Goal: Task Accomplishment & Management: Manage account settings

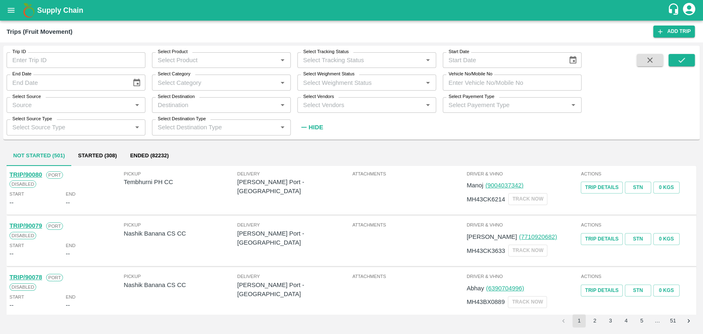
click at [466, 83] on input "Vehicle No/Mobile No" at bounding box center [512, 83] width 139 height 16
paste input "MH19CY7950"
type input "MH19CY7950"
click at [671, 62] on button "submit" at bounding box center [682, 60] width 26 height 12
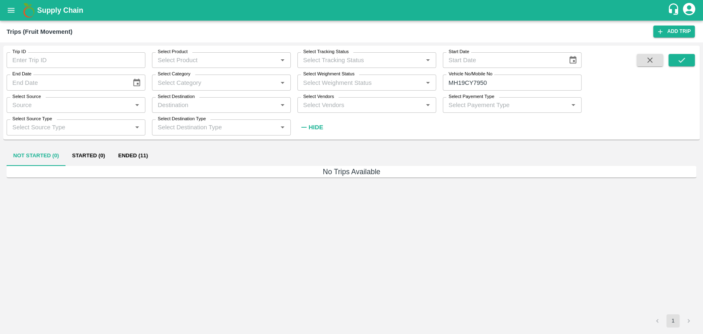
click at [136, 154] on button "Ended (11)" at bounding box center [133, 156] width 43 height 20
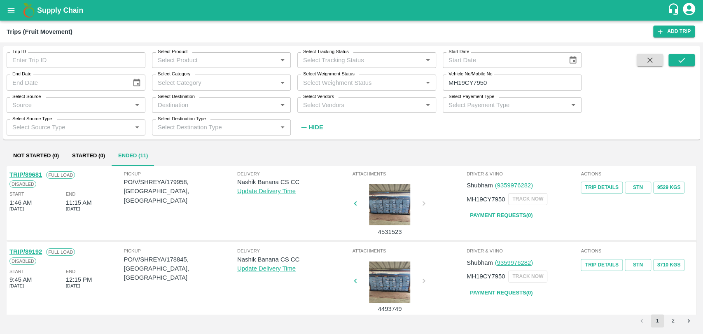
click at [40, 250] on link "TRIP/89192" at bounding box center [25, 251] width 33 height 7
drag, startPoint x: 445, startPoint y: 79, endPoint x: 384, endPoint y: 79, distance: 61.0
click at [387, 79] on div "Trip ID Trip ID Select Product Select Product   * Select Tracking Status Select…" at bounding box center [291, 90] width 582 height 89
paste input "text"
type input "MH19CY7313"
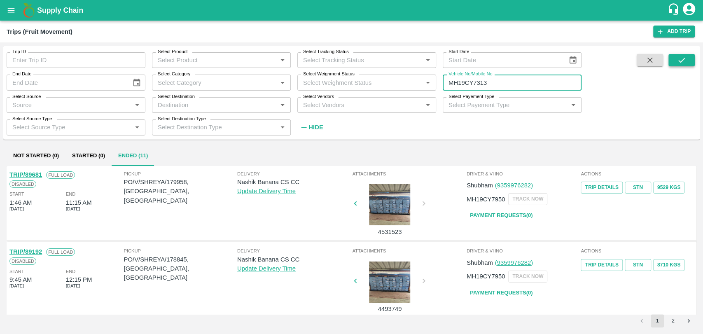
click at [684, 59] on icon "submit" at bounding box center [682, 60] width 7 height 5
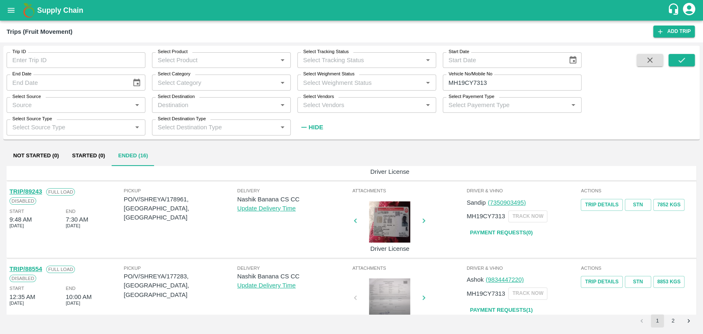
scroll to position [46, 0]
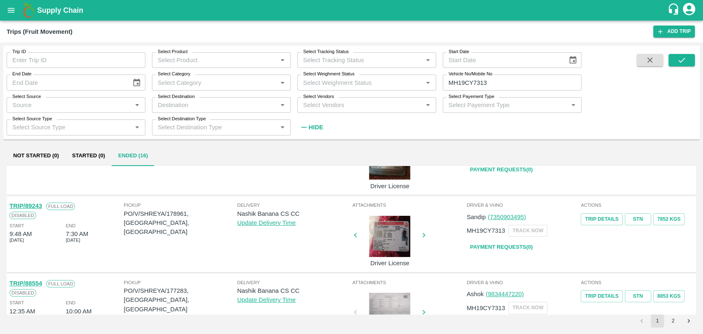
click at [38, 207] on link "TRIP/89243" at bounding box center [25, 206] width 33 height 7
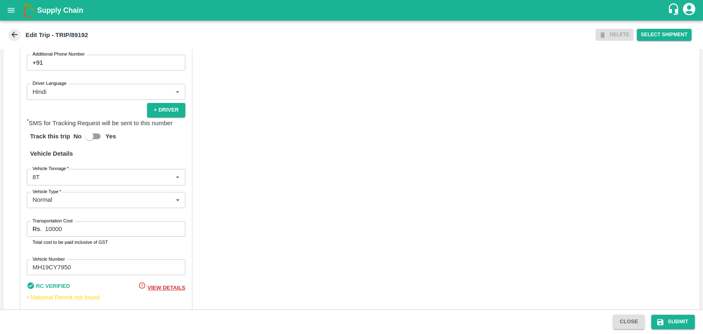
scroll to position [536, 0]
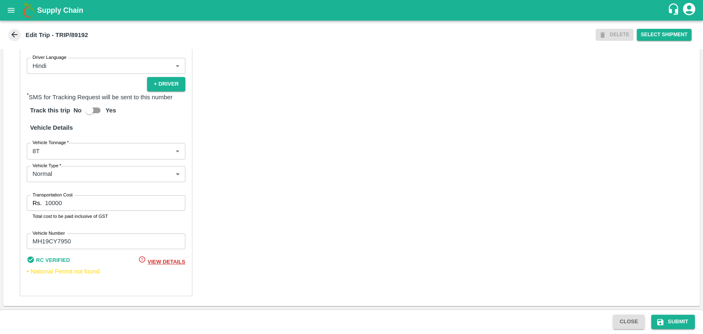
click at [63, 152] on body "Supply Chain Edit Trip - TRIP/89192 DELETE Select Shipment Trip Details Trip Ty…" at bounding box center [351, 167] width 703 height 334
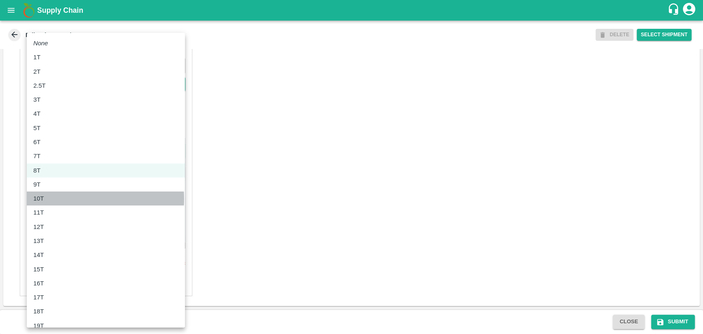
click at [63, 199] on div "10T" at bounding box center [105, 198] width 145 height 9
type input "10000"
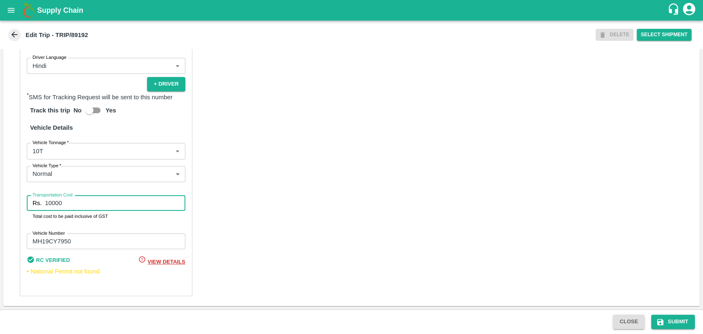
drag, startPoint x: 43, startPoint y: 206, endPoint x: 33, endPoint y: 206, distance: 10.7
click at [33, 206] on div "Rs. 10000 Transportation Cost" at bounding box center [106, 203] width 159 height 16
type input "18000"
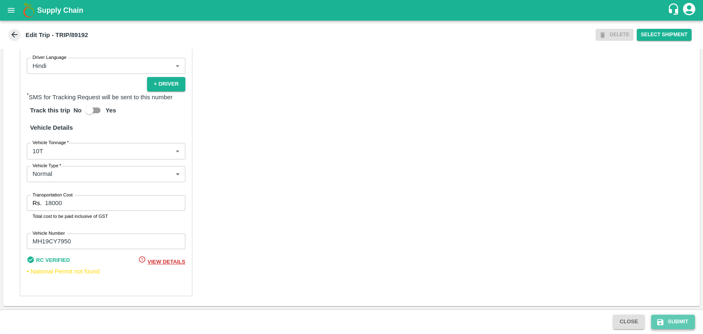
click at [666, 326] on button "Submit" at bounding box center [673, 322] width 44 height 14
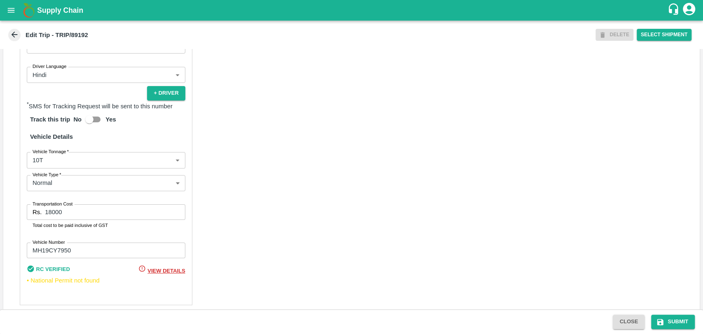
scroll to position [536, 0]
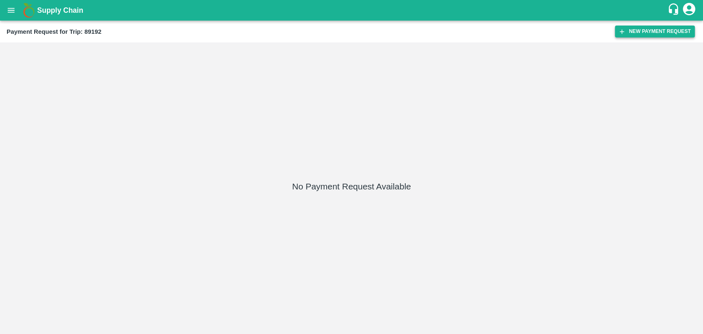
click at [627, 35] on button "New Payment Request" at bounding box center [655, 32] width 80 height 12
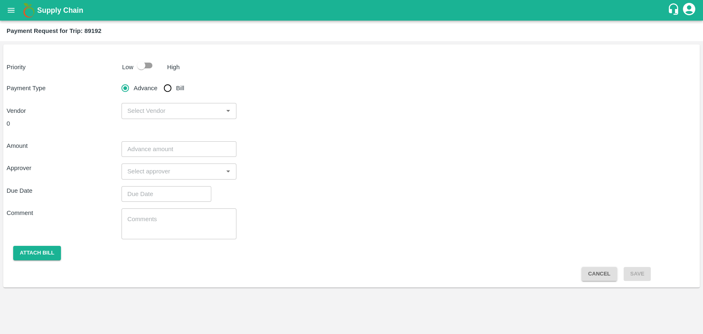
click at [152, 75] on div "Priority Low High Payment Type Advance Bill Vendor ​ 0 Amount ​ Approver ​ Due …" at bounding box center [351, 165] width 697 height 243
drag, startPoint x: 145, startPoint y: 69, endPoint x: 150, endPoint y: 73, distance: 6.1
click at [145, 69] on input "checkbox" at bounding box center [141, 66] width 47 height 16
checkbox input "true"
click at [165, 86] on input "Bill" at bounding box center [167, 88] width 16 height 16
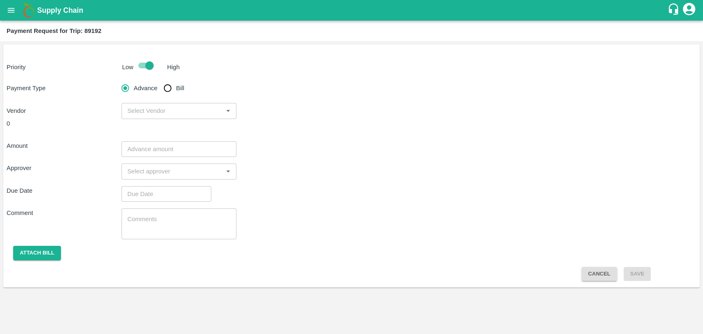
radio input "true"
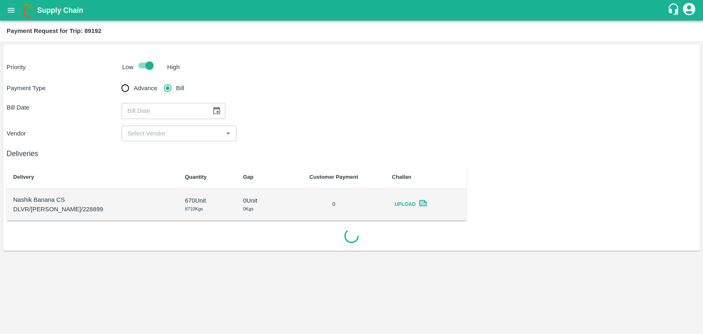
click at [202, 108] on div "​" at bounding box center [174, 111] width 104 height 16
type input "DD/MM/YYYY"
click at [212, 112] on icon "Choose date" at bounding box center [216, 110] width 9 height 9
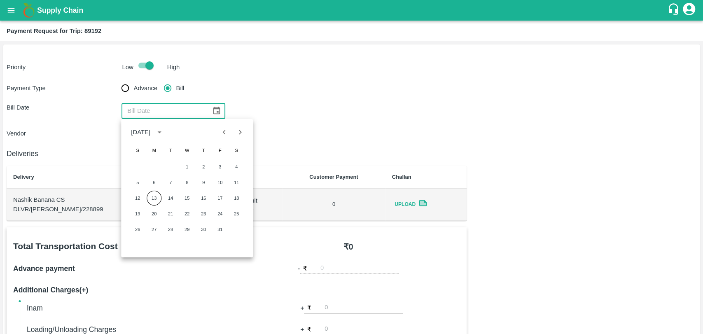
click at [226, 132] on icon "Previous month" at bounding box center [224, 132] width 9 height 9
click at [159, 228] on button "29" at bounding box center [154, 229] width 15 height 15
type input "29/09/2025"
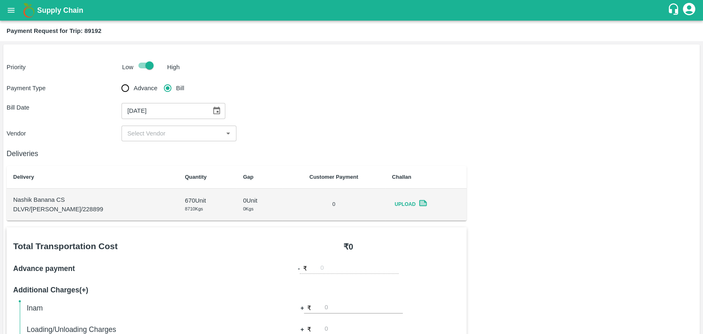
click at [152, 126] on div "​" at bounding box center [179, 134] width 115 height 16
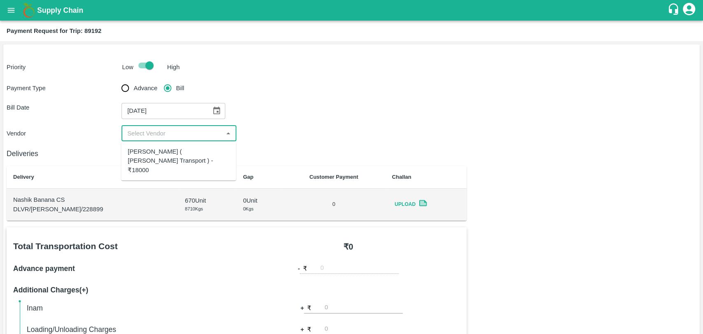
click at [150, 153] on div "[PERSON_NAME] ( [PERSON_NAME] Transport ) - ₹18000" at bounding box center [179, 161] width 102 height 28
type input "[PERSON_NAME] ( [PERSON_NAME] Transport ) - ₹18000"
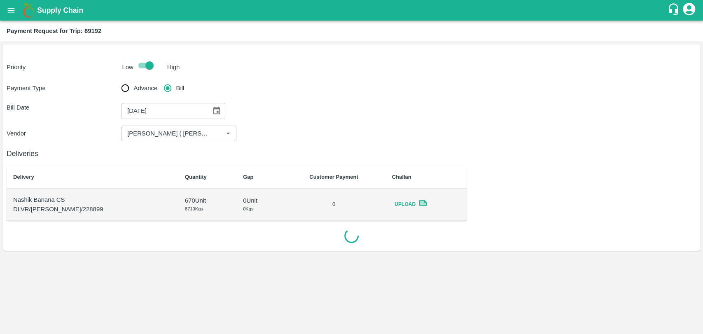
click at [498, 182] on div "Deliveries Delivery Quantity Gap Customer Payment Challan Nashik Banana CS DLVR…" at bounding box center [352, 192] width 690 height 103
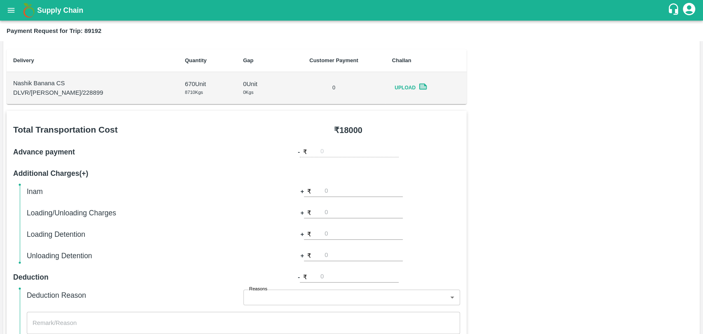
scroll to position [137, 0]
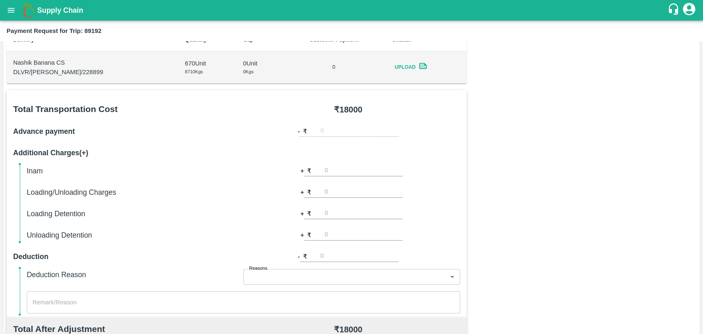
click at [358, 195] on input "number" at bounding box center [364, 192] width 78 height 11
type input "500"
type input "-1"
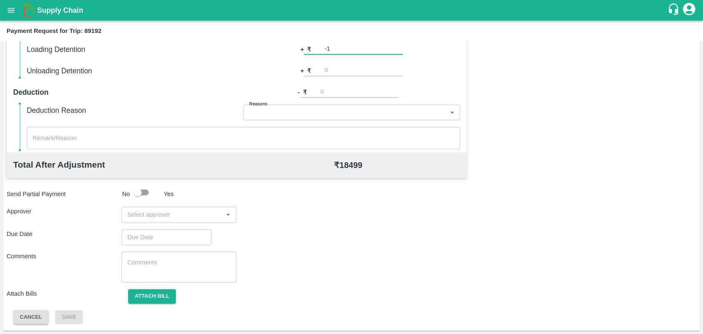
scroll to position [256, 0]
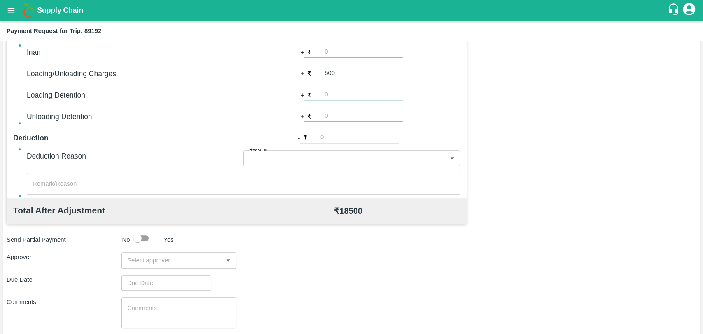
click at [160, 265] on input "input" at bounding box center [172, 260] width 96 height 11
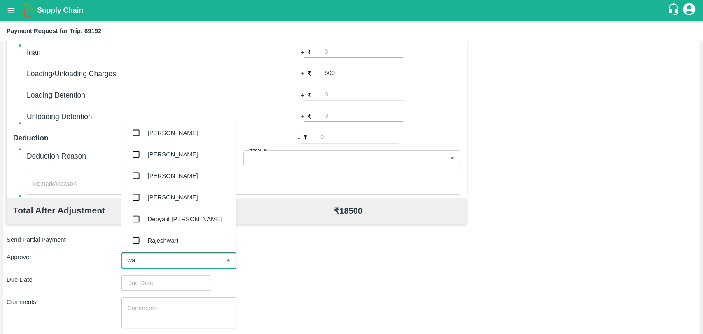
type input "wag"
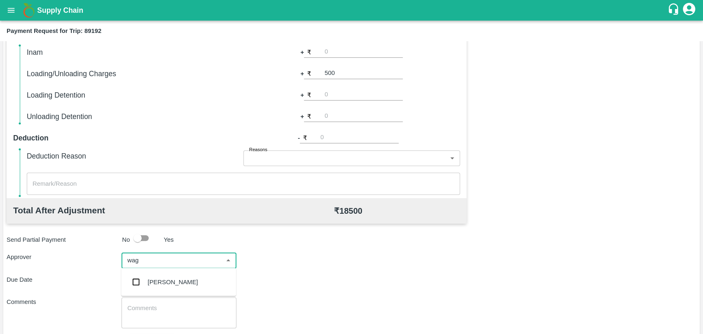
click at [163, 291] on div "[PERSON_NAME]" at bounding box center [178, 282] width 115 height 21
type input "DD/MM/YYYY hh:mm aa"
click at [162, 288] on input "DD/MM/YYYY hh:mm aa" at bounding box center [164, 288] width 84 height 16
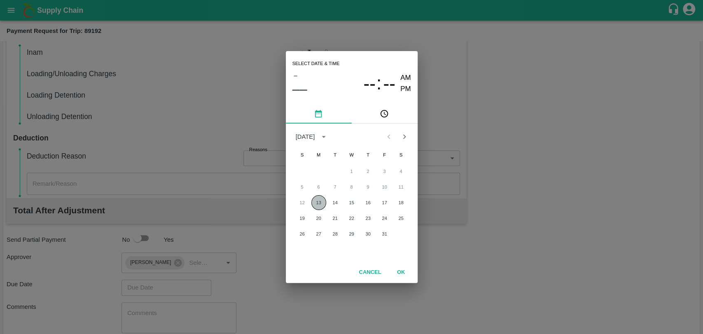
click at [313, 202] on button "13" at bounding box center [318, 202] width 15 height 15
type input "[DATE] 12:00 AM"
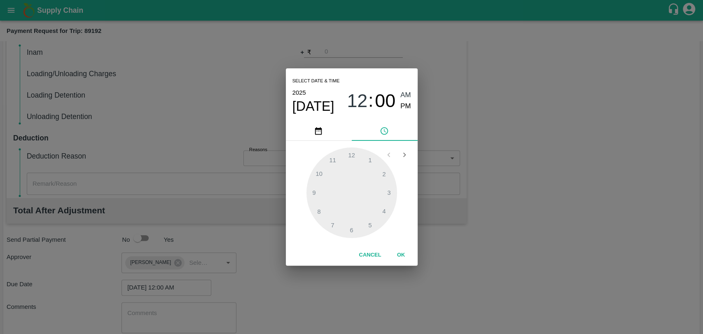
click at [399, 257] on button "OK" at bounding box center [401, 255] width 26 height 14
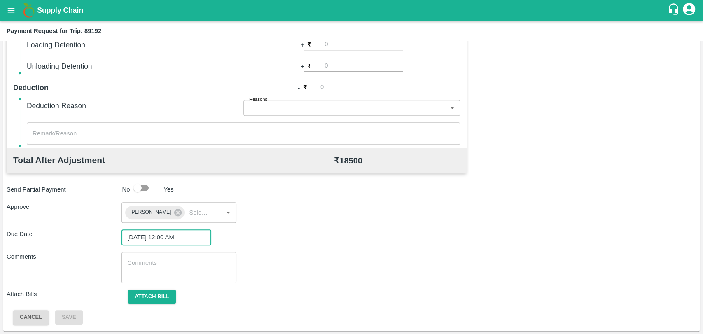
scroll to position [307, 0]
click at [160, 300] on button "Attach bill" at bounding box center [152, 296] width 48 height 14
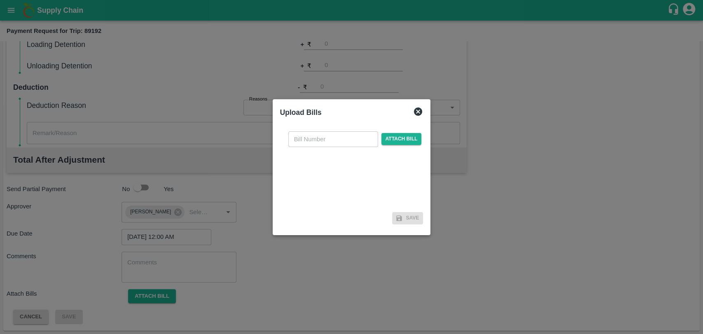
click at [330, 138] on input "text" at bounding box center [333, 139] width 90 height 16
type input "4075"
click at [413, 136] on span "Attach bill" at bounding box center [402, 139] width 40 height 12
click at [0, 0] on input "Attach bill" at bounding box center [0, 0] width 0 height 0
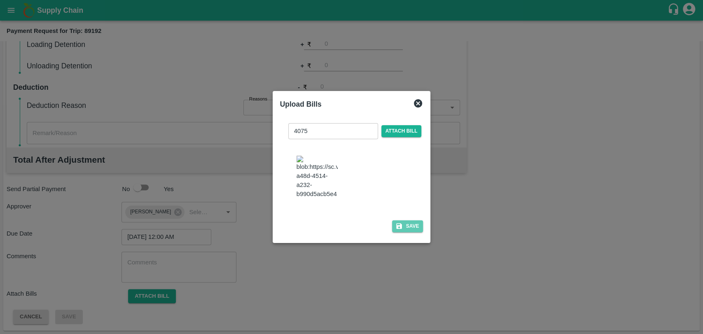
click at [415, 221] on button "Save" at bounding box center [407, 226] width 31 height 12
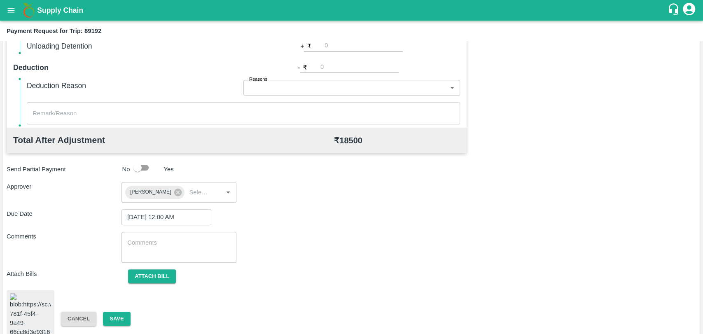
scroll to position [343, 0]
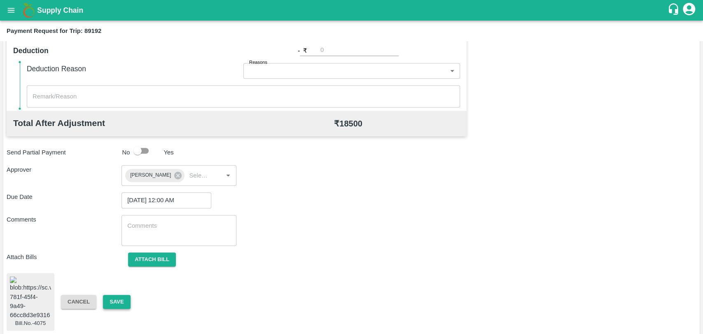
click at [114, 297] on button "Save" at bounding box center [116, 302] width 27 height 14
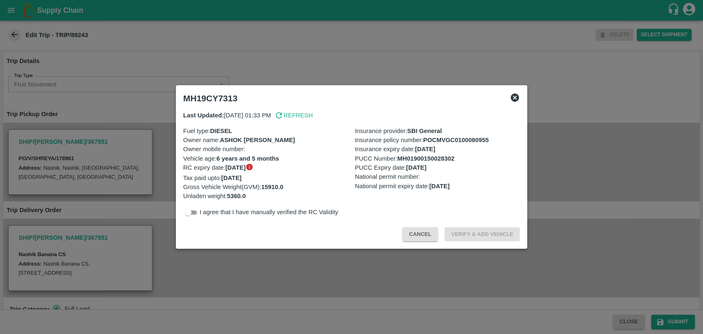
click at [415, 228] on button "Cancel" at bounding box center [420, 234] width 35 height 14
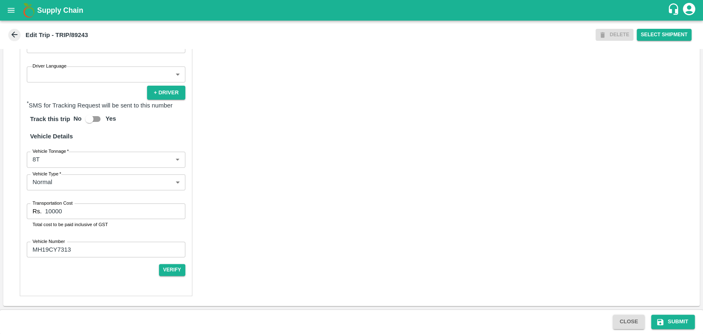
scroll to position [528, 0]
click at [68, 159] on body "Supply Chain Edit Trip - TRIP/89243 DELETE Select Shipment Trip Details Trip Ty…" at bounding box center [351, 167] width 703 height 334
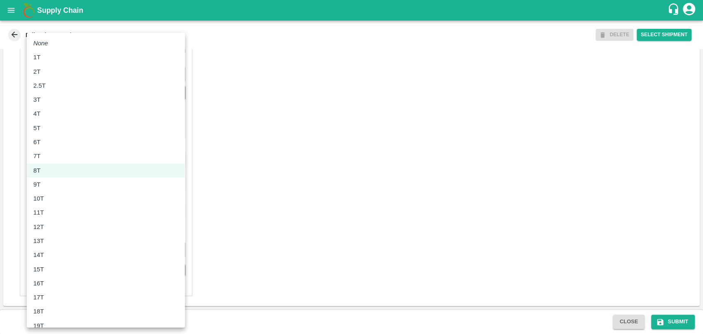
click at [56, 192] on li "10T" at bounding box center [106, 199] width 158 height 14
type input "10000"
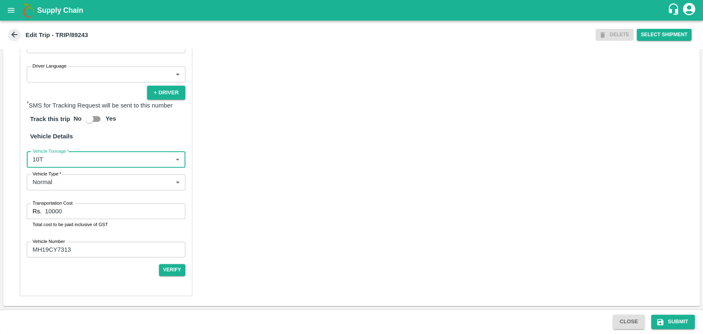
click at [54, 208] on input "10000" at bounding box center [115, 212] width 140 height 16
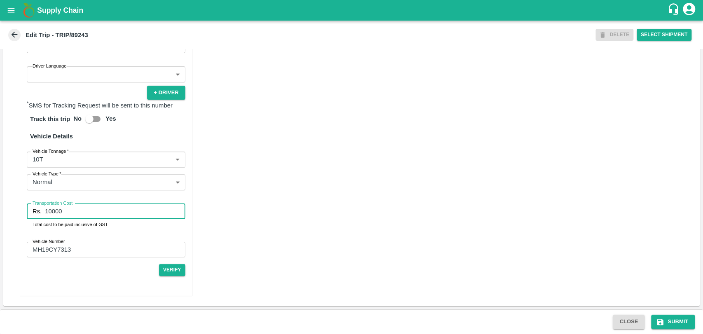
click at [52, 209] on input "10000" at bounding box center [115, 212] width 140 height 16
type input "18000"
click at [651, 316] on div "Close Submit" at bounding box center [654, 322] width 89 height 14
click at [659, 321] on icon "submit" at bounding box center [661, 322] width 6 height 6
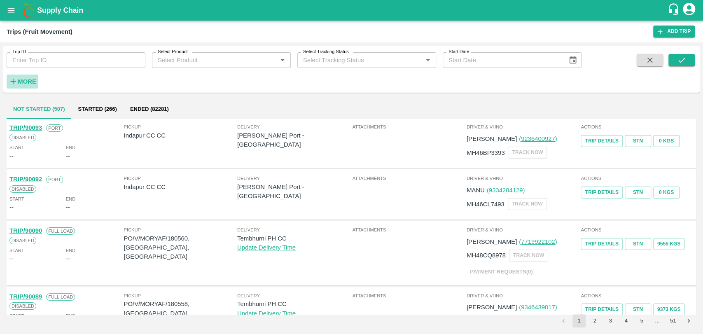
click at [21, 82] on strong "More" at bounding box center [27, 81] width 19 height 7
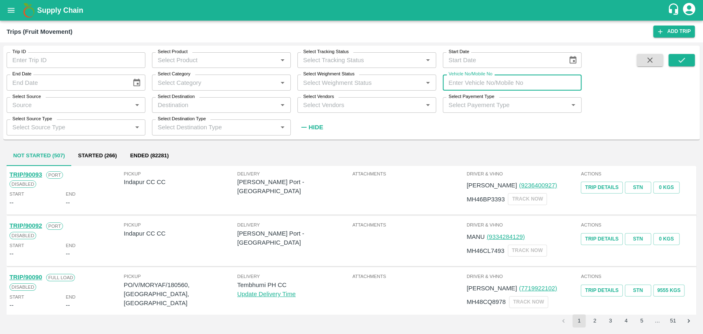
click at [511, 80] on input "Vehicle No/Mobile No" at bounding box center [512, 83] width 139 height 16
paste input "MH18BG7757"
type input "MH18BG7757"
click at [683, 59] on icon "submit" at bounding box center [681, 60] width 9 height 9
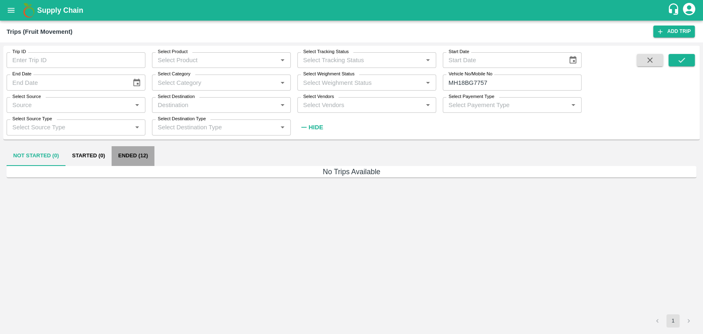
click at [152, 162] on button "Ended (12)" at bounding box center [133, 156] width 43 height 20
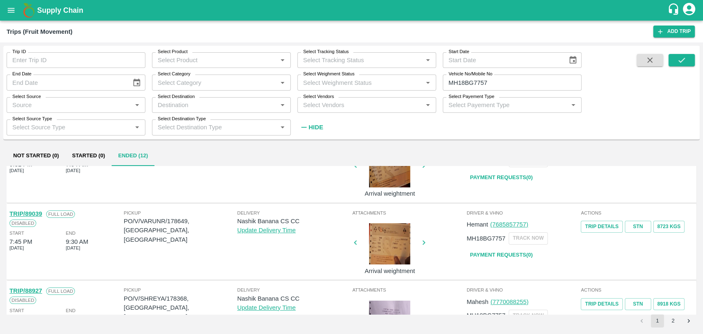
scroll to position [137, 0]
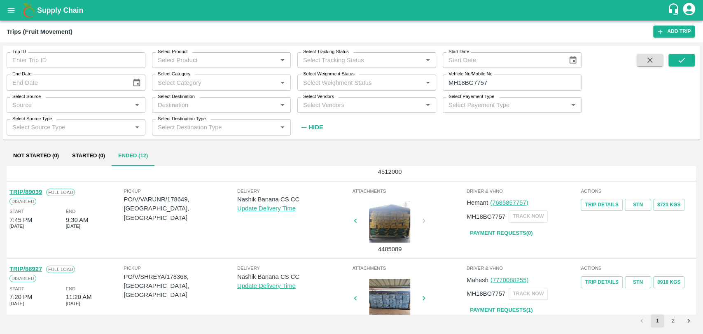
click at [40, 193] on link "TRIP/89039" at bounding box center [25, 192] width 33 height 7
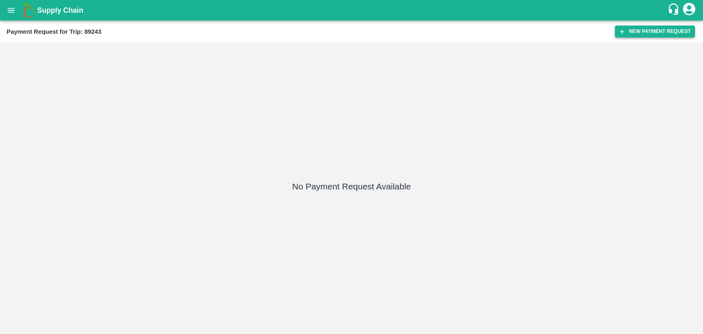
click at [627, 31] on button "New Payment Request" at bounding box center [655, 32] width 80 height 12
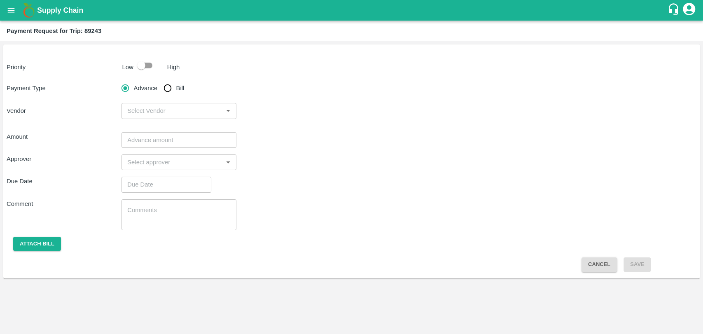
click at [135, 66] on input "checkbox" at bounding box center [141, 66] width 47 height 16
checkbox input "true"
click at [160, 84] on input "Bill" at bounding box center [167, 88] width 16 height 16
radio input "true"
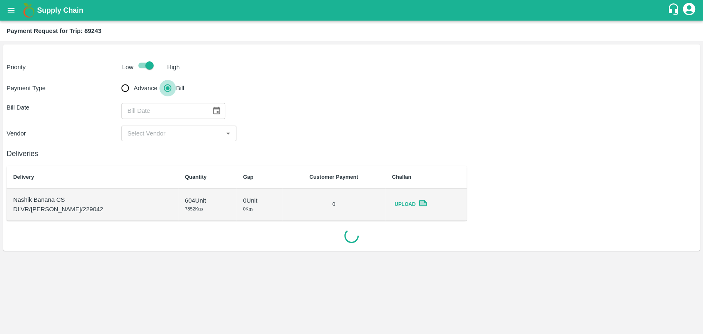
click at [167, 89] on input "Bill" at bounding box center [167, 88] width 16 height 16
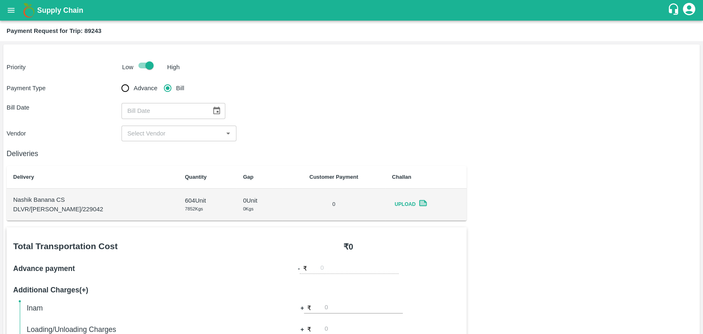
click at [215, 105] on button "Choose date" at bounding box center [217, 111] width 16 height 16
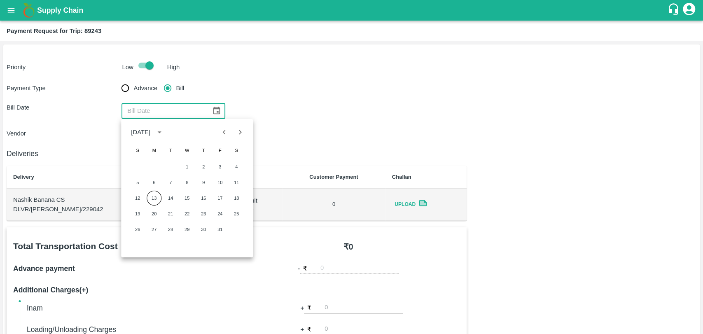
click at [226, 129] on icon "Previous month" at bounding box center [224, 132] width 9 height 9
click at [175, 224] on button "30" at bounding box center [170, 229] width 15 height 15
type input "[DATE]"
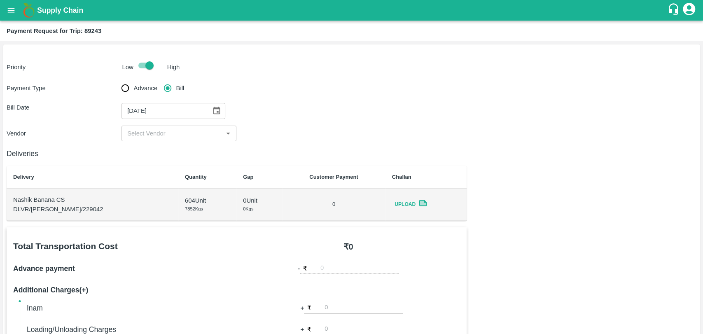
click at [162, 139] on div "​" at bounding box center [179, 134] width 115 height 16
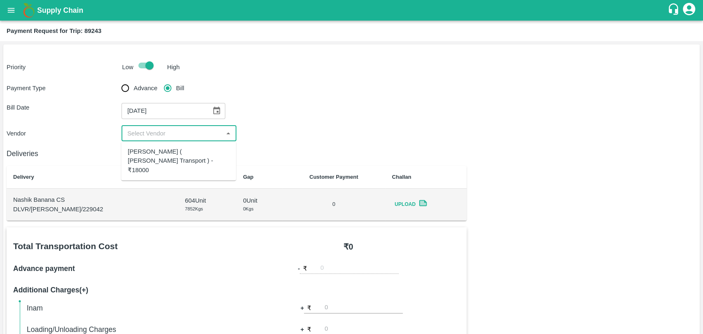
click at [159, 152] on div "[PERSON_NAME] ( [PERSON_NAME] Transport ) - ₹18000" at bounding box center [179, 161] width 102 height 28
type input "[PERSON_NAME] ( [PERSON_NAME] Transport ) - ₹18000"
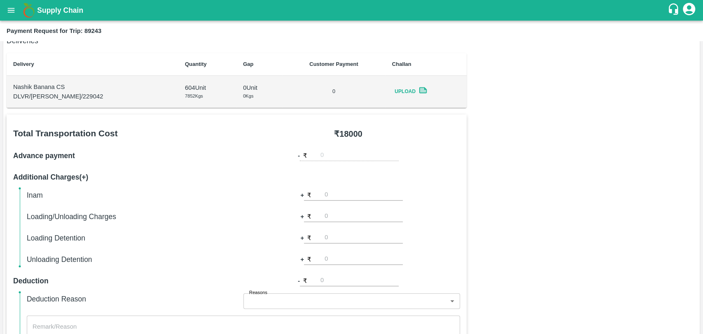
scroll to position [183, 0]
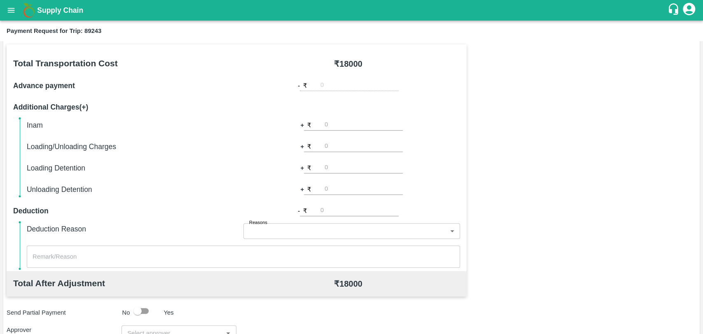
click at [340, 142] on input "number" at bounding box center [364, 146] width 78 height 11
type input "500"
click at [613, 99] on div "Total Transportation Cost ₹ 18000 Advance payment - ₹ Additional Charges(+) Ina…" at bounding box center [352, 243] width 690 height 399
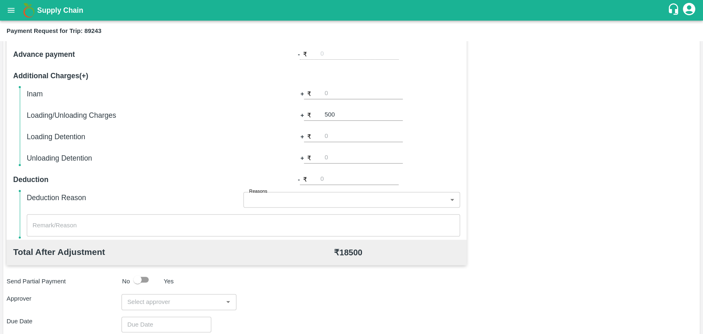
scroll to position [229, 0]
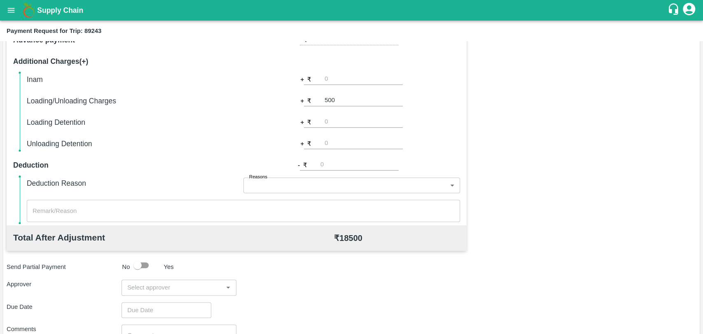
click at [138, 291] on input "input" at bounding box center [172, 287] width 96 height 11
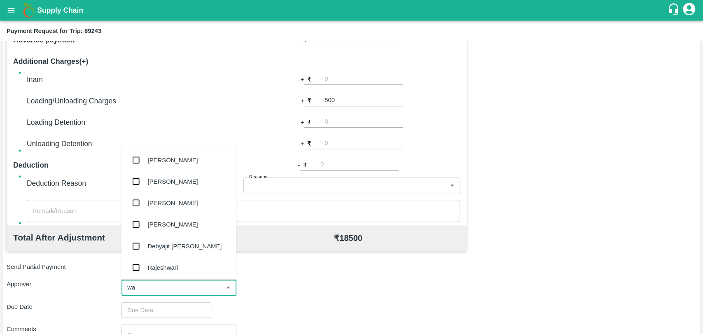
type input "wag"
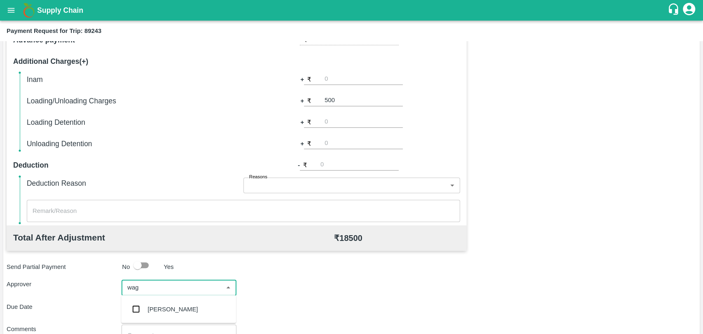
click at [150, 302] on div "[PERSON_NAME]" at bounding box center [178, 308] width 115 height 21
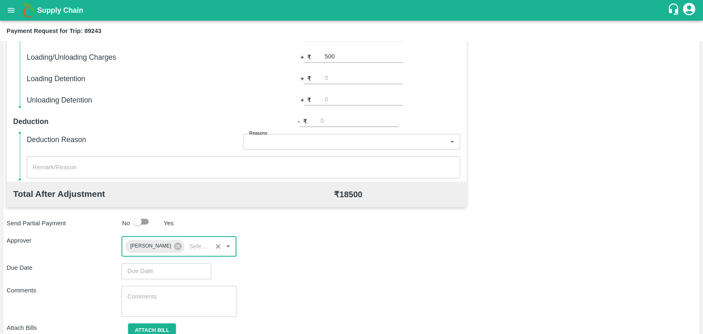
scroll to position [307, 0]
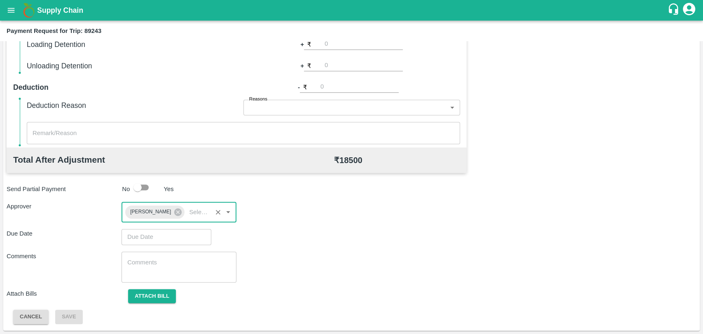
click at [141, 239] on input "Choose date" at bounding box center [164, 237] width 84 height 16
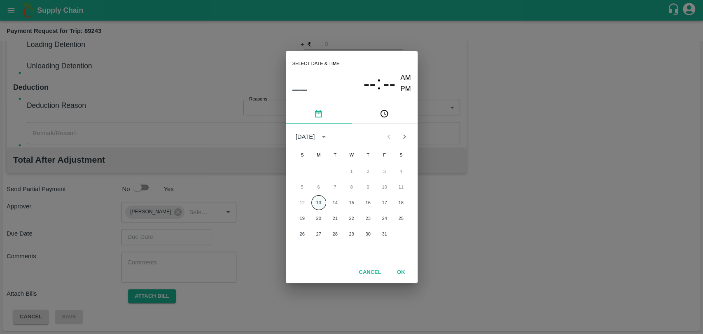
click at [322, 202] on button "13" at bounding box center [318, 202] width 15 height 15
type input "[DATE] 12:00 AM"
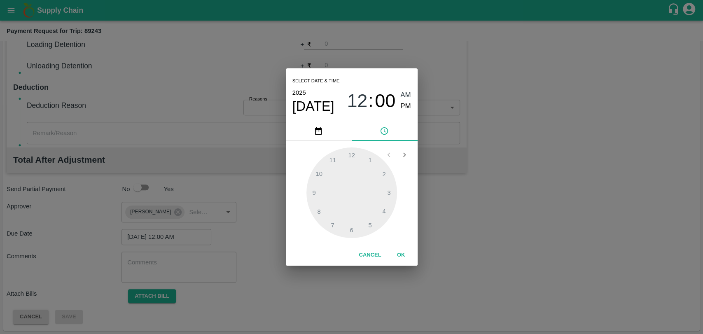
click at [407, 260] on button "OK" at bounding box center [401, 255] width 26 height 14
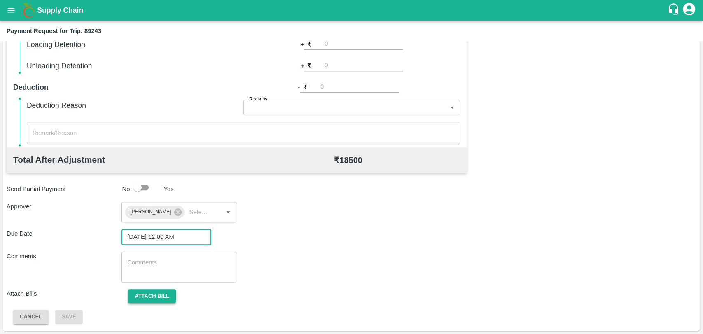
click at [132, 293] on button "Attach bill" at bounding box center [152, 296] width 48 height 14
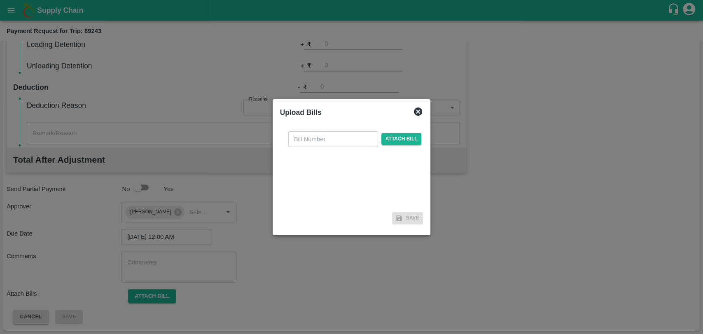
click at [308, 139] on input "text" at bounding box center [333, 139] width 90 height 16
click at [330, 139] on input "text" at bounding box center [333, 139] width 90 height 16
type input "4080"
click at [396, 140] on span "Attach bill" at bounding box center [402, 139] width 40 height 12
click at [0, 0] on input "Attach bill" at bounding box center [0, 0] width 0 height 0
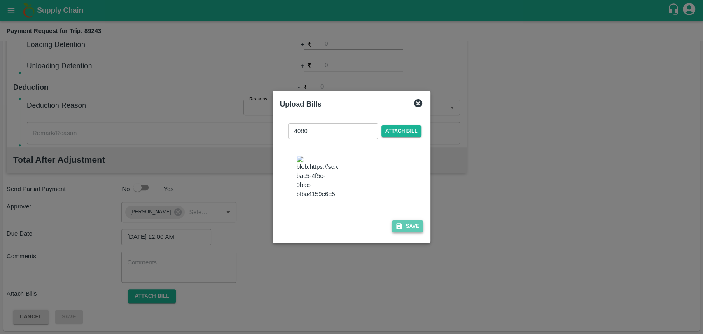
click at [392, 221] on button "Save" at bounding box center [407, 226] width 31 height 12
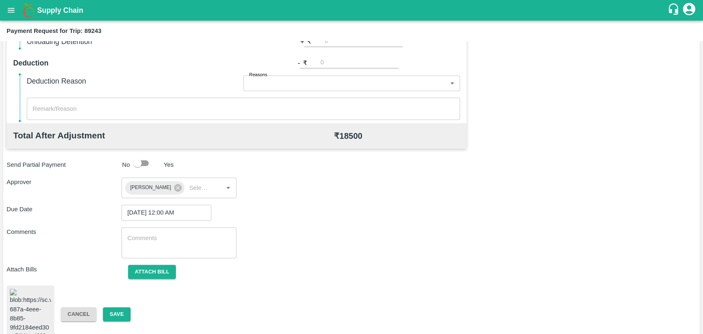
scroll to position [343, 0]
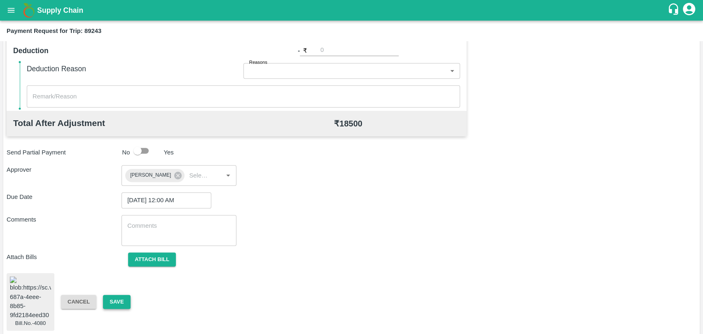
click at [123, 299] on button "Save" at bounding box center [116, 302] width 27 height 14
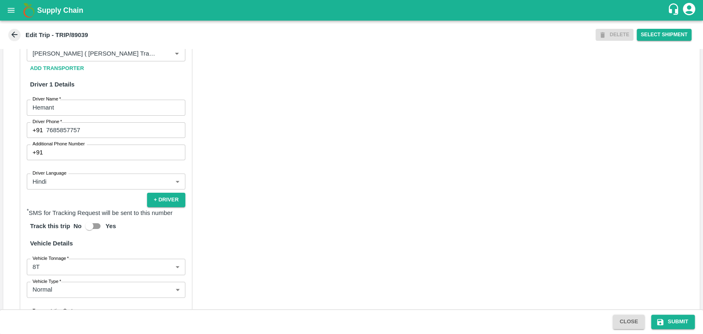
scroll to position [536, 0]
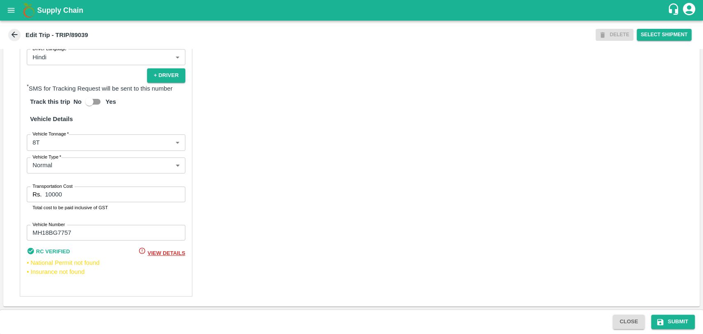
click at [56, 136] on label "Vehicle Tonnage   *" at bounding box center [51, 134] width 36 height 7
click at [54, 139] on body "Supply Chain Edit Trip - TRIP/89039 DELETE Select Shipment Trip Details Trip Ty…" at bounding box center [351, 167] width 703 height 334
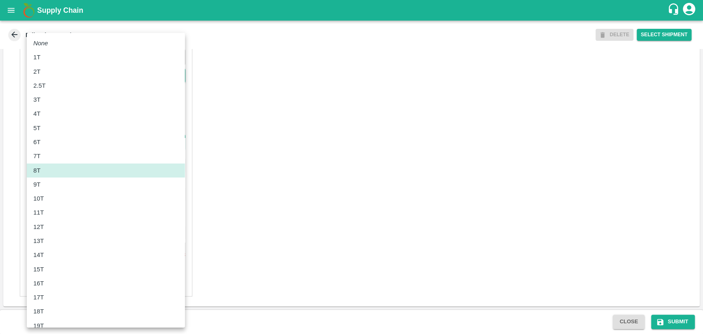
click at [54, 199] on div "10T" at bounding box center [105, 198] width 145 height 9
type input "10000"
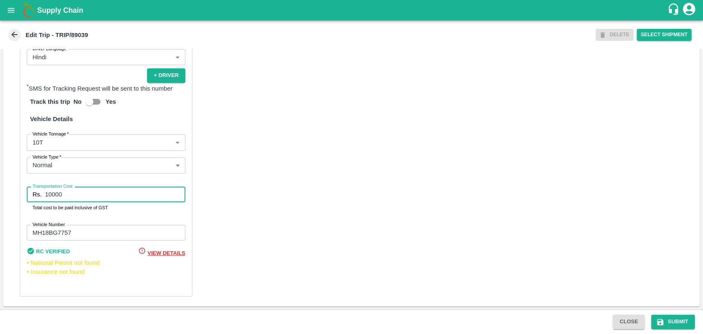
click at [49, 193] on input "10000" at bounding box center [115, 195] width 140 height 16
click at [52, 194] on input "10000" at bounding box center [115, 195] width 140 height 16
type input "18000"
drag, startPoint x: 673, startPoint y: 313, endPoint x: 672, endPoint y: 317, distance: 4.7
click at [673, 314] on div "Close Submit" at bounding box center [351, 321] width 703 height 25
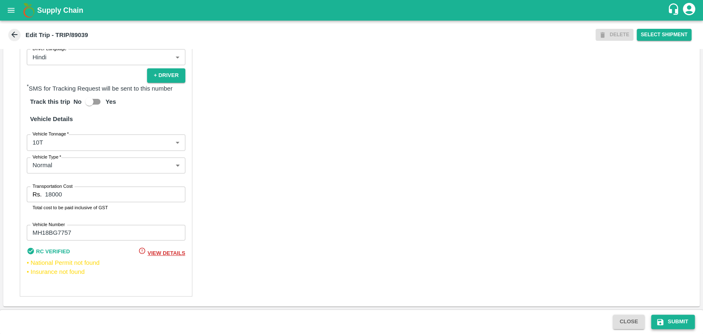
click at [672, 317] on button "Submit" at bounding box center [673, 322] width 44 height 14
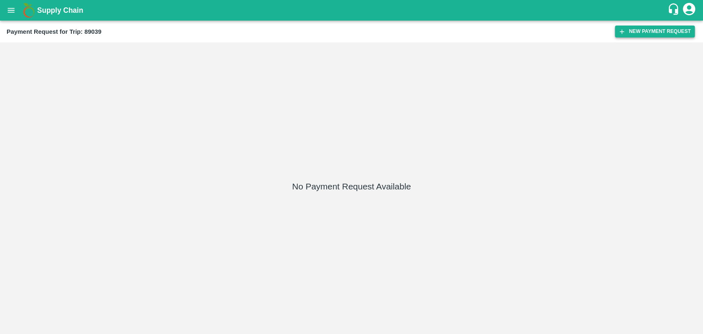
click at [647, 26] on button "New Payment Request" at bounding box center [655, 32] width 80 height 12
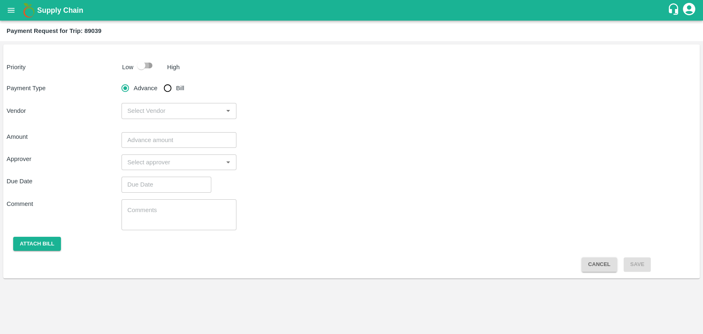
click at [154, 59] on input "checkbox" at bounding box center [141, 66] width 47 height 16
checkbox input "true"
click at [172, 91] on input "Bill" at bounding box center [167, 88] width 16 height 16
radio input "true"
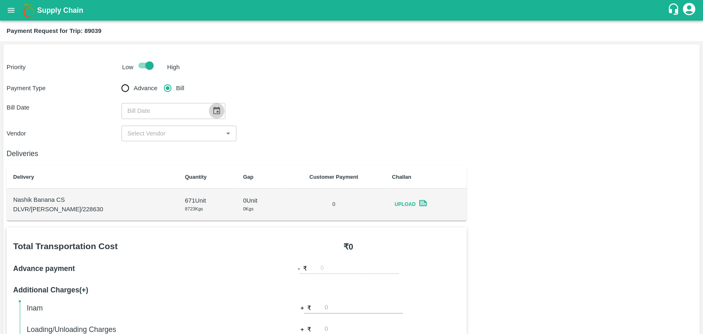
click at [209, 111] on button "Choose date" at bounding box center [217, 111] width 16 height 16
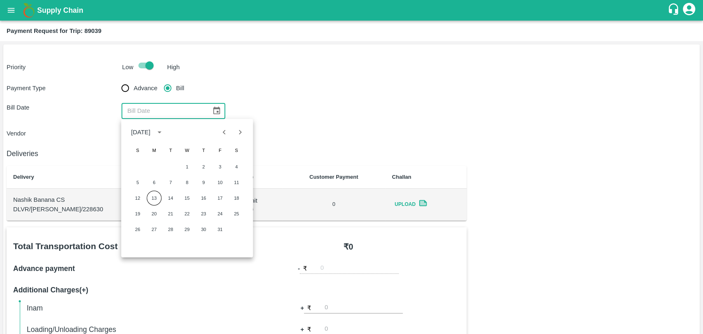
click at [223, 132] on icon "Previous month" at bounding box center [224, 132] width 3 height 5
click at [172, 232] on button "30" at bounding box center [170, 229] width 15 height 15
type input "[DATE]"
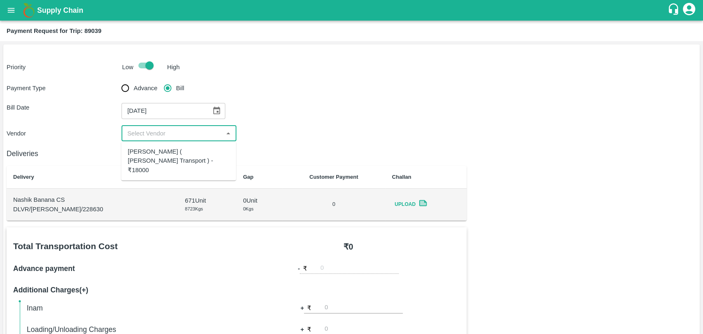
click at [129, 138] on input "input" at bounding box center [172, 133] width 96 height 11
click at [141, 150] on div "[PERSON_NAME] ( [PERSON_NAME] Transport ) - ₹18000" at bounding box center [179, 161] width 102 height 28
type input "[PERSON_NAME] ( [PERSON_NAME] Transport ) - ₹18000"
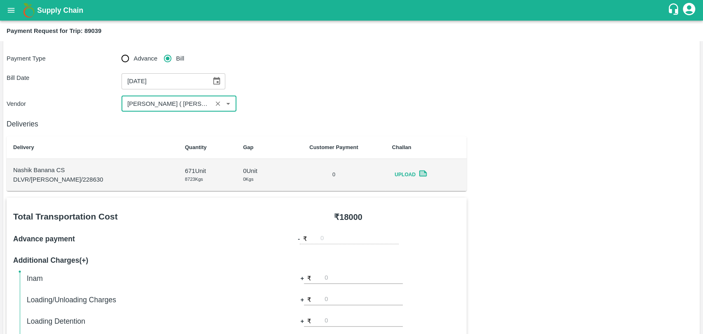
scroll to position [91, 0]
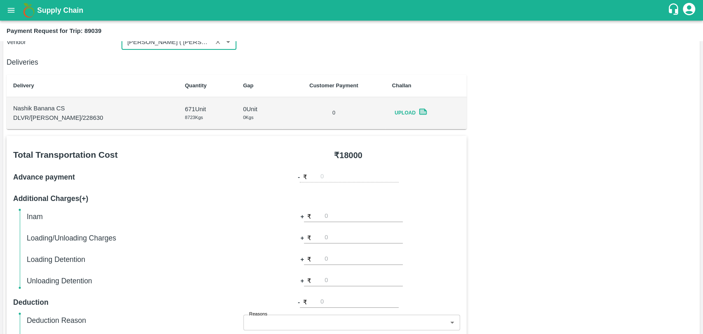
click at [338, 237] on input "number" at bounding box center [364, 237] width 78 height 11
type input "500"
click at [605, 143] on div "Total Transportation Cost ₹ 18000 Advance payment - ₹ Additional Charges(+) Ina…" at bounding box center [352, 335] width 690 height 399
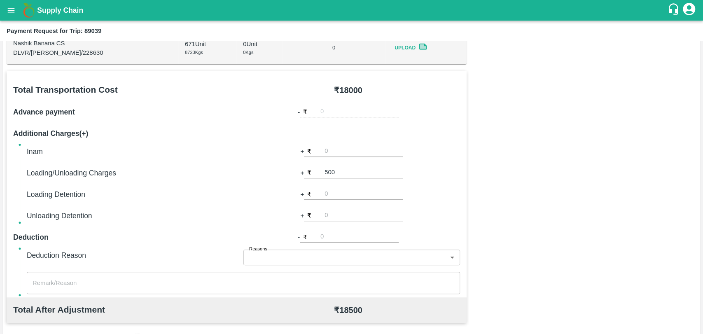
scroll to position [274, 0]
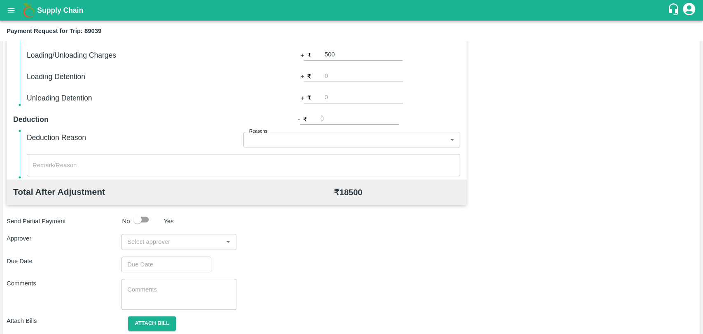
click at [164, 239] on input "input" at bounding box center [172, 241] width 96 height 11
type input "wag"
click at [166, 253] on div "Prasad Waghade" at bounding box center [178, 263] width 115 height 21
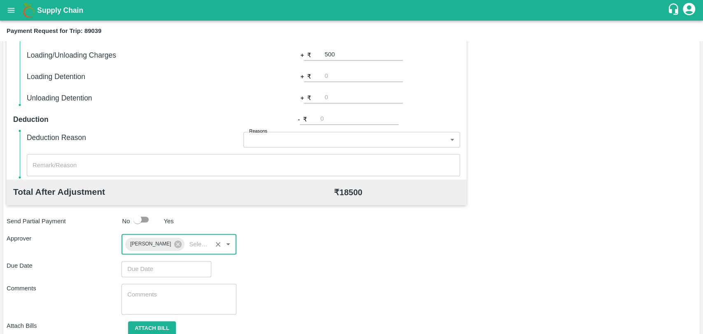
type input "DD/MM/YYYY hh:mm aa"
click at [155, 265] on input "DD/MM/YYYY hh:mm aa" at bounding box center [164, 269] width 84 height 16
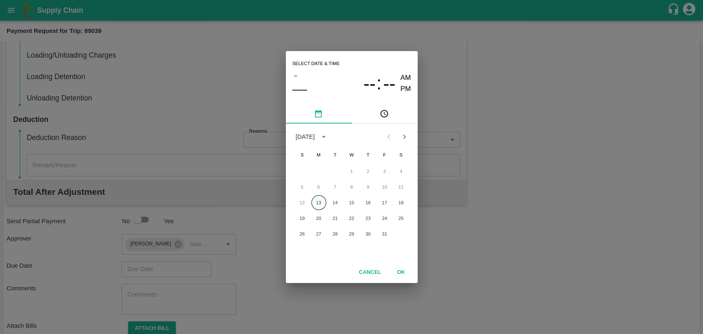
click at [320, 201] on button "13" at bounding box center [318, 202] width 15 height 15
type input "13/10/2025 12:00 AM"
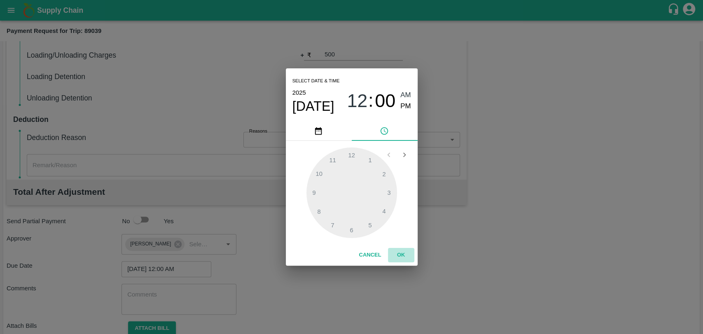
click at [396, 255] on button "OK" at bounding box center [401, 255] width 26 height 14
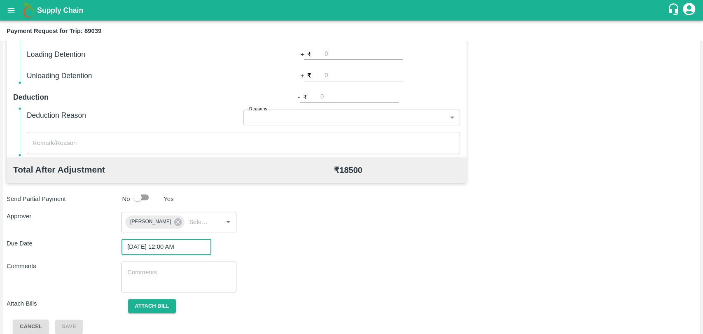
scroll to position [307, 0]
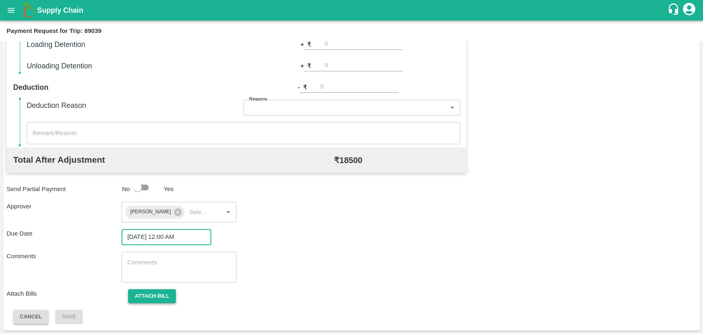
click at [163, 294] on button "Attach bill" at bounding box center [152, 296] width 48 height 14
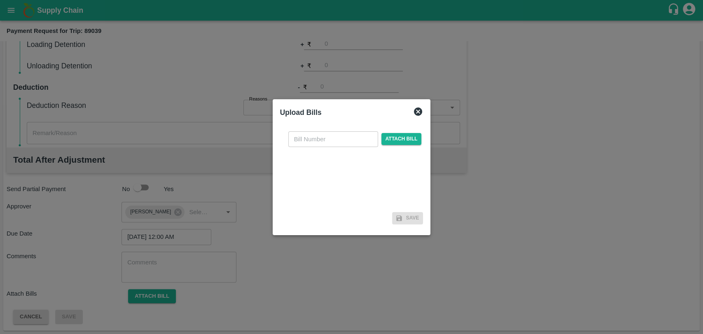
click at [324, 145] on input "text" at bounding box center [333, 139] width 90 height 16
drag, startPoint x: 313, startPoint y: 139, endPoint x: 267, endPoint y: 138, distance: 46.6
click at [267, 138] on div "Upload Bills x ​ Attach bill Save" at bounding box center [351, 167] width 703 height 334
type input "4069"
click at [400, 137] on span "Attach bill" at bounding box center [402, 139] width 40 height 12
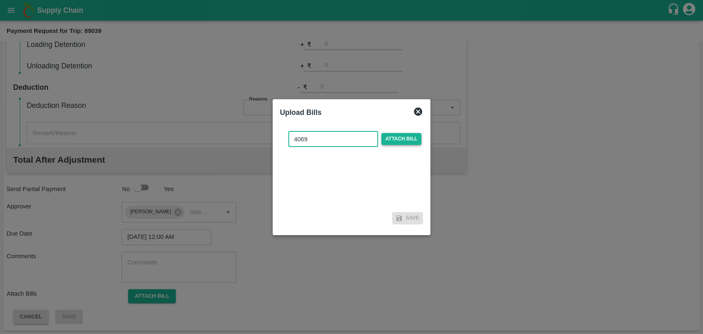
click at [0, 0] on input "Attach bill" at bounding box center [0, 0] width 0 height 0
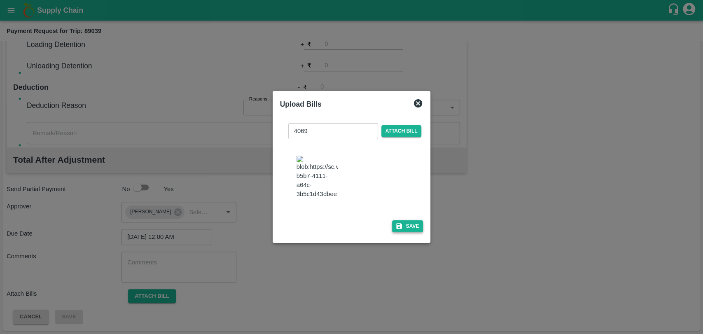
click at [399, 222] on icon "button" at bounding box center [399, 225] width 7 height 7
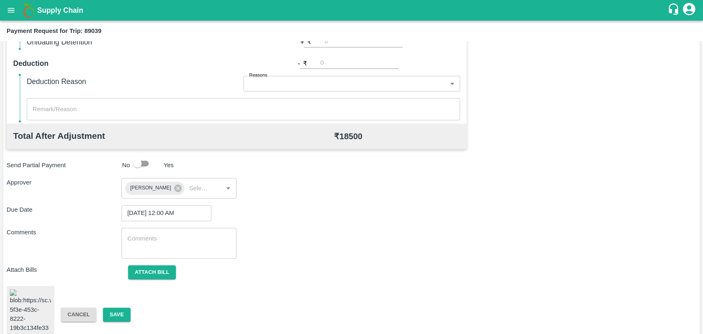
scroll to position [343, 0]
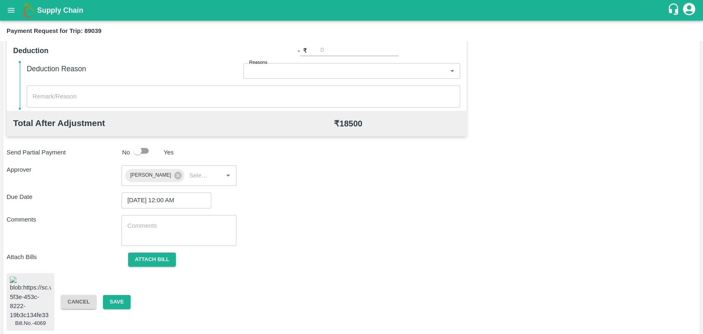
click at [140, 297] on div "Cancel Save" at bounding box center [111, 302] width 115 height 14
click at [128, 299] on button "Save" at bounding box center [116, 302] width 27 height 14
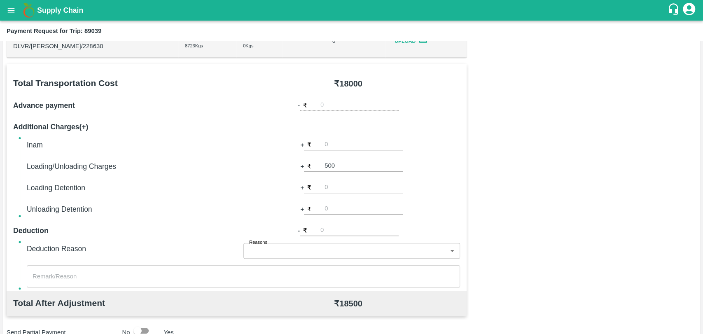
scroll to position [115, 0]
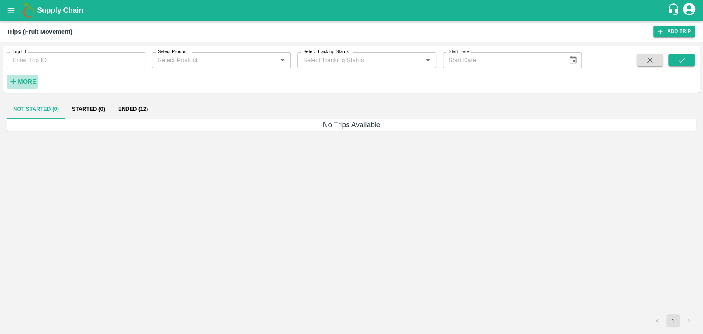
click at [20, 75] on button "More" at bounding box center [23, 82] width 32 height 14
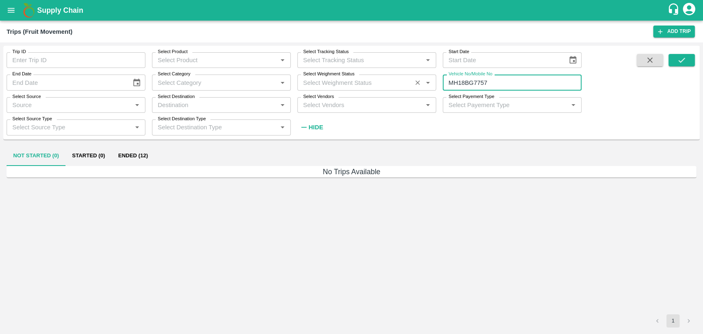
drag, startPoint x: 509, startPoint y: 83, endPoint x: 368, endPoint y: 88, distance: 141.4
click at [368, 88] on div "Trip ID Trip ID Select Product Select Product   * Select Tracking Status Select…" at bounding box center [291, 90] width 582 height 89
paste input "text"
type input "MH19CY4851"
click at [695, 59] on div "Trip ID Trip ID Select Product Select Product   * Select Tracking Status Select…" at bounding box center [351, 92] width 697 height 87
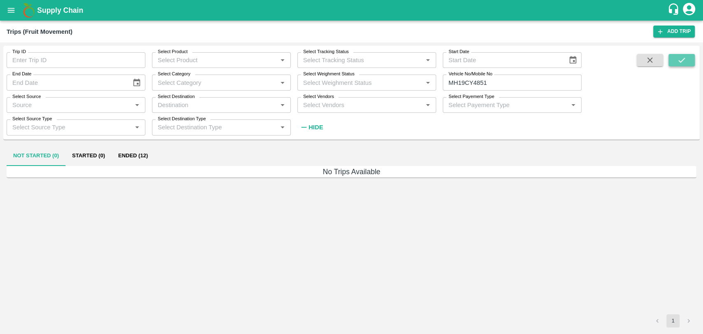
click at [688, 63] on button "submit" at bounding box center [682, 60] width 26 height 12
click at [125, 149] on button "Ended (5)" at bounding box center [132, 156] width 40 height 20
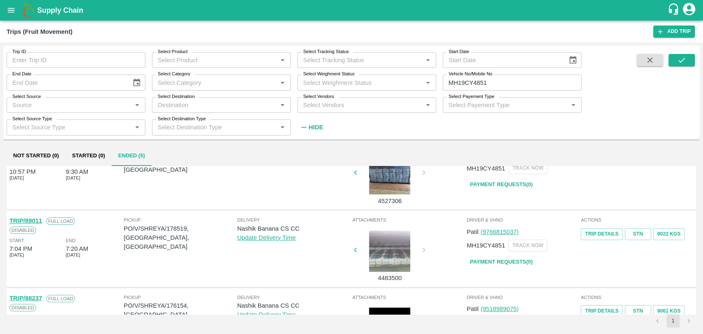
scroll to position [46, 0]
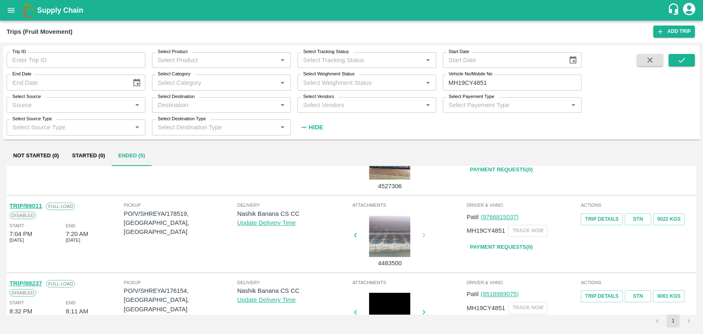
click at [36, 203] on link "TRIP/89011" at bounding box center [25, 206] width 33 height 7
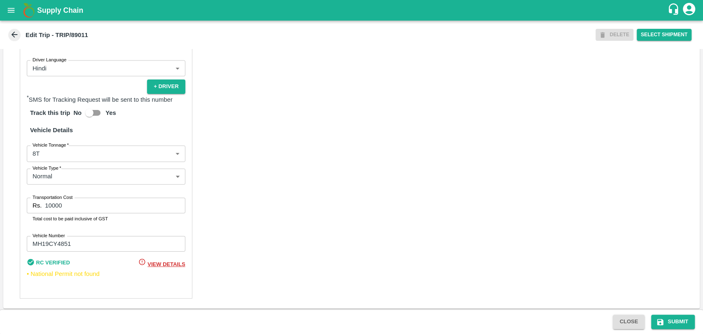
scroll to position [536, 0]
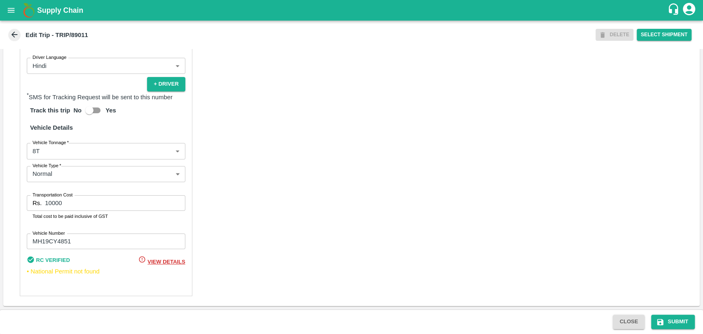
click at [69, 155] on body "Supply Chain Edit Trip - TRIP/89011 DELETE Select Shipment Trip Details Trip Ty…" at bounding box center [351, 167] width 703 height 334
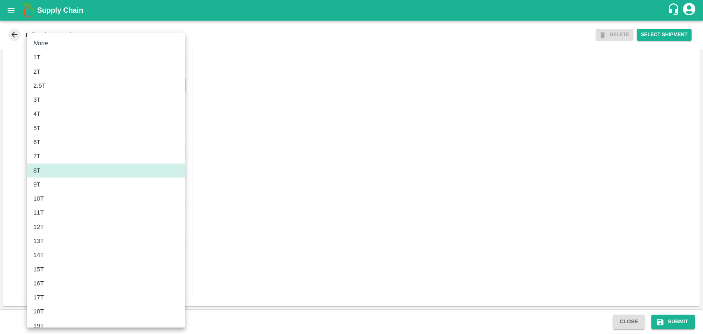
click at [60, 193] on li "10T" at bounding box center [106, 199] width 158 height 14
type input "10000"
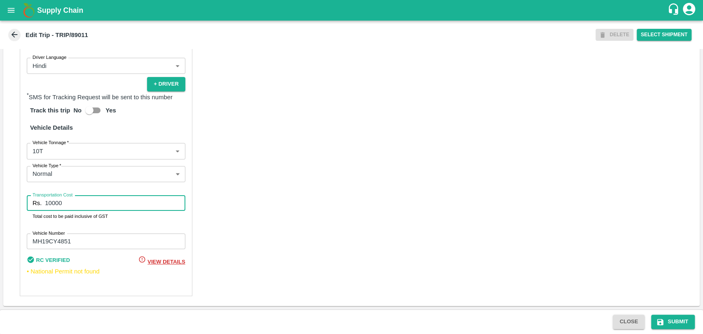
drag, startPoint x: 63, startPoint y: 205, endPoint x: 2, endPoint y: 197, distance: 61.5
click at [2, 197] on div "Trip Details Trip Type Fruit Movement 1 Trip Type Trip Pickup Order SHIP/NASH/3…" at bounding box center [351, 179] width 703 height 260
type input "18000"
click at [679, 319] on button "Submit" at bounding box center [673, 322] width 44 height 14
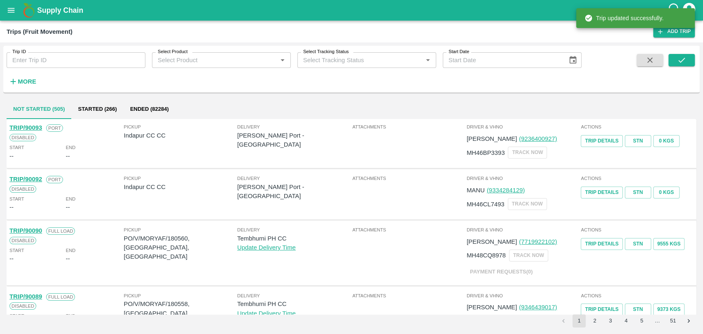
click at [15, 86] on icon "button" at bounding box center [13, 81] width 9 height 9
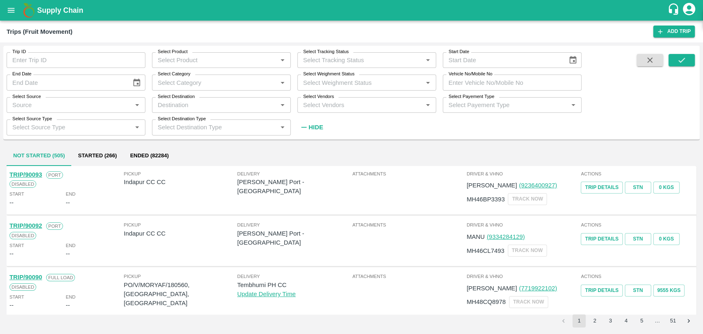
click at [521, 75] on input "Vehicle No/Mobile No" at bounding box center [512, 83] width 139 height 16
paste input "MH04HY7103"
type input "MH04HY7103"
click at [676, 60] on button "submit" at bounding box center [682, 60] width 26 height 12
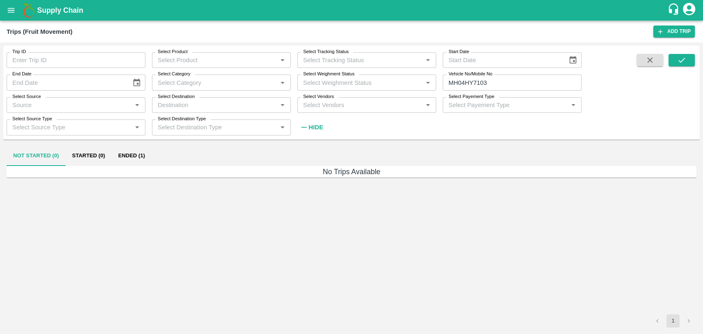
click at [136, 149] on button "Ended (1)" at bounding box center [132, 156] width 40 height 20
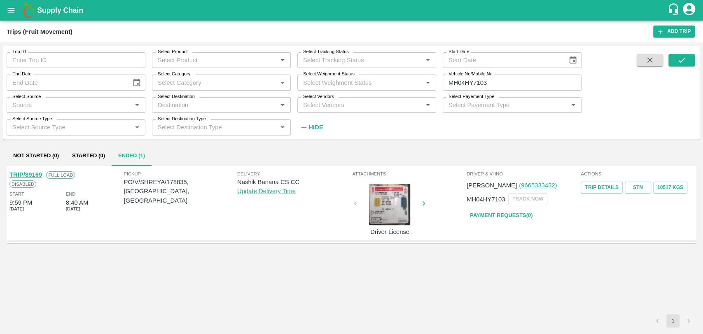
click at [40, 176] on link "TRIP/89169" at bounding box center [25, 174] width 33 height 7
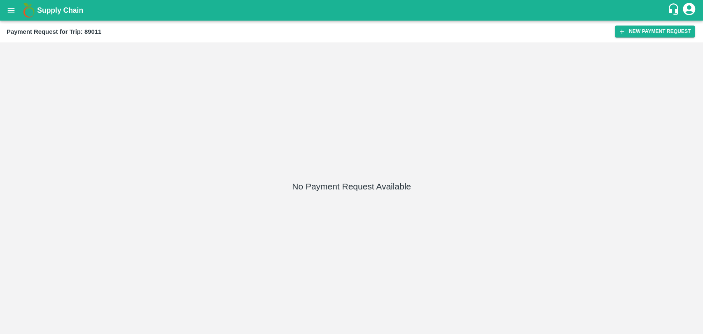
click at [678, 23] on div "Payment Request for Trip: 89011 New Payment Request" at bounding box center [351, 32] width 703 height 22
click at [676, 27] on button "New Payment Request" at bounding box center [655, 32] width 80 height 12
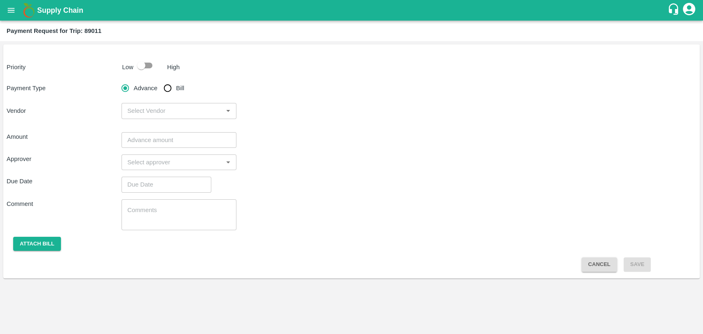
click at [146, 67] on input "checkbox" at bounding box center [141, 66] width 47 height 16
checkbox input "true"
click at [174, 83] on input "Bill" at bounding box center [167, 88] width 16 height 16
radio input "true"
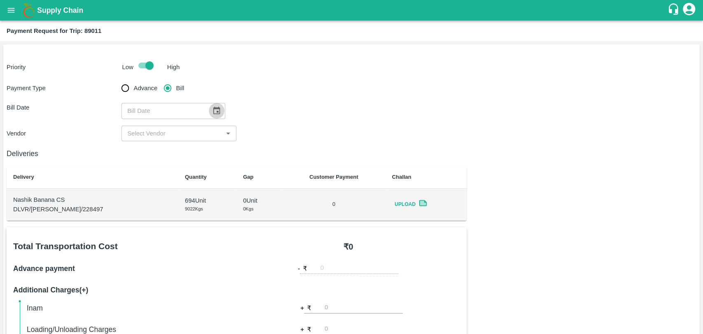
click at [215, 108] on icon "Choose date" at bounding box center [216, 111] width 7 height 8
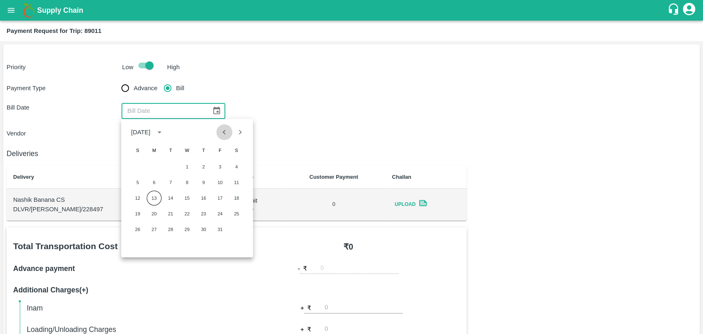
click at [221, 136] on icon "Previous month" at bounding box center [224, 132] width 9 height 9
click at [227, 213] on button "26" at bounding box center [220, 213] width 15 height 15
type input "26/09/2025"
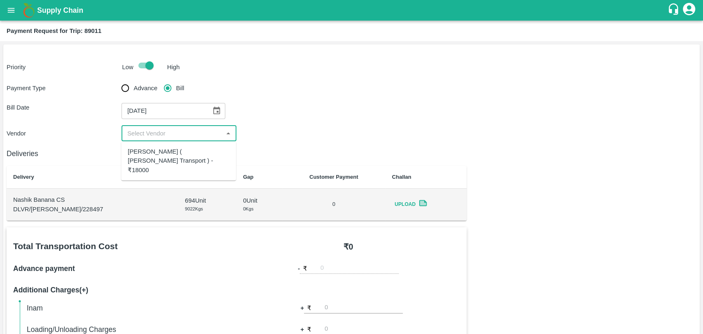
click at [134, 133] on input "input" at bounding box center [172, 133] width 96 height 11
click at [143, 151] on div "Nitin Rasal ( Bhairavnath Transport ) - ₹18000" at bounding box center [179, 161] width 102 height 28
type input "Nitin Rasal ( Bhairavnath Transport ) - ₹18000"
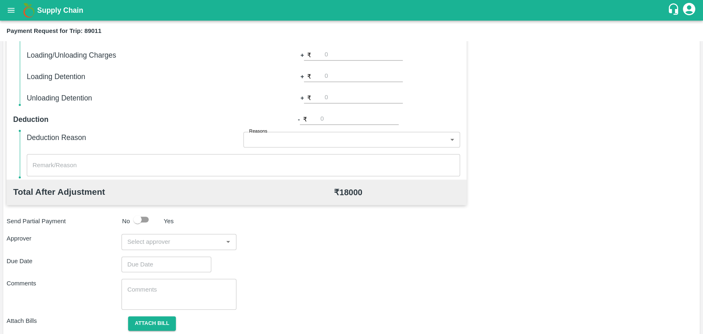
scroll to position [302, 0]
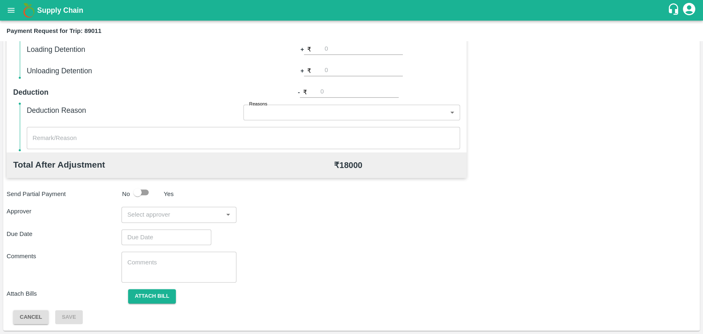
click at [181, 212] on input "input" at bounding box center [172, 214] width 96 height 11
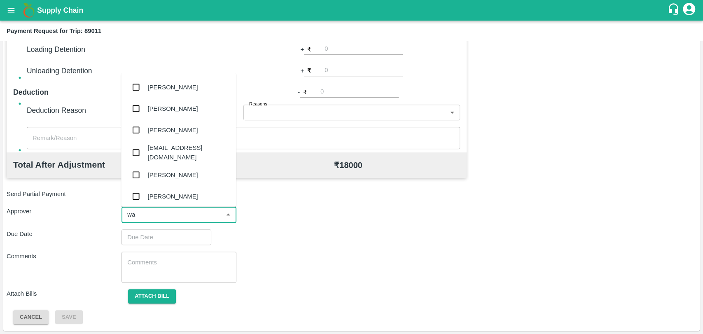
type input "wag"
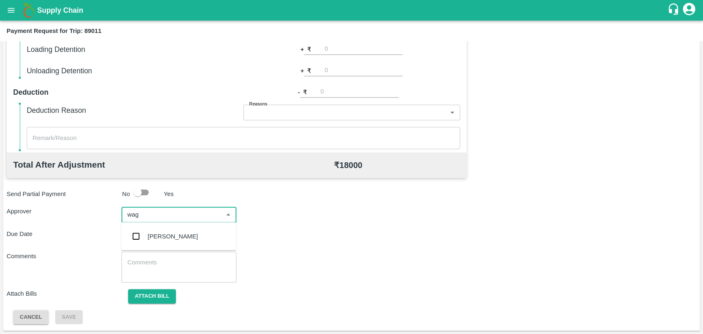
click at [180, 225] on ul "Prasad Waghade" at bounding box center [178, 236] width 115 height 28
click at [179, 232] on div "Prasad Waghade" at bounding box center [173, 236] width 50 height 9
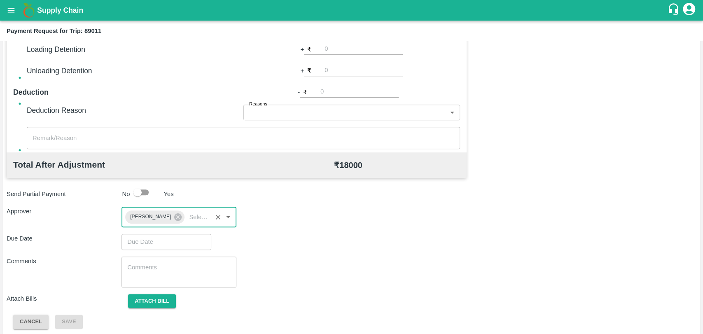
type input "DD/MM/YYYY hh:mm aa"
click at [176, 245] on input "DD/MM/YYYY hh:mm aa" at bounding box center [164, 242] width 84 height 16
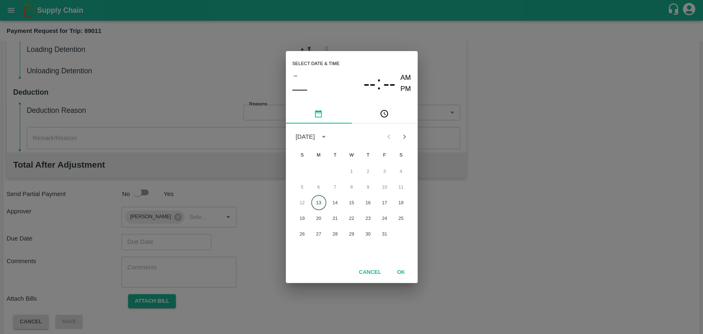
click at [315, 202] on button "13" at bounding box center [318, 202] width 15 height 15
type input "[DATE] 12:00 AM"
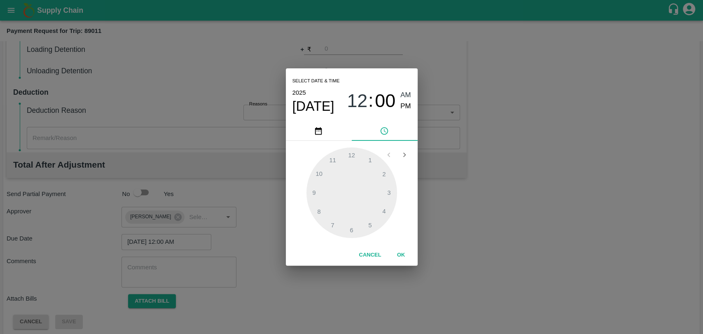
drag, startPoint x: 396, startPoint y: 258, endPoint x: 283, endPoint y: 261, distance: 112.1
click at [392, 255] on button "OK" at bounding box center [401, 255] width 26 height 14
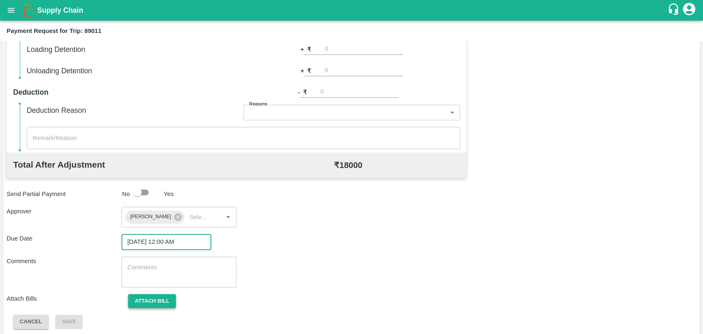
click at [167, 295] on button "Attach bill" at bounding box center [152, 301] width 48 height 14
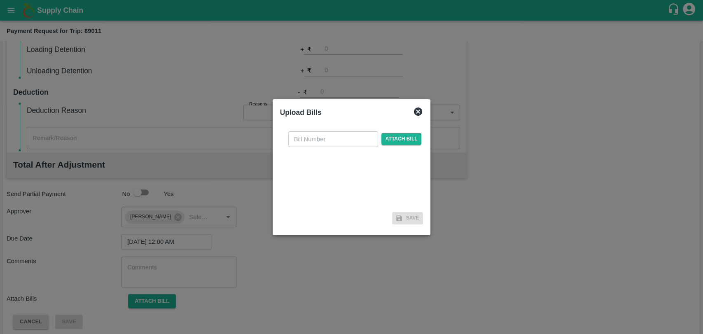
click at [305, 140] on input "text" at bounding box center [333, 139] width 90 height 16
type input "4064"
click at [393, 145] on span "Attach bill" at bounding box center [402, 139] width 40 height 12
click at [0, 0] on input "Attach bill" at bounding box center [0, 0] width 0 height 0
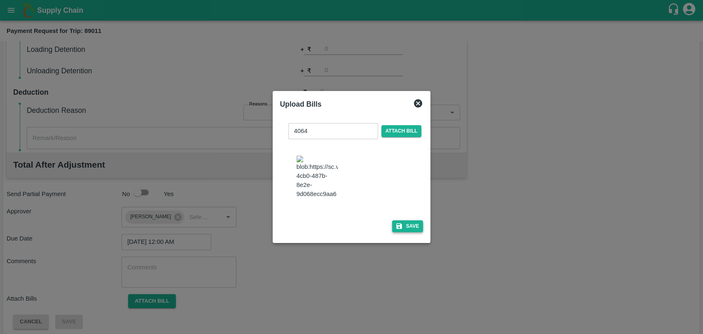
click at [396, 222] on icon "button" at bounding box center [399, 225] width 7 height 7
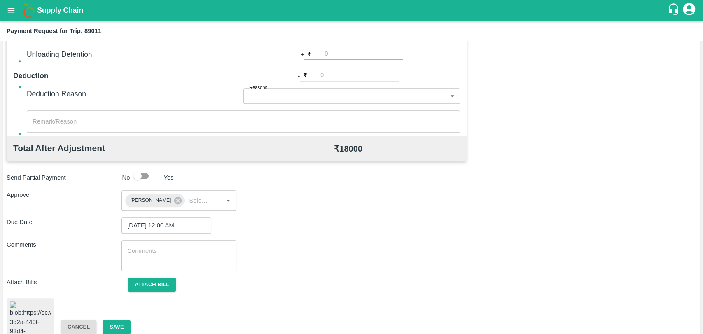
scroll to position [343, 0]
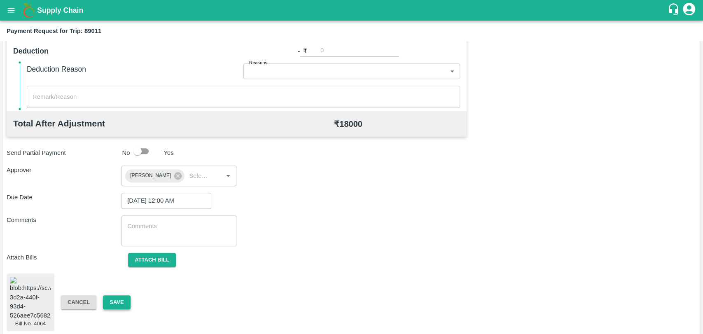
click at [115, 296] on button "Save" at bounding box center [116, 302] width 27 height 14
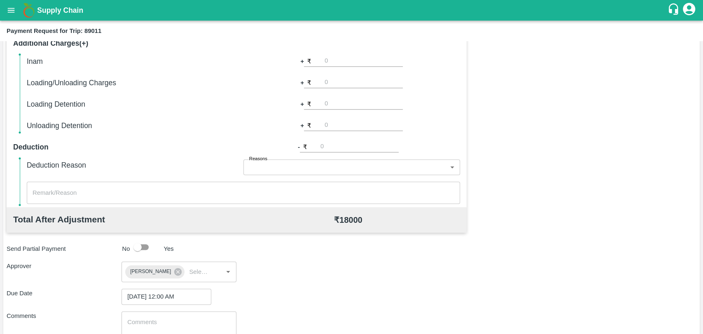
scroll to position [206, 0]
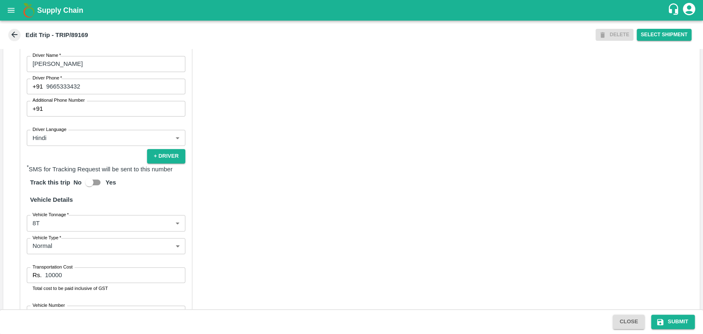
scroll to position [458, 0]
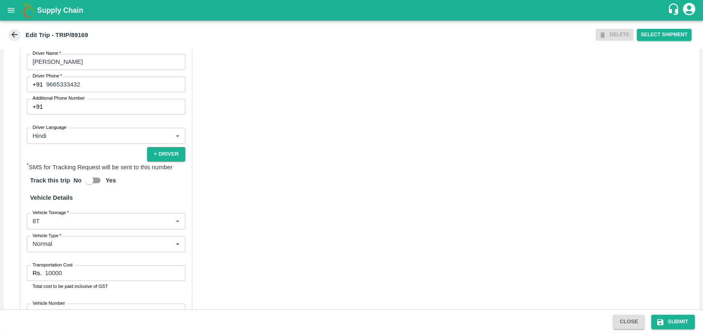
click at [35, 216] on label "Vehicle Tonnage   *" at bounding box center [51, 212] width 36 height 7
click at [37, 229] on body "Supply Chain Edit Trip - TRIP/89169 DELETE Select Shipment Trip Details Trip Ty…" at bounding box center [351, 167] width 703 height 334
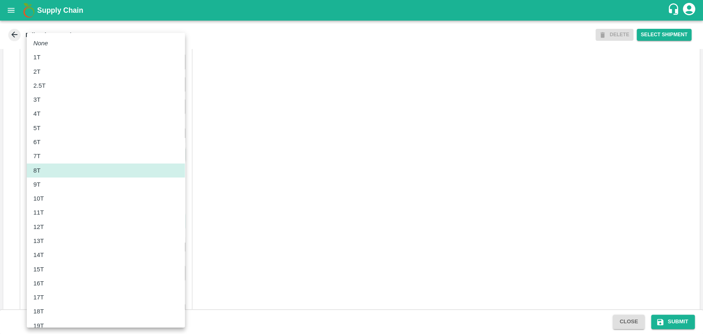
click at [46, 192] on li "10T" at bounding box center [106, 199] width 158 height 14
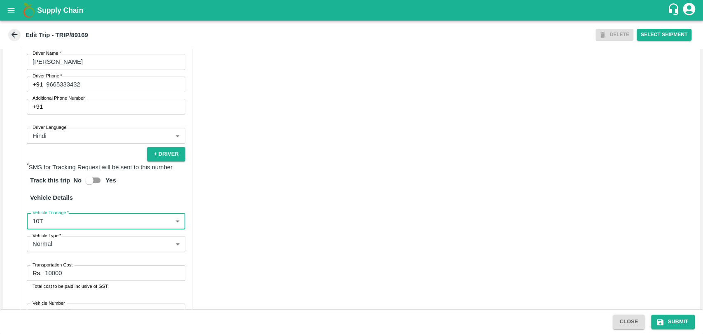
click at [55, 231] on body "Supply Chain Edit Trip - TRIP/89169 DELETE Select Shipment Trip Details Trip Ty…" at bounding box center [351, 167] width 703 height 334
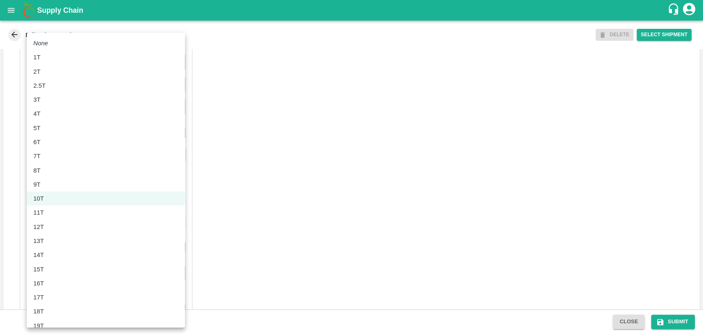
click at [54, 230] on div "12T" at bounding box center [105, 226] width 145 height 9
type input "12000"
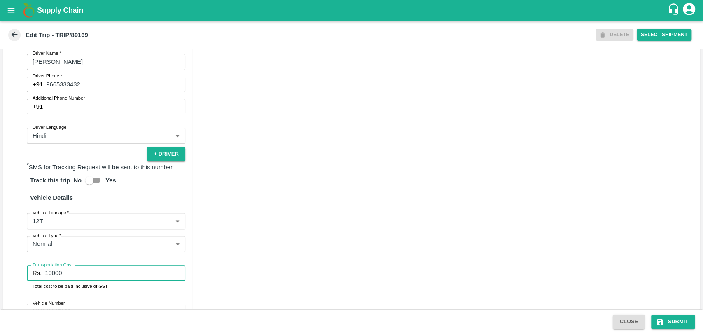
drag, startPoint x: 26, startPoint y: 281, endPoint x: 13, endPoint y: 281, distance: 13.6
click at [13, 281] on div "Partner Details Partner   * Partner Add Transporter Driver 1 Details Driver Nam…" at bounding box center [351, 170] width 697 height 414
type input "20700"
click at [669, 325] on button "Submit" at bounding box center [673, 322] width 44 height 14
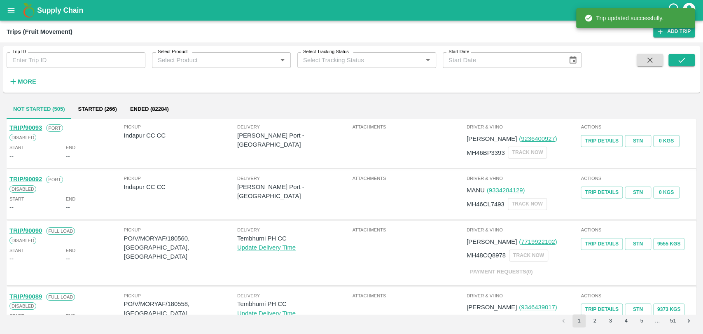
click at [26, 86] on h6 "More" at bounding box center [27, 81] width 19 height 11
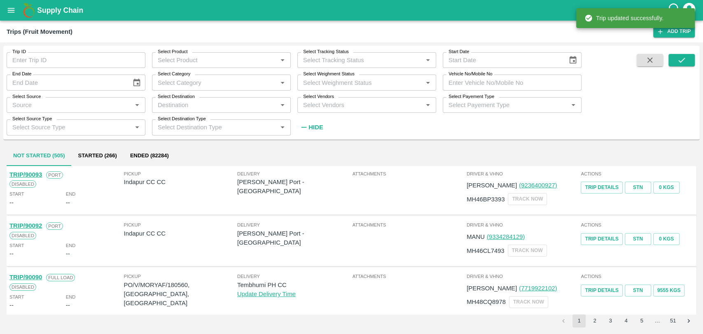
click at [492, 80] on input "Vehicle No/Mobile No" at bounding box center [512, 83] width 139 height 16
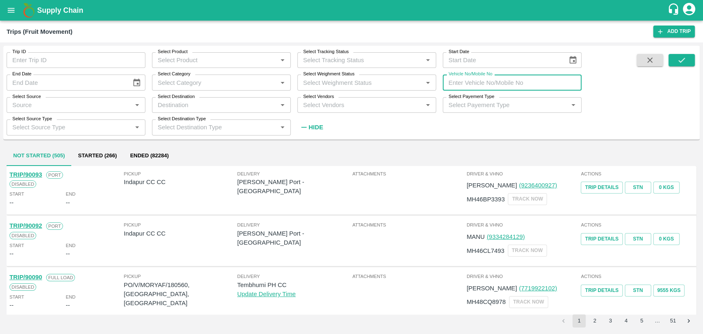
paste input "MH16CD3333"
type input "MH16CD3333"
click at [672, 61] on button "submit" at bounding box center [682, 60] width 26 height 12
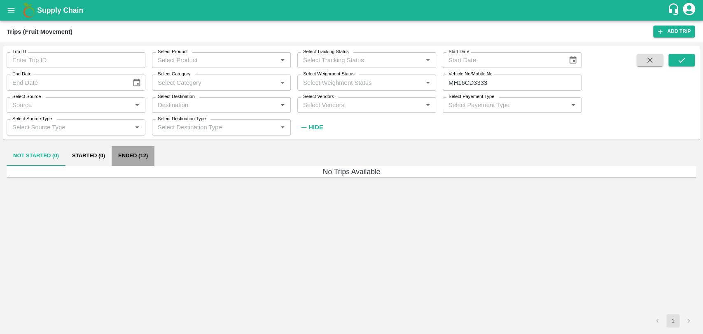
click at [128, 159] on button "Ended (12)" at bounding box center [133, 156] width 43 height 20
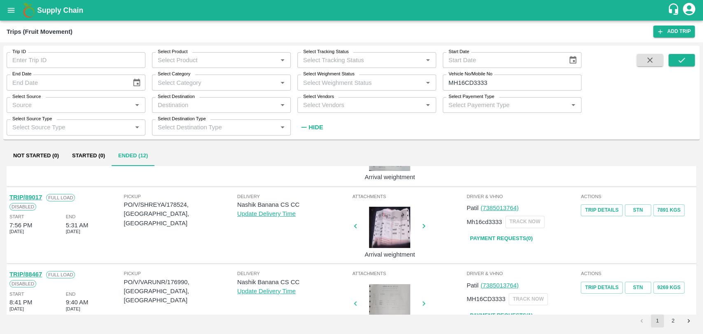
scroll to position [137, 0]
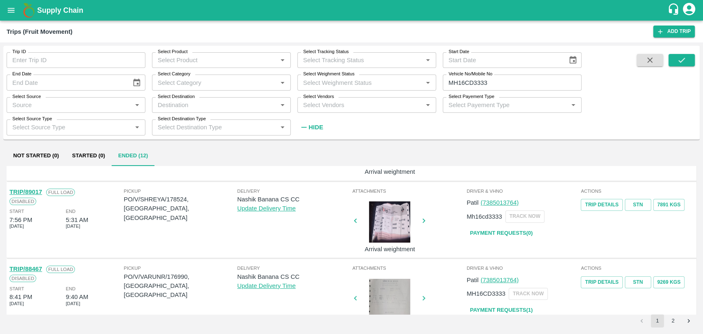
click at [40, 191] on link "TRIP/89017" at bounding box center [25, 192] width 33 height 7
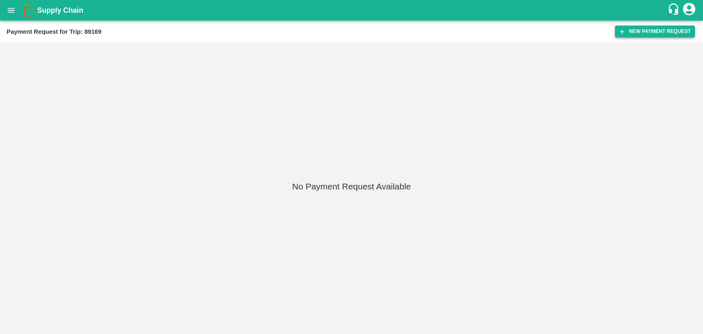
click at [625, 35] on button "New Payment Request" at bounding box center [655, 32] width 80 height 12
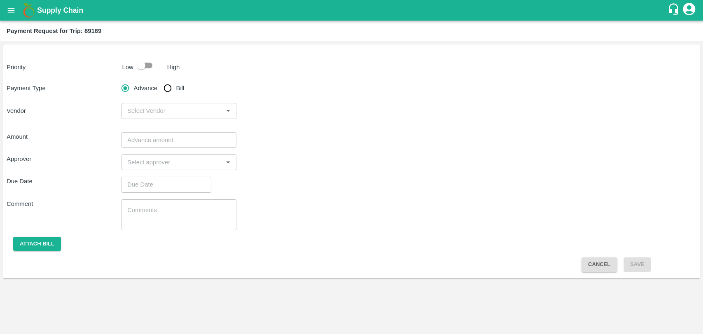
click at [155, 67] on input "checkbox" at bounding box center [141, 66] width 47 height 16
checkbox input "true"
click at [178, 96] on div "Payment Type Advance Bill Vendor ​" at bounding box center [352, 99] width 690 height 39
click at [178, 96] on label "Bill" at bounding box center [171, 88] width 25 height 16
click at [176, 96] on input "Bill" at bounding box center [167, 88] width 16 height 16
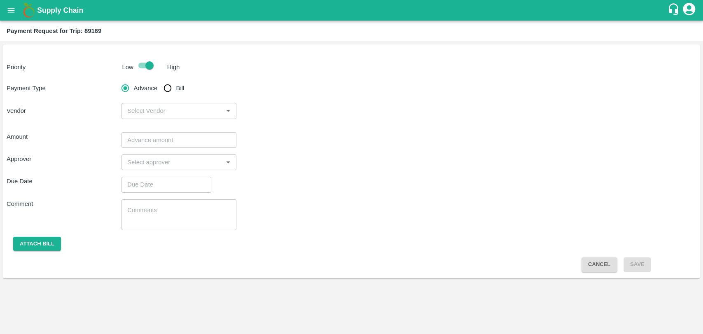
radio input "true"
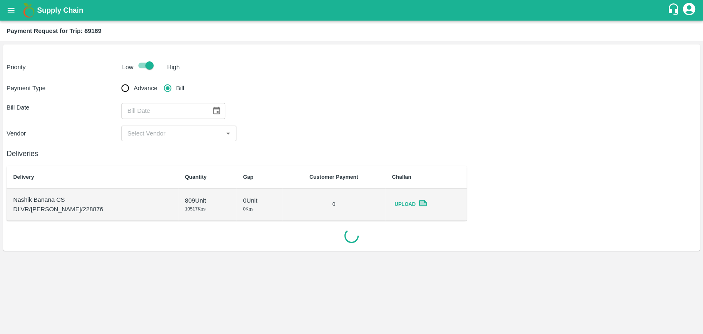
click at [212, 106] on icon "Choose date" at bounding box center [216, 110] width 9 height 9
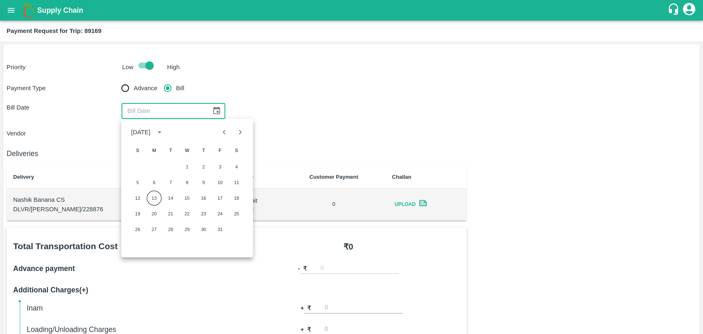
click at [230, 133] on button "Previous month" at bounding box center [225, 132] width 16 height 16
click at [180, 225] on div "28 29 30" at bounding box center [187, 229] width 132 height 15
click at [175, 227] on button "30" at bounding box center [170, 229] width 15 height 15
type input "[DATE]"
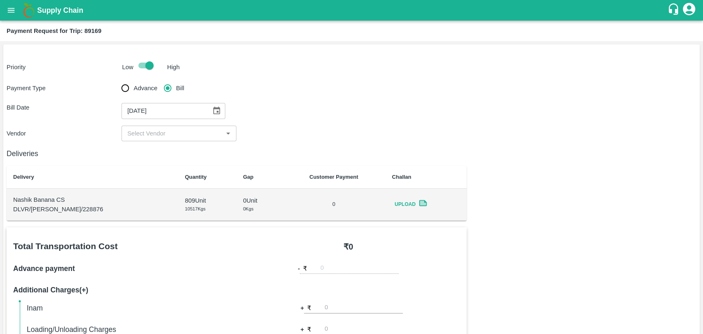
click at [162, 139] on div "​" at bounding box center [179, 134] width 115 height 16
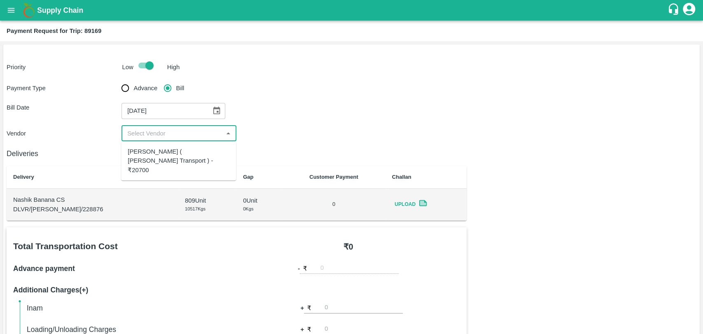
click at [150, 152] on div "Nitin Rasal ( Bhairavnath Transport ) - ₹20700" at bounding box center [179, 161] width 102 height 28
type input "Nitin Rasal ( Bhairavnath Transport ) - ₹20700"
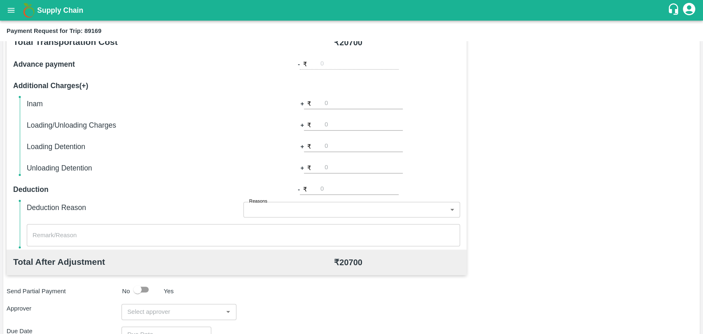
scroll to position [302, 0]
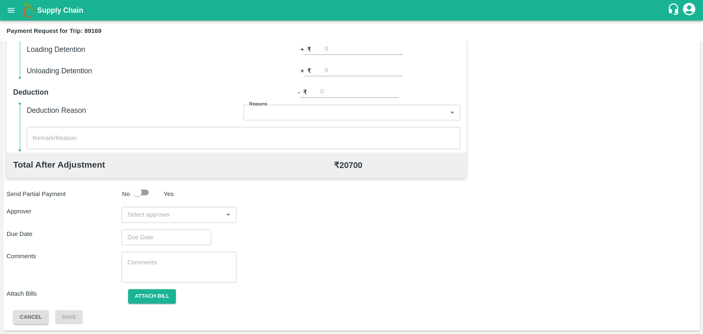
click at [169, 209] on input "input" at bounding box center [172, 214] width 96 height 11
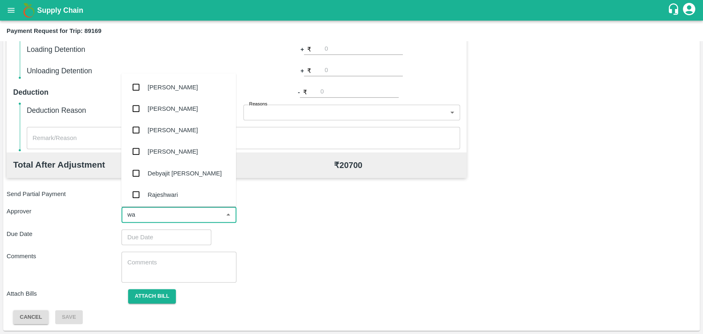
type input "wag"
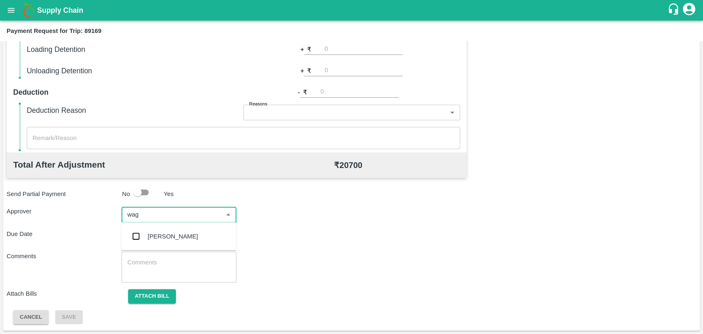
click at [183, 241] on div "Prasad Waghade" at bounding box center [178, 236] width 115 height 21
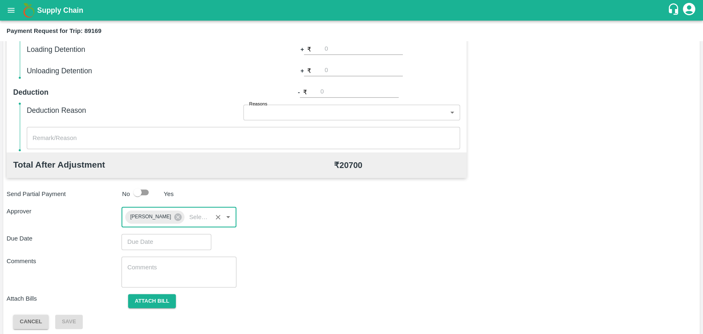
type input "DD/MM/YYYY hh:mm aa"
click at [183, 241] on input "DD/MM/YYYY hh:mm aa" at bounding box center [164, 242] width 84 height 16
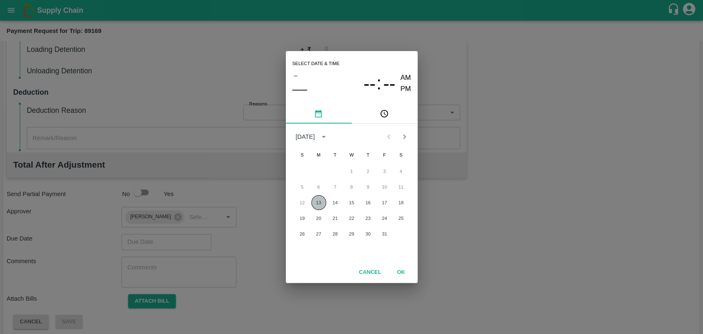
click at [317, 200] on button "13" at bounding box center [318, 202] width 15 height 15
type input "13/10/2025 12:00 AM"
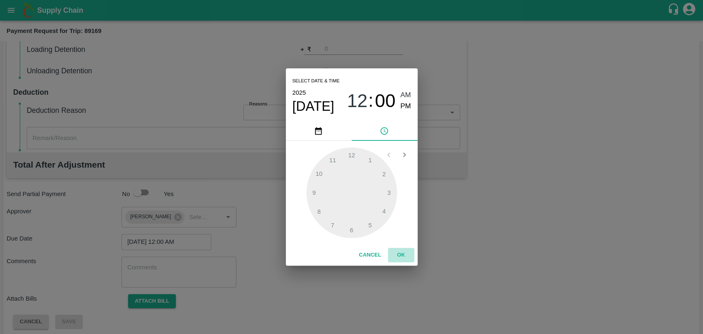
click at [398, 255] on button "OK" at bounding box center [401, 255] width 26 height 14
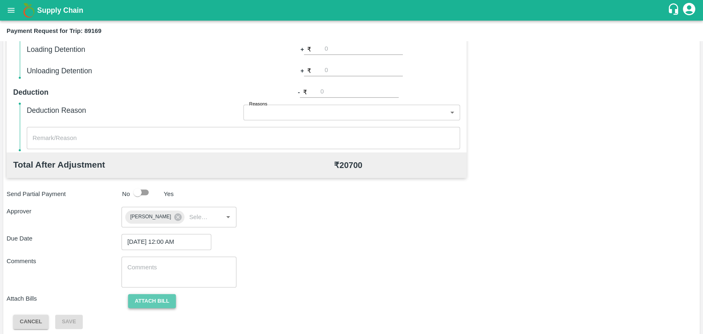
click at [167, 304] on button "Attach bill" at bounding box center [152, 301] width 48 height 14
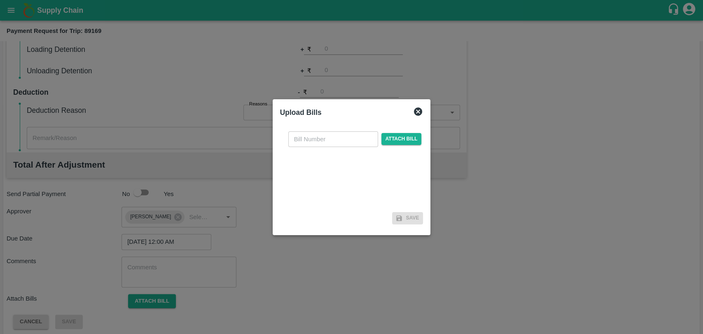
click at [303, 145] on input "text" at bounding box center [333, 139] width 90 height 16
type input "4077"
click at [405, 137] on span "Attach bill" at bounding box center [402, 139] width 40 height 12
click at [0, 0] on input "Attach bill" at bounding box center [0, 0] width 0 height 0
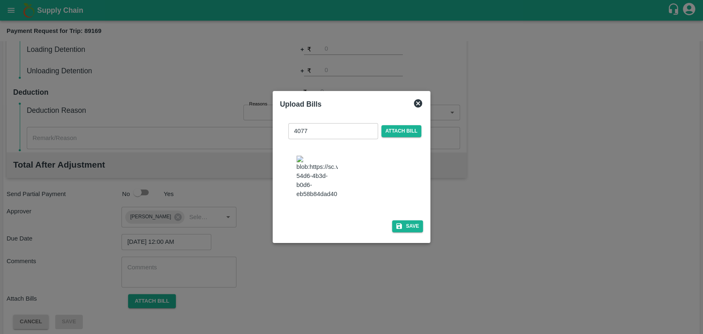
click at [404, 227] on button "Save" at bounding box center [407, 226] width 31 height 12
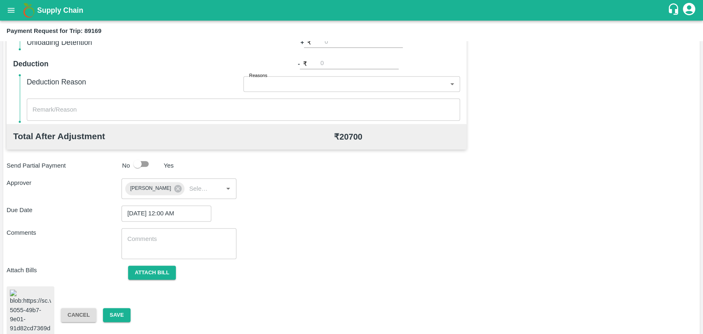
scroll to position [345, 0]
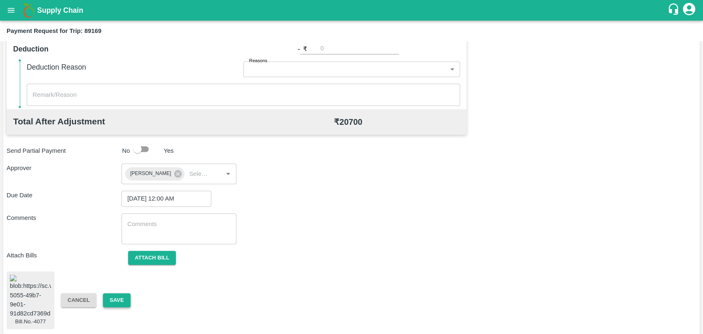
click at [122, 297] on button "Save" at bounding box center [116, 300] width 27 height 14
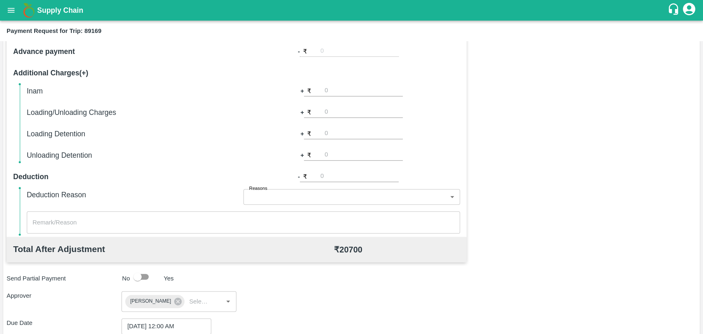
scroll to position [162, 0]
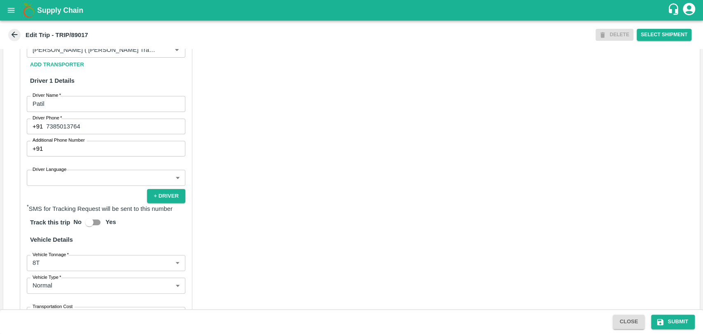
scroll to position [458, 0]
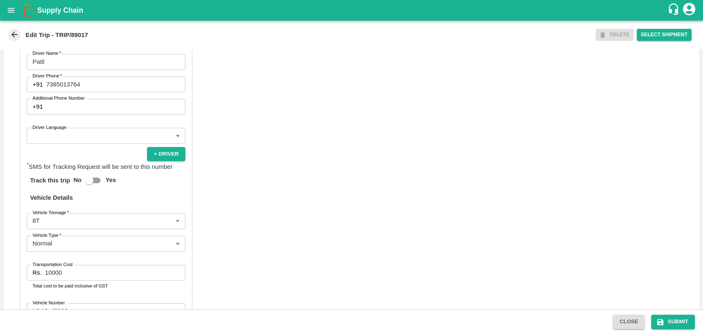
click at [56, 216] on label "Vehicle Tonnage   *" at bounding box center [51, 212] width 36 height 7
click at [56, 226] on body "Supply Chain Edit Trip - TRIP/89017 DELETE Select Shipment Trip Details Trip Ty…" at bounding box center [351, 167] width 703 height 334
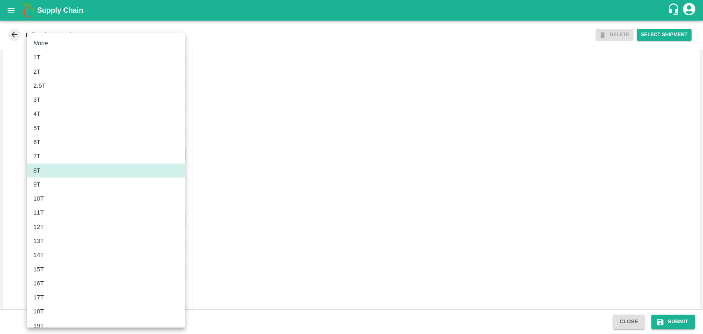
click at [56, 205] on li "10T" at bounding box center [106, 199] width 158 height 14
type input "10000"
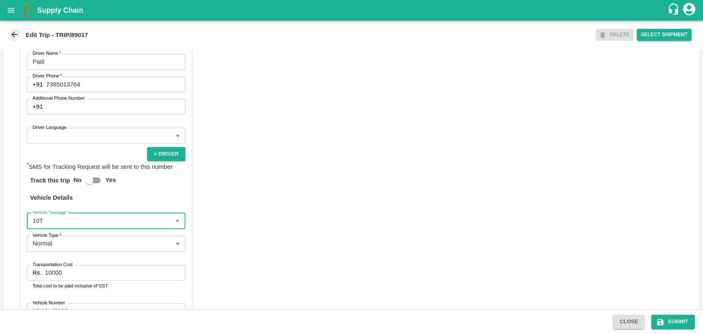
click at [51, 281] on input "10000" at bounding box center [115, 273] width 140 height 16
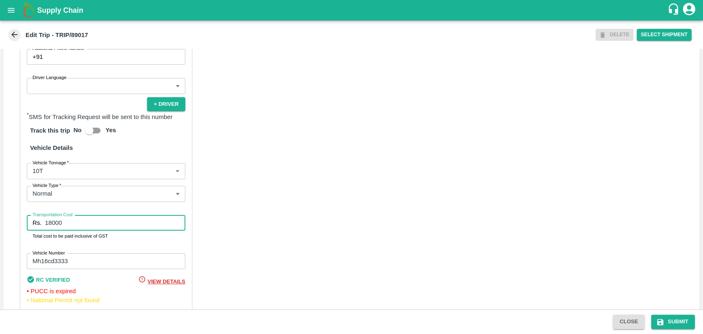
scroll to position [545, 0]
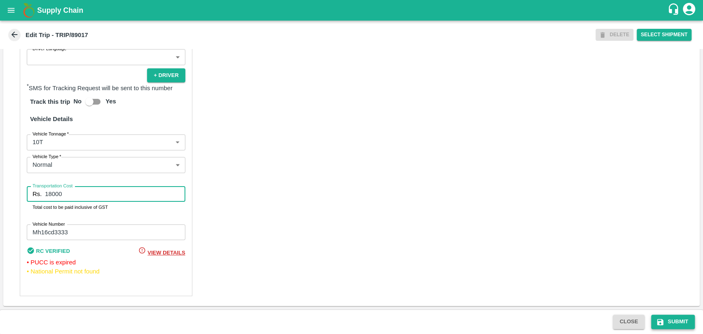
type input "18000"
click at [680, 324] on button "Submit" at bounding box center [673, 322] width 44 height 14
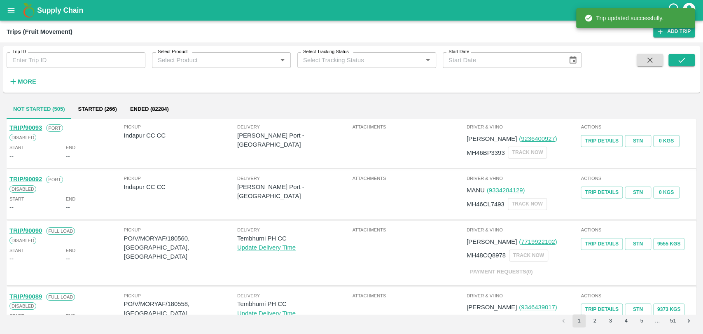
click at [16, 75] on button "More" at bounding box center [23, 82] width 32 height 14
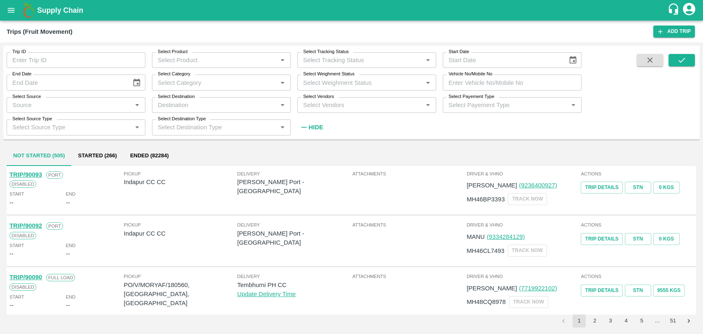
click at [465, 87] on input "Vehicle No/Mobile No" at bounding box center [512, 83] width 139 height 16
paste input "MH19CX4747"
type input "MH19CX4747"
click at [702, 54] on div "Trip ID Trip ID Select Product Select Product   * Select Tracking Status Select…" at bounding box center [351, 188] width 703 height 292
click at [692, 59] on button "submit" at bounding box center [682, 60] width 26 height 12
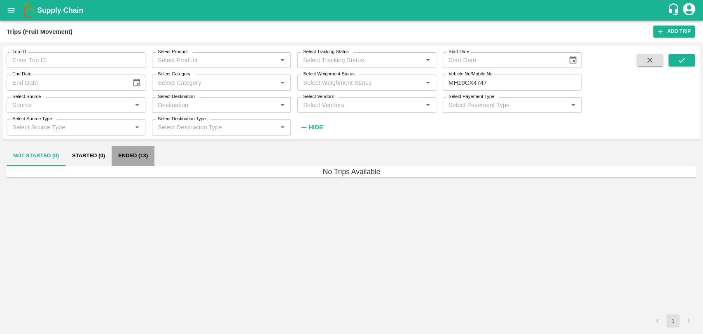
click at [124, 150] on button "Ended (13)" at bounding box center [133, 156] width 43 height 20
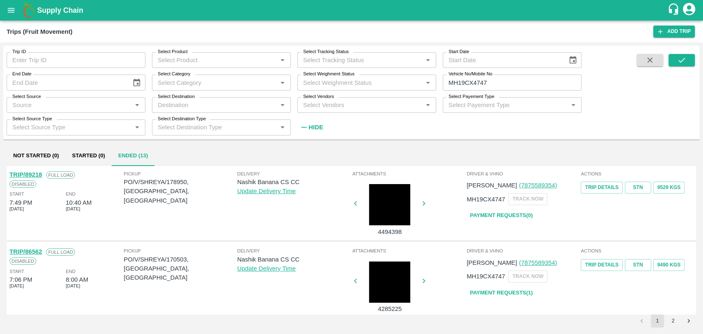
click at [32, 176] on link "TRIP/89218" at bounding box center [25, 174] width 33 height 7
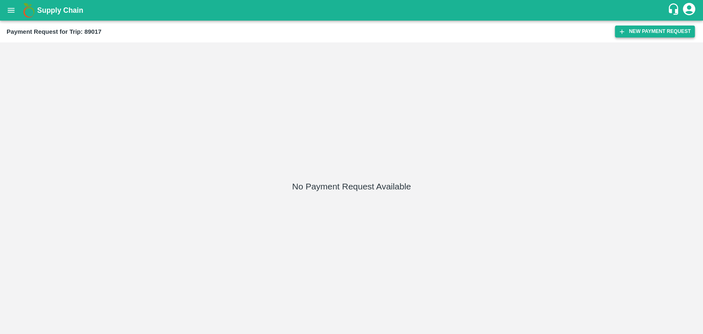
click at [636, 29] on button "New Payment Request" at bounding box center [655, 32] width 80 height 12
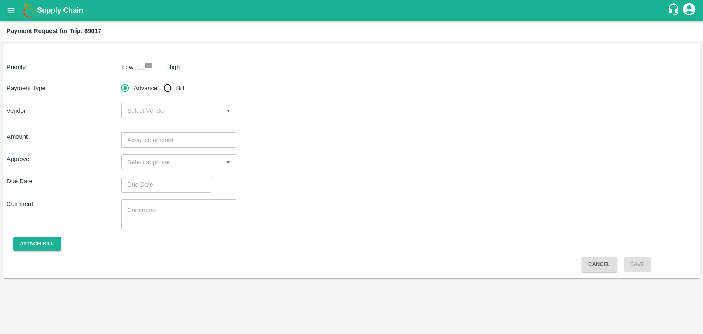
click at [140, 61] on input "checkbox" at bounding box center [141, 66] width 47 height 16
checkbox input "true"
click at [171, 89] on input "Bill" at bounding box center [167, 88] width 16 height 16
radio input "true"
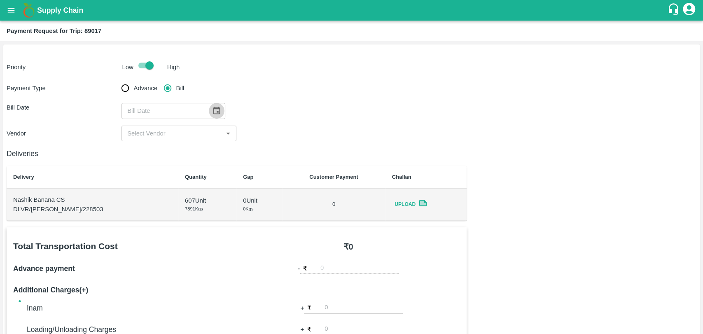
click at [209, 110] on button "Choose date" at bounding box center [217, 111] width 16 height 16
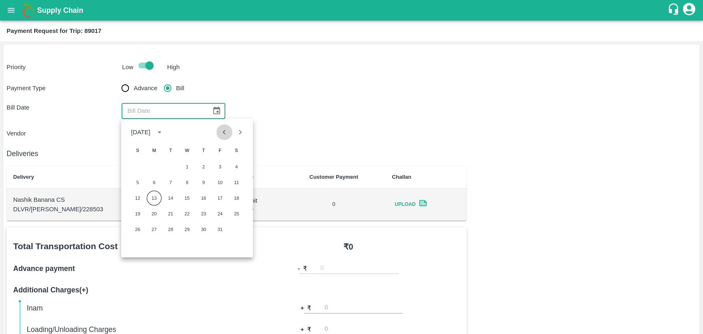
click at [225, 138] on button "Previous month" at bounding box center [225, 132] width 16 height 16
click at [217, 211] on button "26" at bounding box center [220, 213] width 15 height 15
type input "26/09/2025"
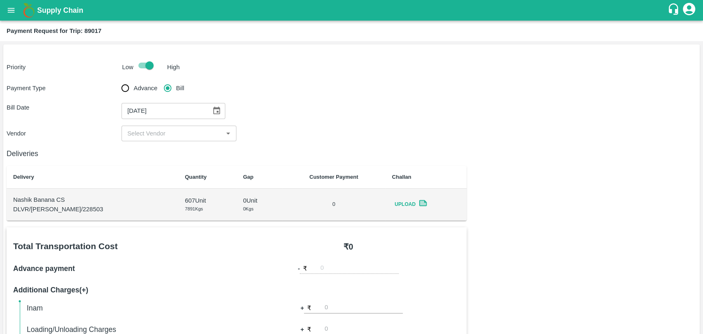
click at [169, 139] on div "​" at bounding box center [179, 134] width 115 height 16
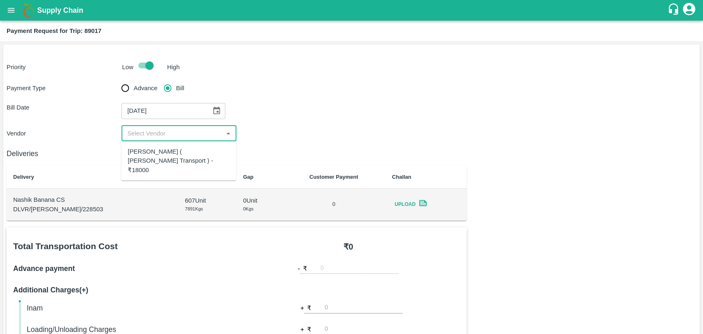
click at [168, 159] on div "Nitin Rasal ( Bhairavnath Transport ) - ₹18000" at bounding box center [179, 161] width 102 height 28
type input "Nitin Rasal ( Bhairavnath Transport ) - ₹18000"
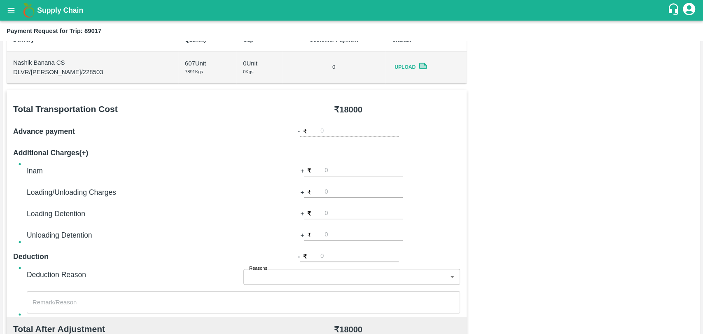
click at [341, 198] on div "Inam + ₹ Loading/Unloading Charges + ₹ Loading Detention + ₹ Unloading Detentio…" at bounding box center [243, 203] width 433 height 76
click at [341, 192] on input "number" at bounding box center [364, 192] width 78 height 11
type input "500"
type input "1000"
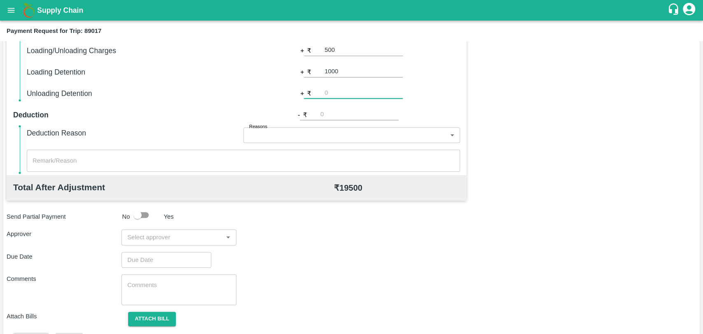
scroll to position [302, 0]
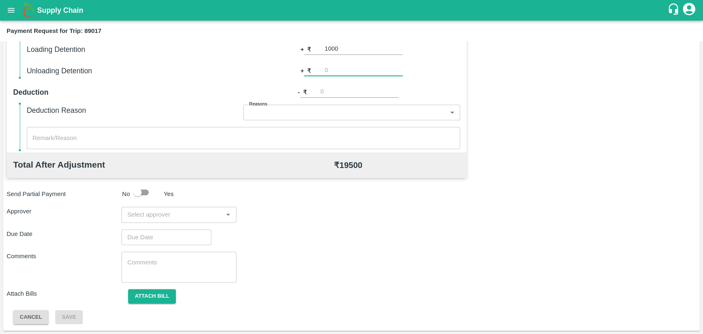
click at [175, 207] on div "​" at bounding box center [179, 215] width 115 height 16
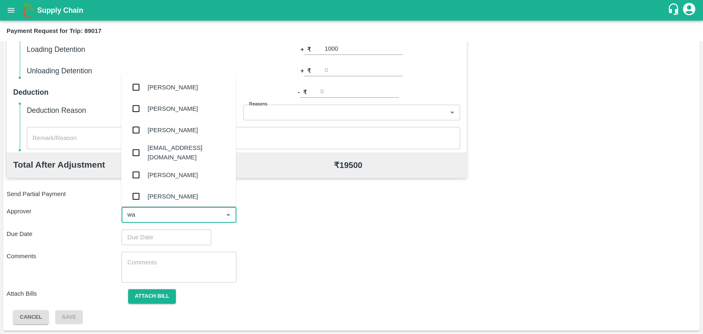
type input "wag"
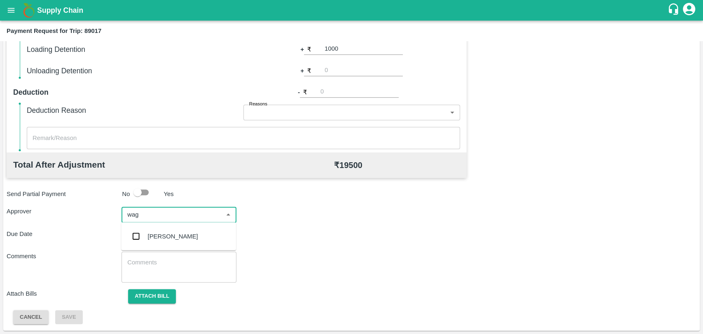
click at [168, 232] on div "Prasad Waghade" at bounding box center [178, 236] width 115 height 21
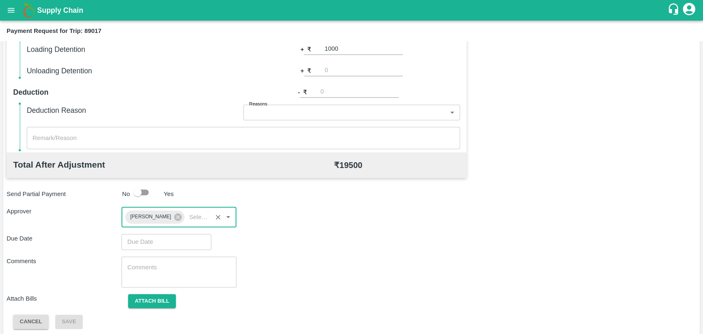
click at [159, 241] on input "Choose date" at bounding box center [164, 242] width 84 height 16
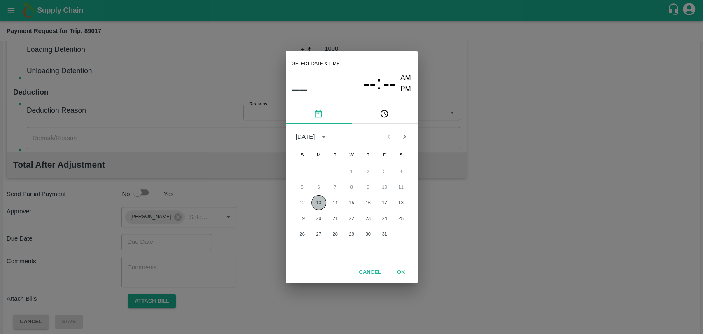
click at [316, 199] on button "13" at bounding box center [318, 202] width 15 height 15
type input "13/10/2025 12:00 AM"
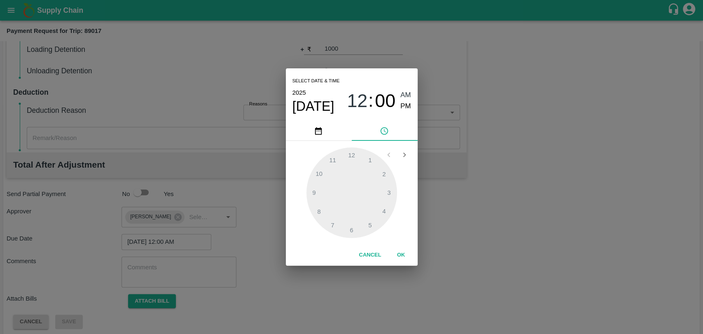
click at [398, 255] on button "OK" at bounding box center [401, 255] width 26 height 14
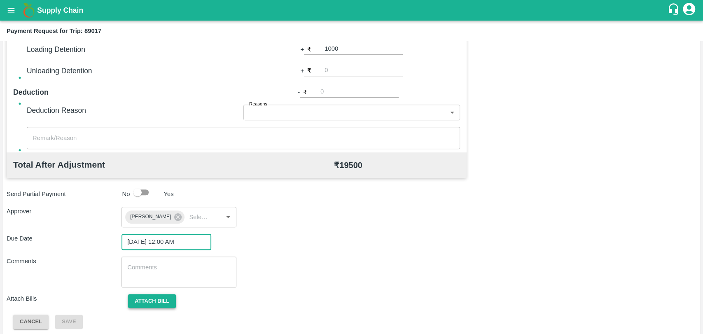
click at [156, 300] on button "Attach bill" at bounding box center [152, 301] width 48 height 14
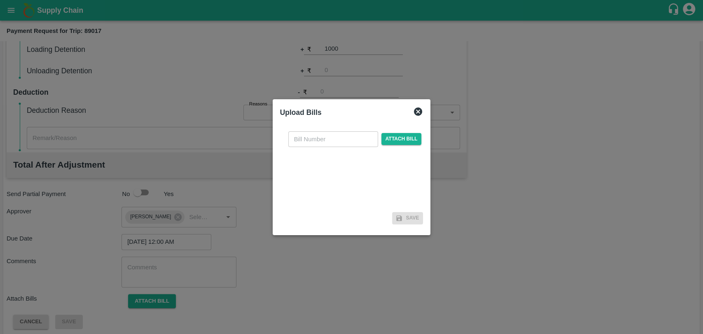
click at [323, 143] on input "text" at bounding box center [333, 139] width 90 height 16
type input "4063"
click at [409, 132] on div "4063 ​ Attach bill" at bounding box center [355, 139] width 137 height 16
click at [408, 138] on span "Attach bill" at bounding box center [402, 139] width 40 height 12
click at [0, 0] on input "Attach bill" at bounding box center [0, 0] width 0 height 0
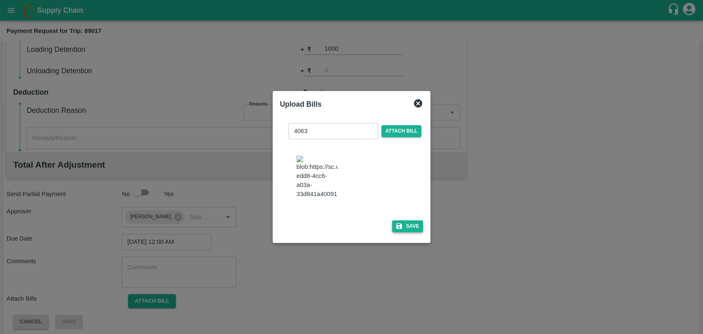
click at [396, 220] on button "Save" at bounding box center [407, 226] width 31 height 12
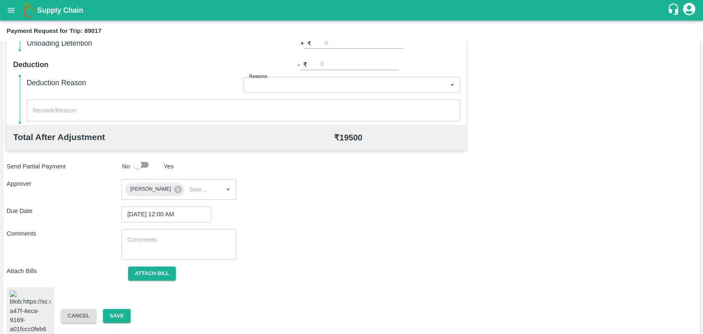
scroll to position [344, 0]
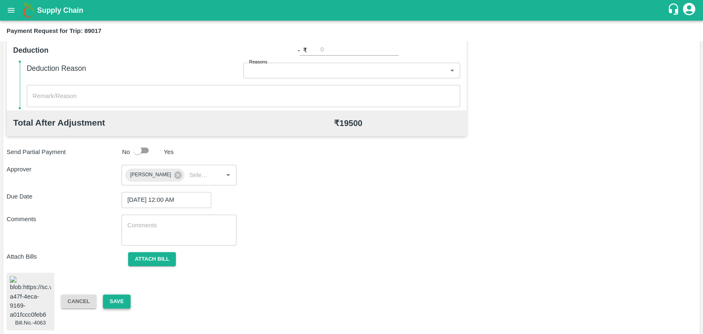
click at [112, 299] on button "Save" at bounding box center [116, 302] width 27 height 14
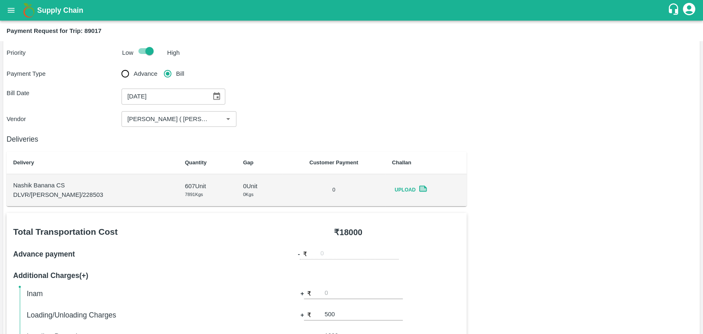
scroll to position [0, 0]
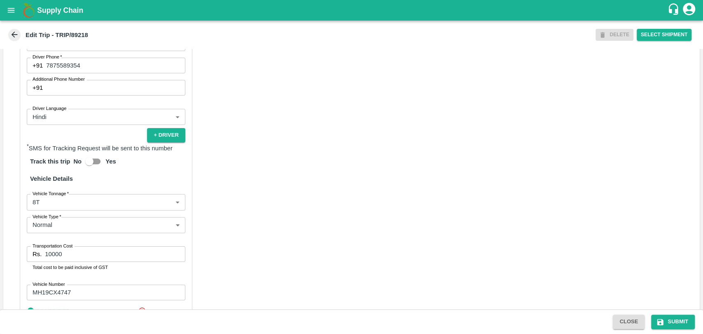
scroll to position [503, 0]
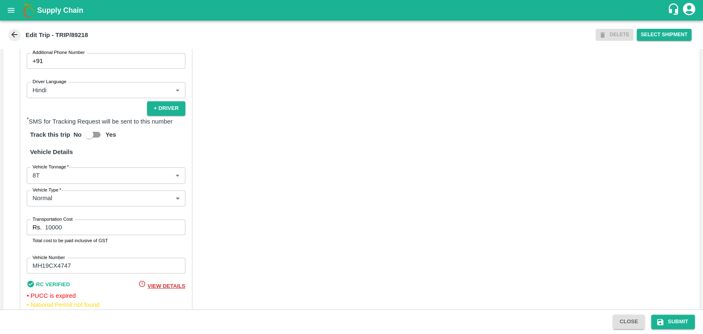
click at [71, 182] on body "Supply Chain Edit Trip - TRIP/89218 DELETE Select Shipment Trip Details Trip Ty…" at bounding box center [351, 167] width 703 height 334
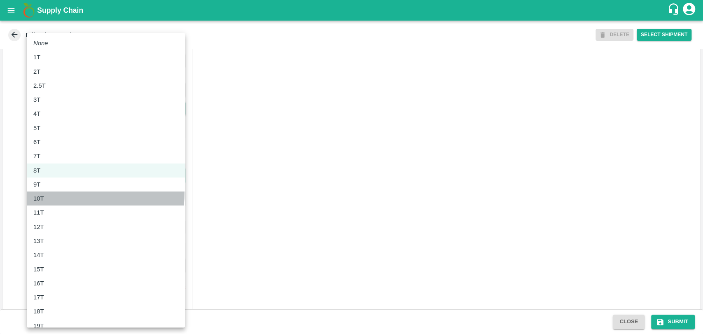
click at [52, 192] on li "10T" at bounding box center [106, 199] width 158 height 14
type input "10000"
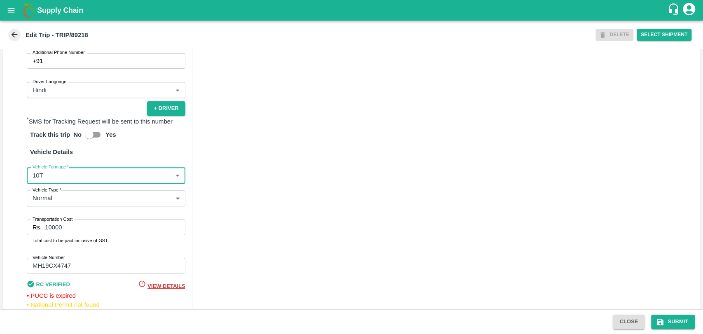
click at [52, 235] on input "10000" at bounding box center [115, 228] width 140 height 16
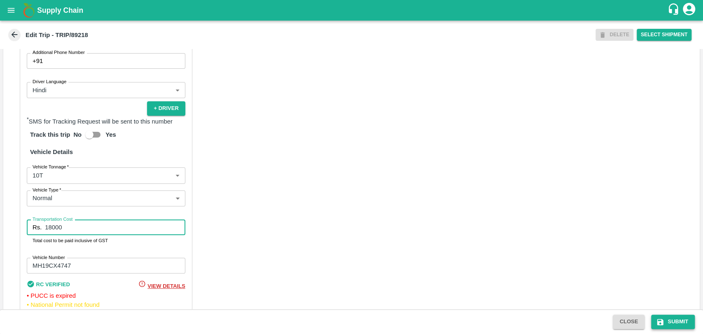
type input "18000"
click at [689, 328] on button "Submit" at bounding box center [673, 322] width 44 height 14
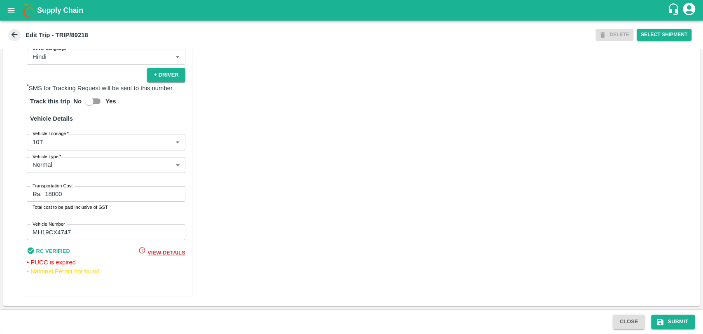
scroll to position [545, 0]
click at [65, 194] on input "18000" at bounding box center [115, 194] width 140 height 16
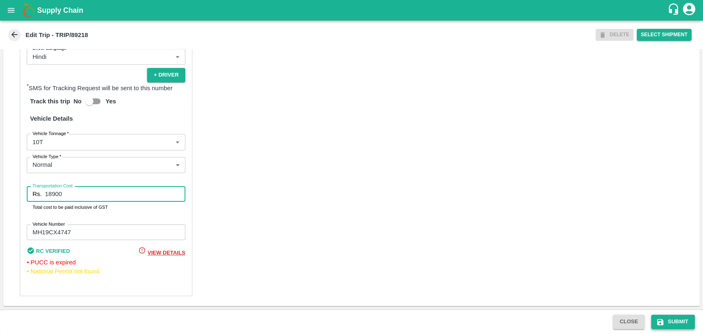
type input "18900"
click at [672, 322] on button "Submit" at bounding box center [673, 322] width 44 height 14
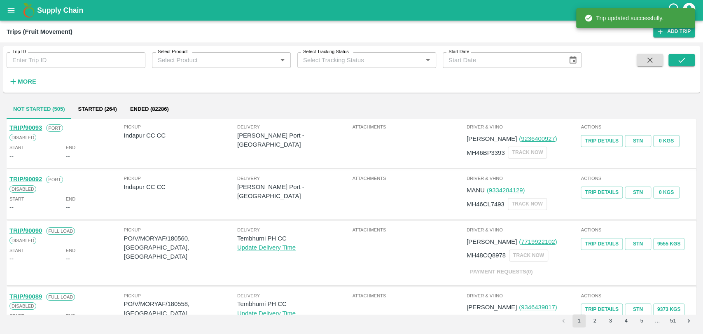
click at [20, 91] on div "Trip ID Trip ID Select Product Select Product   * Select Tracking Status Select…" at bounding box center [351, 69] width 697 height 47
click at [23, 79] on strong "More" at bounding box center [27, 81] width 19 height 7
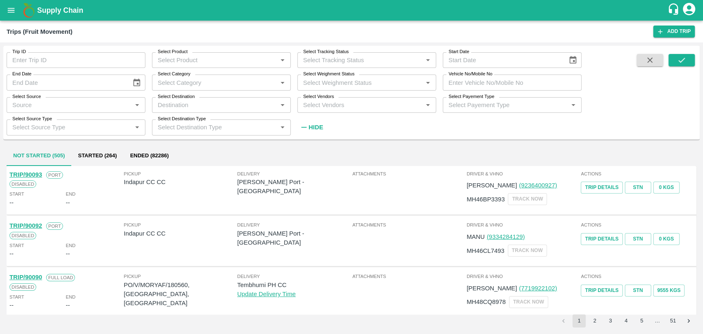
click at [537, 81] on input "Vehicle No/Mobile No" at bounding box center [512, 83] width 139 height 16
paste input "MH19CY9573"
type input "MH19CY9573"
click at [686, 62] on icon "submit" at bounding box center [681, 60] width 9 height 9
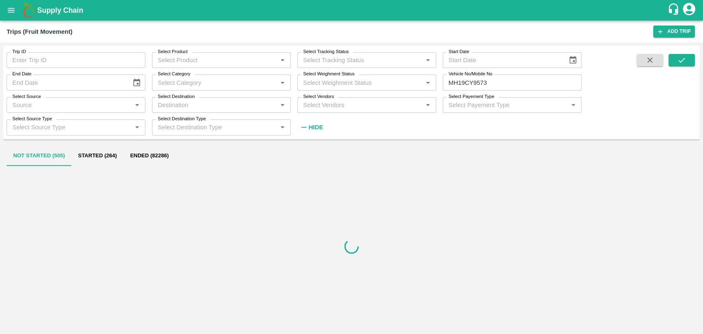
click at [143, 155] on button "Ended (82286)" at bounding box center [150, 156] width 52 height 20
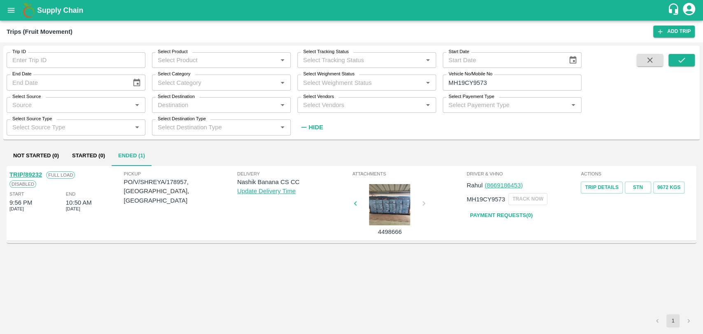
click at [38, 172] on link "TRIP/89232" at bounding box center [25, 174] width 33 height 7
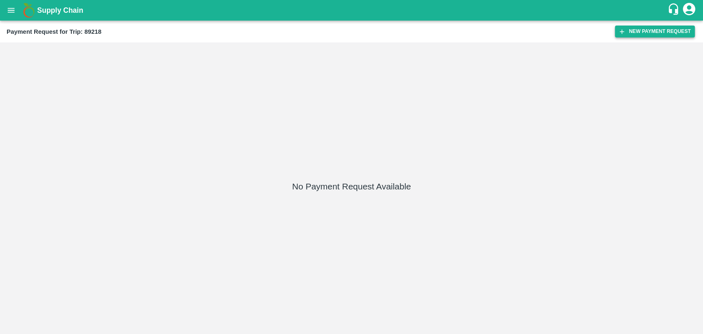
click at [665, 36] on button "New Payment Request" at bounding box center [655, 32] width 80 height 12
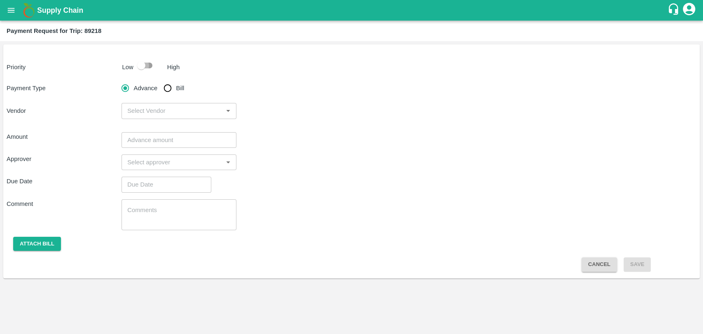
click at [135, 70] on input "checkbox" at bounding box center [141, 66] width 47 height 16
checkbox input "true"
click at [173, 87] on input "Bill" at bounding box center [167, 88] width 16 height 16
radio input "true"
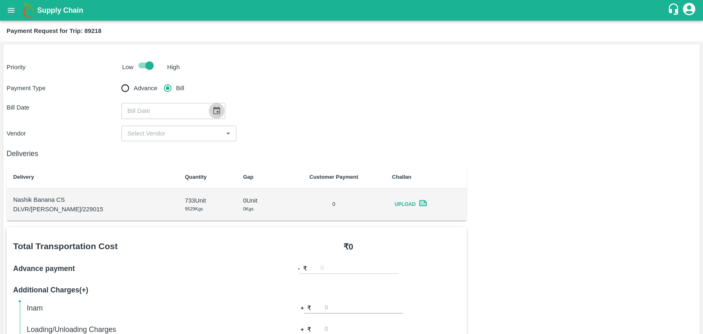
click at [218, 116] on button "Choose date" at bounding box center [217, 111] width 16 height 16
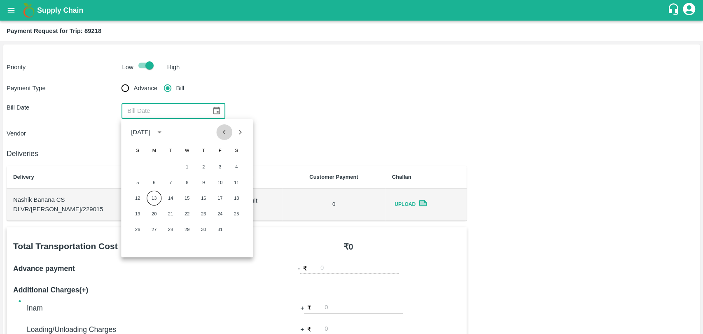
click at [225, 136] on icon "Previous month" at bounding box center [224, 132] width 9 height 9
click at [174, 233] on button "30" at bounding box center [170, 229] width 15 height 15
type input "30/09/2025"
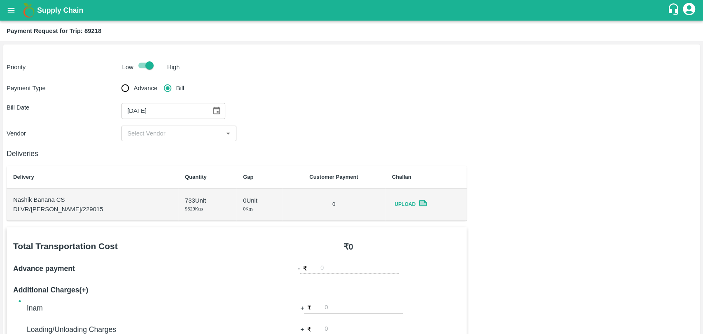
click at [155, 132] on input "input" at bounding box center [172, 133] width 96 height 11
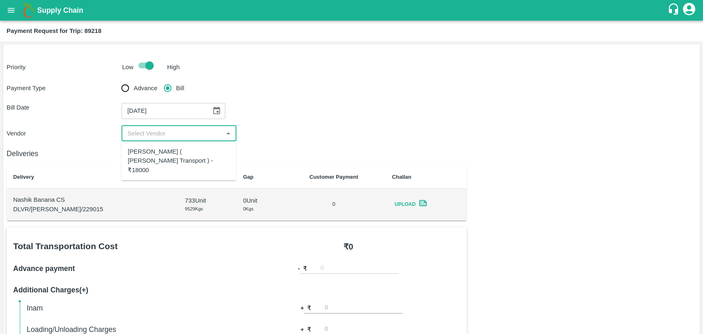
click at [146, 159] on div "Nitin Rasal ( Bhairavnath Transport ) - ₹18000" at bounding box center [179, 161] width 102 height 28
type input "Nitin Rasal ( Bhairavnath Transport ) - ₹18000"
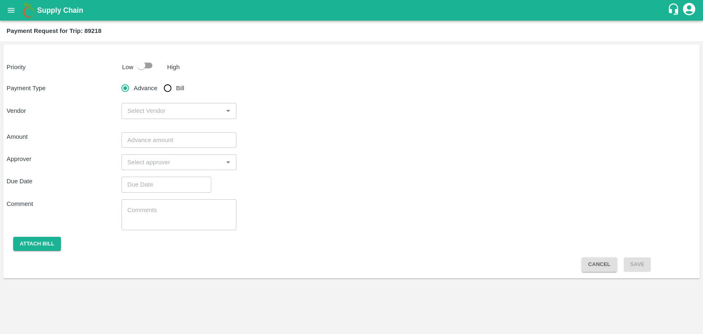
click at [147, 70] on input "checkbox" at bounding box center [141, 66] width 47 height 16
checkbox input "true"
click at [172, 92] on input "Bill" at bounding box center [167, 88] width 16 height 16
radio input "true"
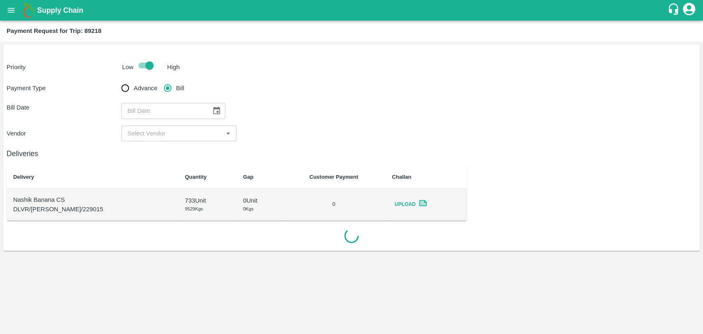
type input "DD/MM/YYYY"
click at [197, 111] on input "DD/MM/YYYY" at bounding box center [164, 111] width 84 height 16
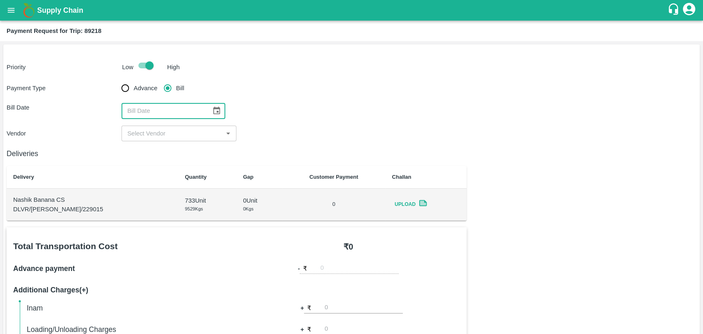
click at [212, 110] on icon "Choose date" at bounding box center [216, 110] width 9 height 9
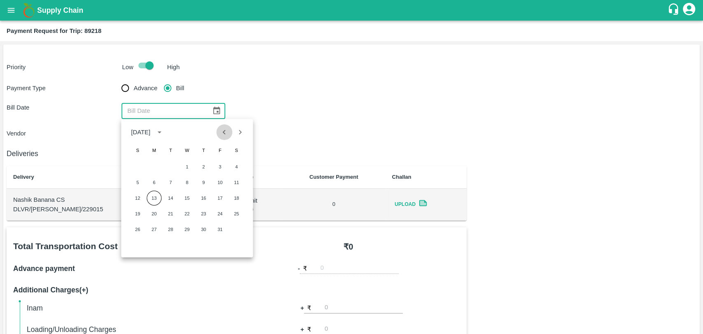
click at [217, 131] on button "Previous month" at bounding box center [225, 132] width 16 height 16
click at [169, 229] on button "30" at bounding box center [170, 229] width 15 height 15
type input "30/09/2025"
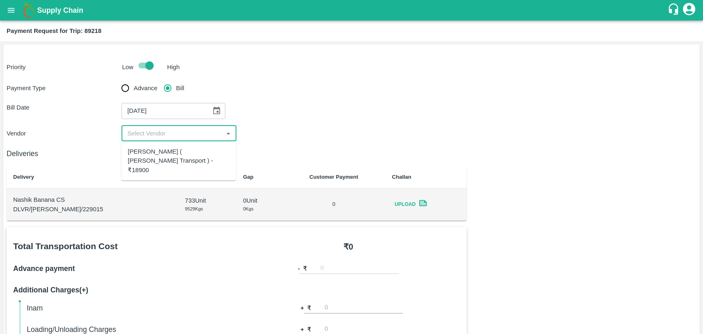
click at [138, 133] on input "input" at bounding box center [172, 133] width 96 height 11
click at [149, 159] on div "Nitin Rasal ( Bhairavnath Transport ) - ₹18900" at bounding box center [179, 161] width 102 height 28
type input "Nitin Rasal ( Bhairavnath Transport ) - ₹18900"
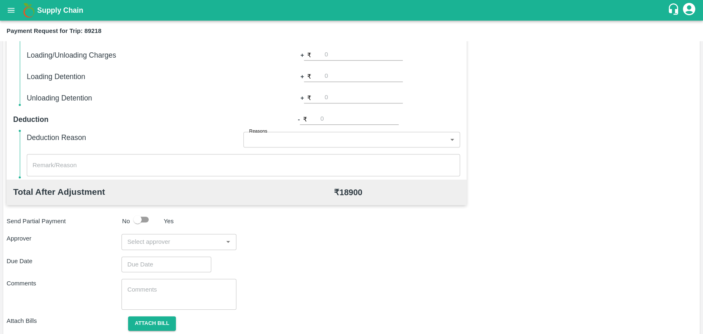
scroll to position [302, 0]
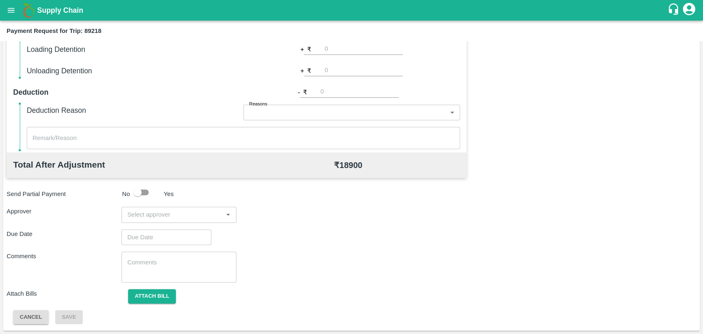
click at [172, 213] on input "input" at bounding box center [172, 214] width 96 height 11
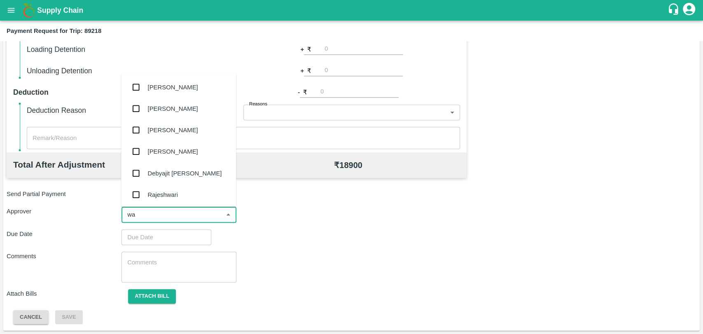
type input "wag"
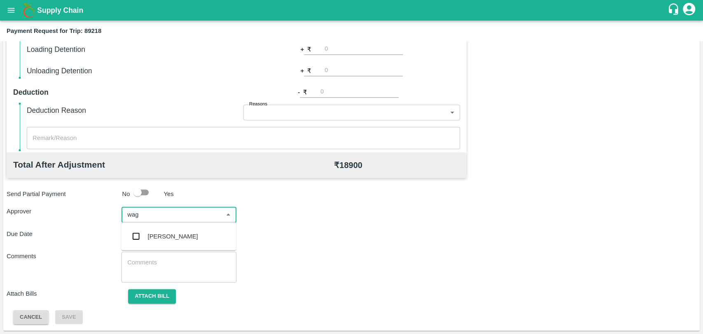
click at [161, 241] on div "Prasad Waghade" at bounding box center [178, 236] width 115 height 21
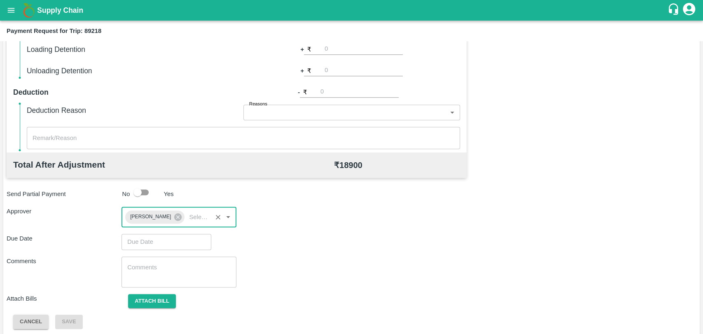
click at [158, 240] on input "Choose date" at bounding box center [164, 242] width 84 height 16
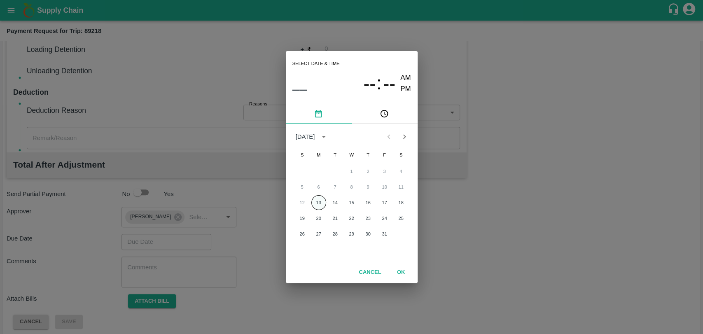
click at [318, 200] on button "13" at bounding box center [318, 202] width 15 height 15
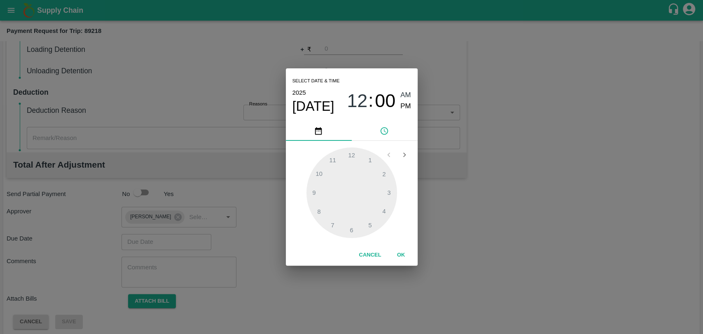
type input "13/10/2025 12:00 AM"
click at [389, 251] on button "OK" at bounding box center [401, 255] width 26 height 14
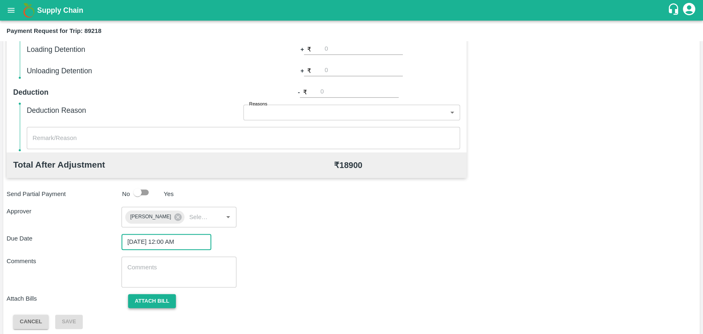
click at [171, 297] on button "Attach bill" at bounding box center [152, 301] width 48 height 14
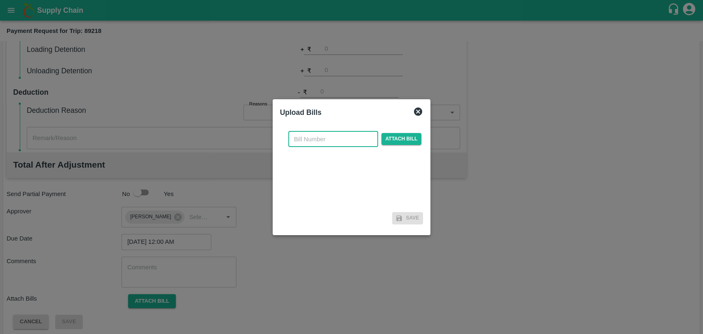
click at [290, 136] on input "text" at bounding box center [333, 139] width 90 height 16
type input "4082"
click at [392, 133] on span "Attach bill" at bounding box center [402, 139] width 40 height 12
click at [0, 0] on input "Attach bill" at bounding box center [0, 0] width 0 height 0
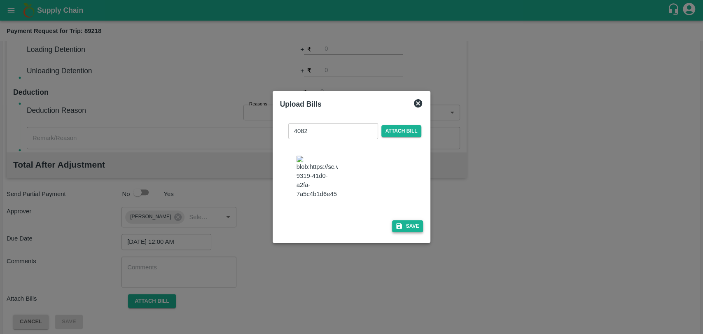
click at [414, 220] on button "Save" at bounding box center [407, 226] width 31 height 12
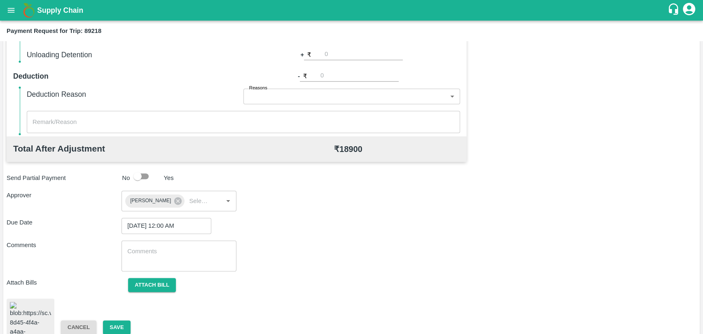
scroll to position [345, 0]
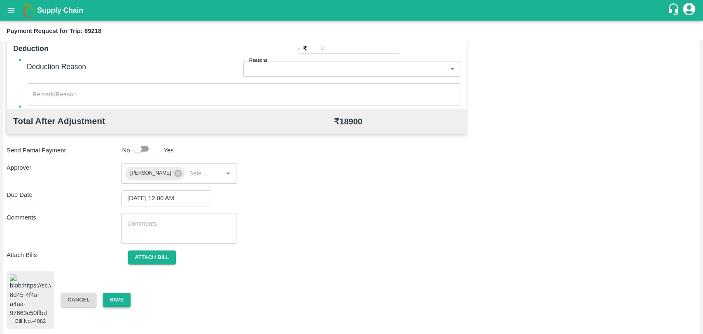
click at [109, 300] on button "Save" at bounding box center [116, 300] width 27 height 14
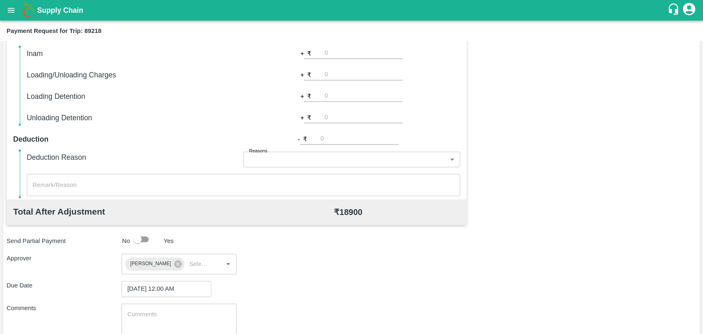
scroll to position [208, 0]
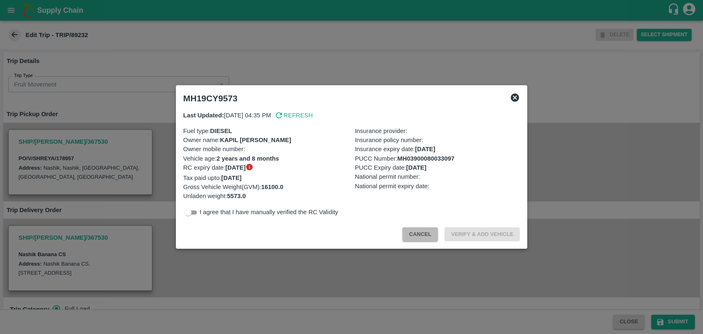
click at [412, 239] on button "Cancel" at bounding box center [420, 234] width 35 height 14
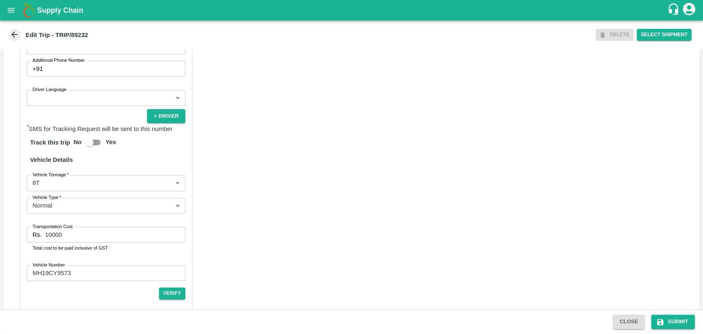
scroll to position [528, 0]
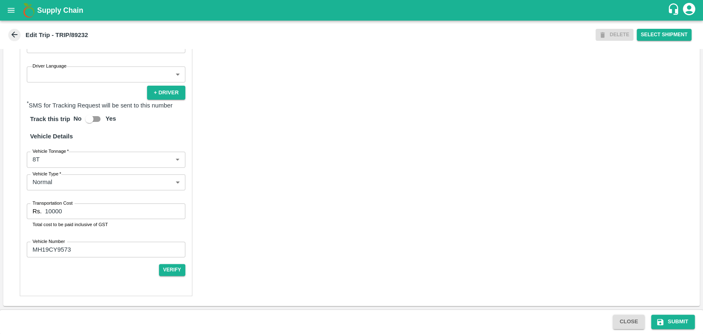
click at [63, 161] on body "Supply Chain Edit Trip - TRIP/89232 DELETE Select Shipment Trip Details Trip Ty…" at bounding box center [351, 167] width 703 height 334
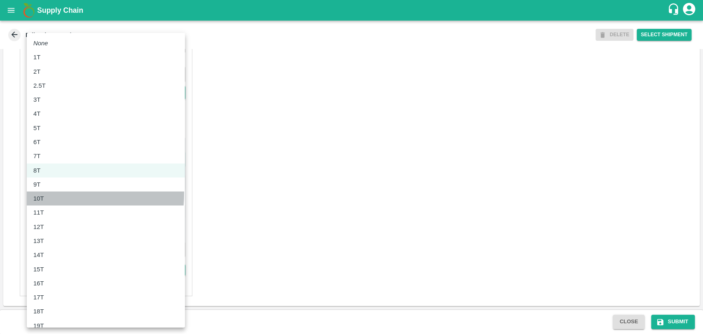
click at [49, 194] on div "10T" at bounding box center [105, 198] width 145 height 9
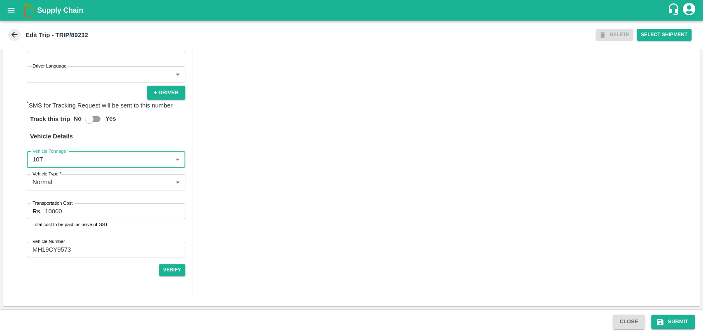
click at [51, 152] on label "Vehicle Tonnage   *" at bounding box center [51, 151] width 36 height 7
click at [49, 157] on body "Supply Chain Edit Trip - TRIP/89232 DELETE Select Shipment Trip Details Trip Ty…" at bounding box center [351, 167] width 703 height 334
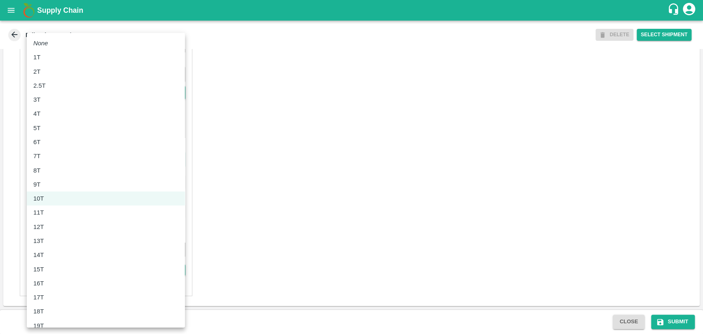
click at [54, 211] on div "11T" at bounding box center [105, 212] width 145 height 9
type input "11000"
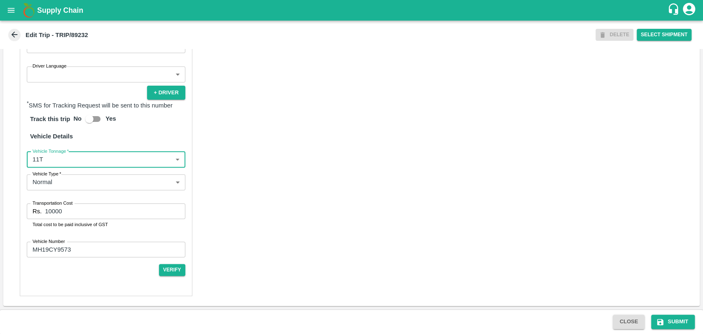
click at [63, 213] on input "10000" at bounding box center [115, 212] width 140 height 16
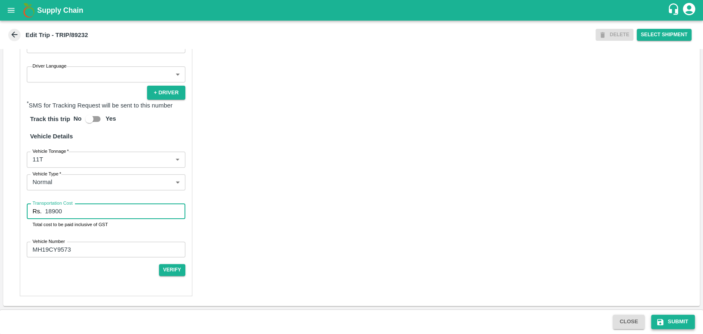
type input "18900"
click at [678, 316] on button "Submit" at bounding box center [673, 322] width 44 height 14
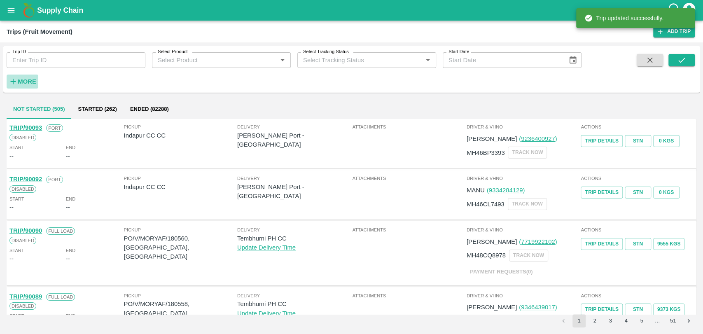
click at [21, 78] on strong "More" at bounding box center [27, 81] width 19 height 7
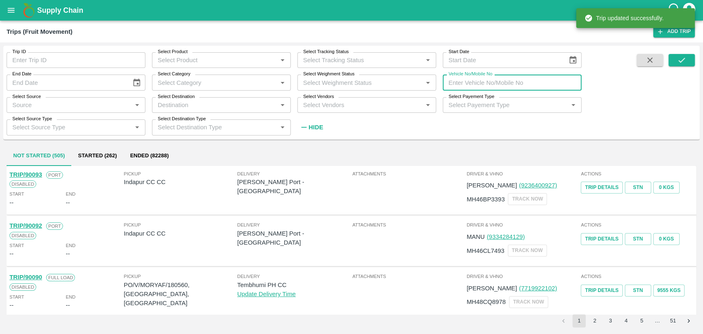
click at [517, 90] on input "Vehicle No/Mobile No" at bounding box center [512, 83] width 139 height 16
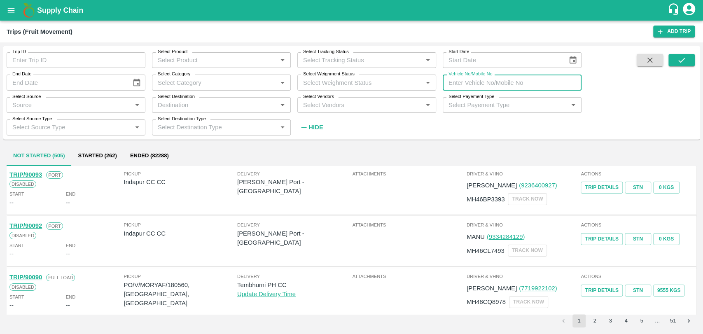
paste input "MH19CY8057"
type input "MH19CY8057"
click at [682, 69] on span at bounding box center [682, 94] width 26 height 80
click at [681, 63] on icon "submit" at bounding box center [681, 60] width 9 height 9
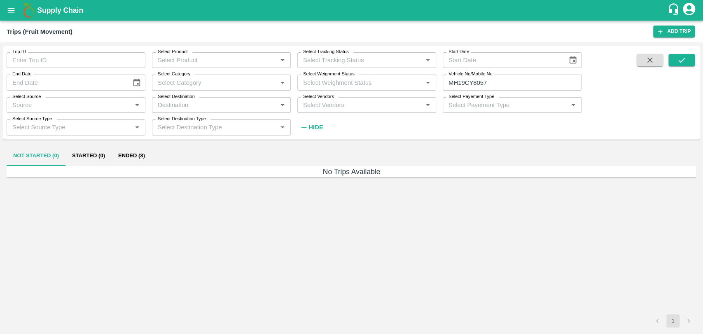
click at [125, 164] on button "Ended (8)" at bounding box center [132, 156] width 40 height 20
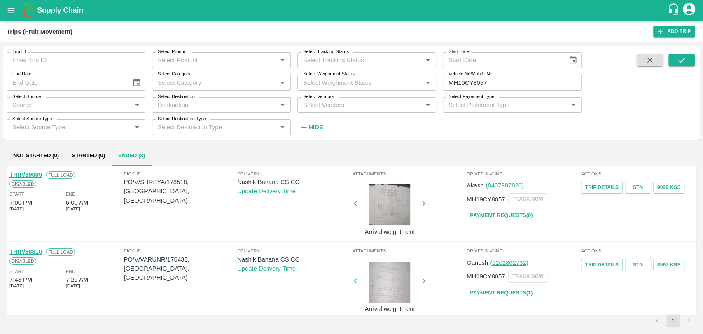
click at [40, 177] on link "TRIP/89009" at bounding box center [25, 174] width 33 height 7
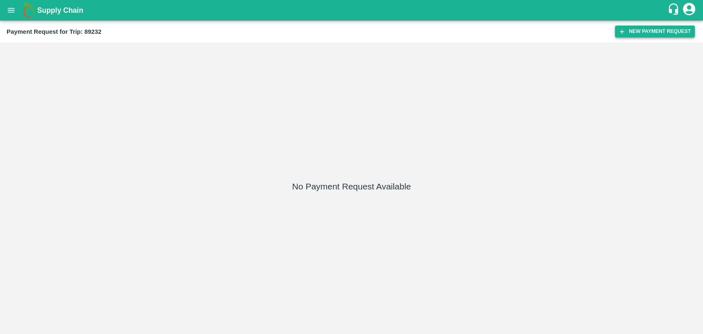
click at [628, 34] on button "New Payment Request" at bounding box center [655, 32] width 80 height 12
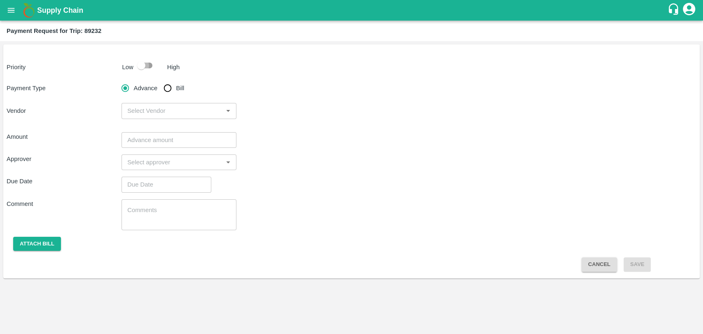
click at [139, 61] on input "checkbox" at bounding box center [141, 66] width 47 height 16
checkbox input "true"
click at [175, 83] on input "Bill" at bounding box center [167, 88] width 16 height 16
radio input "true"
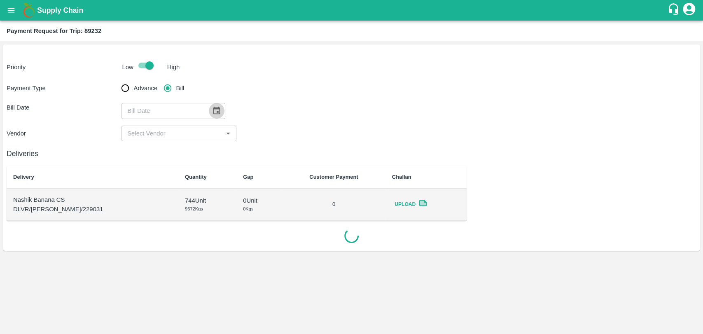
click at [209, 113] on button "Choose date" at bounding box center [217, 111] width 16 height 16
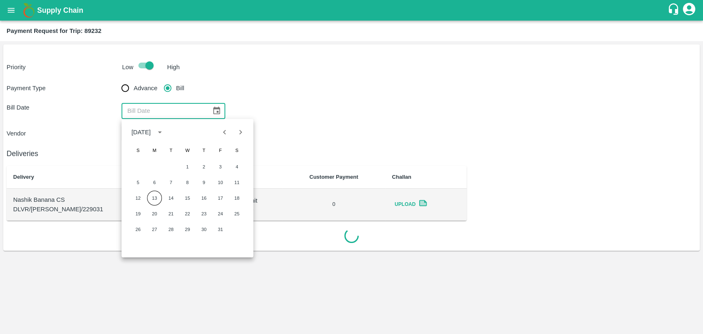
click at [213, 137] on div "October 2025" at bounding box center [188, 132] width 132 height 16
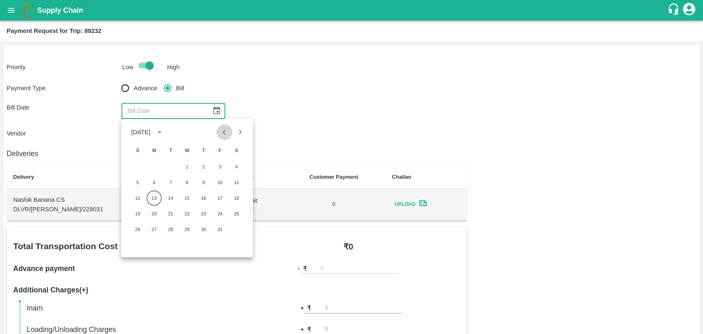
click at [222, 133] on icon "Previous month" at bounding box center [224, 132] width 9 height 9
click at [173, 226] on button "30" at bounding box center [170, 229] width 15 height 15
type input "30/09/2025"
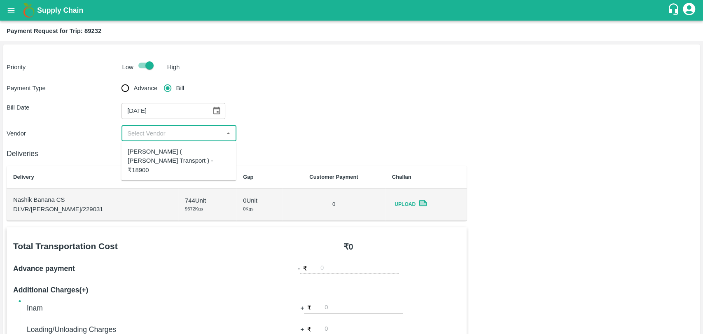
click at [158, 131] on input "input" at bounding box center [172, 133] width 96 height 11
click at [159, 155] on div "Nitin Rasal ( Bhairavnath Transport ) - ₹18900" at bounding box center [179, 161] width 102 height 28
type input "Nitin Rasal ( Bhairavnath Transport ) - ₹18900"
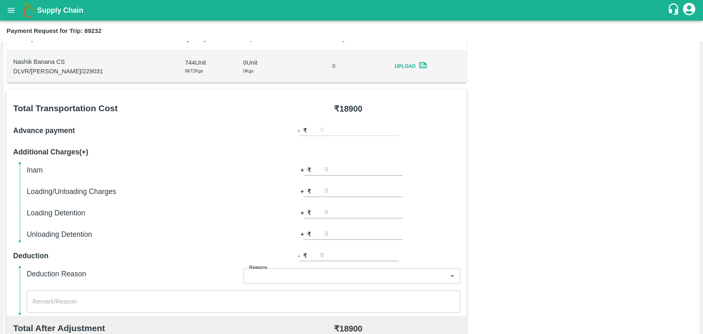
scroll to position [183, 0]
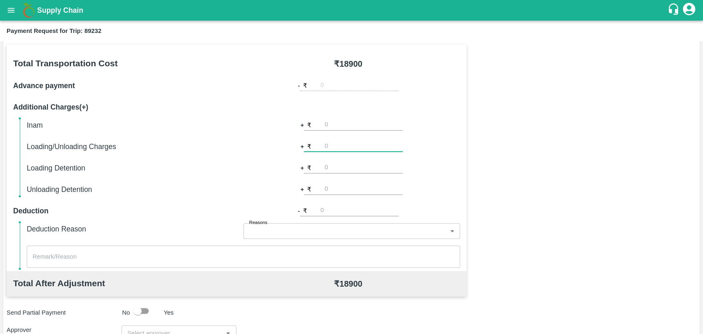
click at [338, 148] on input "number" at bounding box center [364, 146] width 78 height 11
type input "500"
click at [457, 147] on div "+ ₹ 500" at bounding box center [351, 147] width 217 height 12
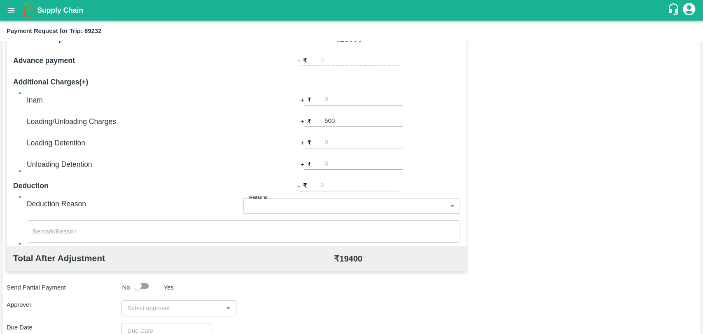
scroll to position [229, 0]
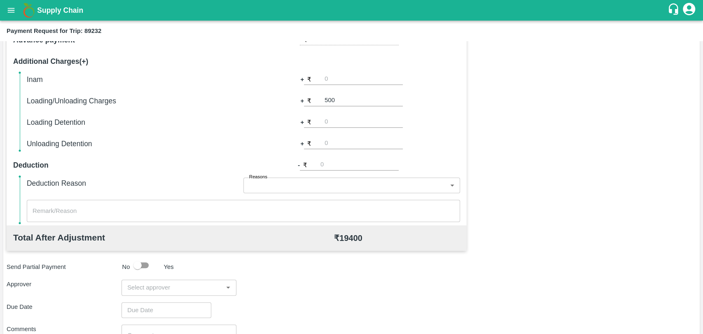
click at [168, 285] on input "input" at bounding box center [172, 287] width 96 height 11
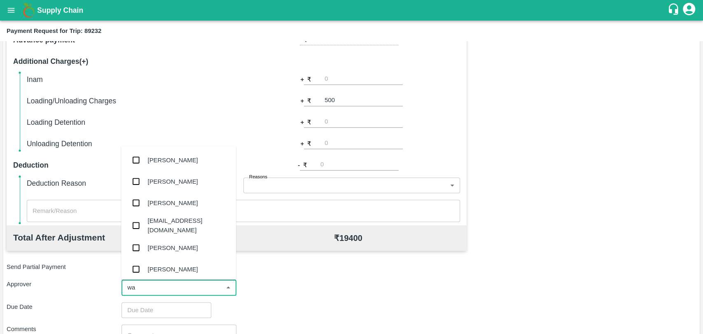
type input "wag"
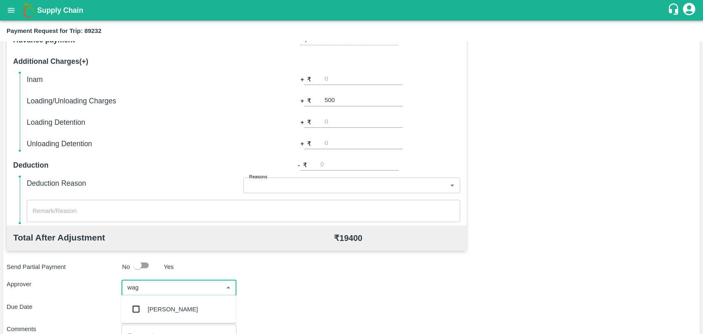
click at [152, 310] on div "Prasad Waghade" at bounding box center [173, 308] width 50 height 9
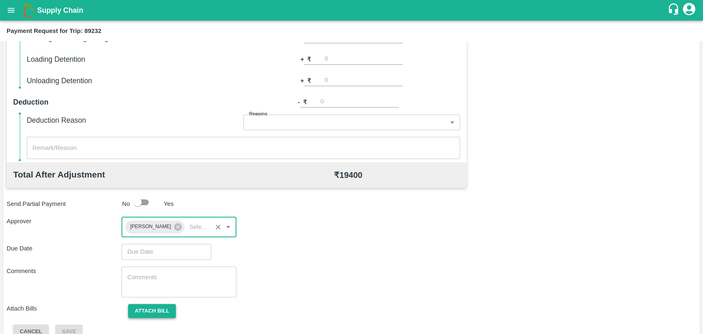
scroll to position [307, 0]
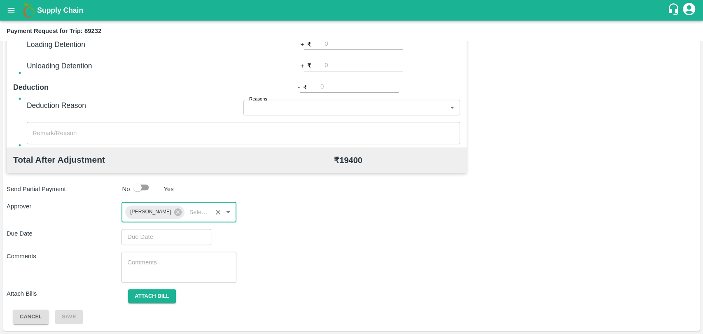
type input "DD/MM/YYYY hh:mm aa"
click at [133, 236] on input "DD/MM/YYYY hh:mm aa" at bounding box center [164, 237] width 84 height 16
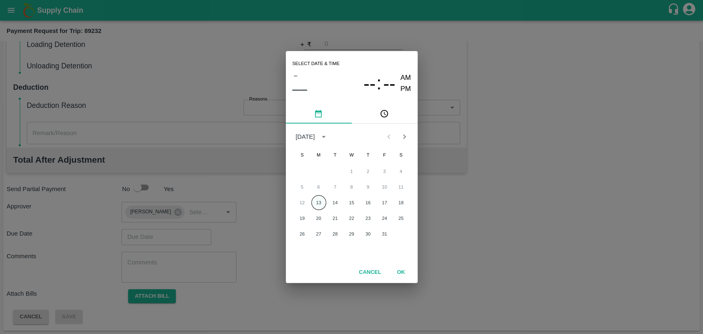
click at [319, 197] on button "13" at bounding box center [318, 202] width 15 height 15
type input "[DATE] 12:00 AM"
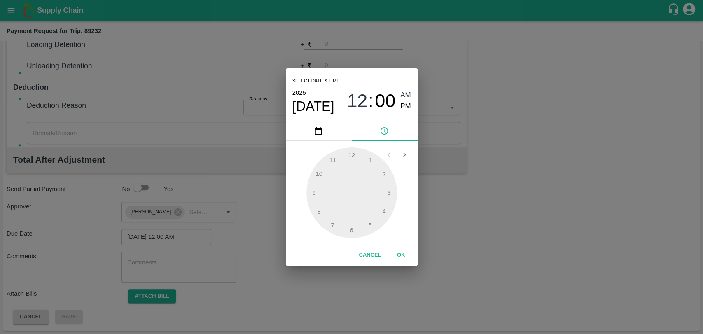
click at [396, 255] on button "OK" at bounding box center [401, 255] width 26 height 14
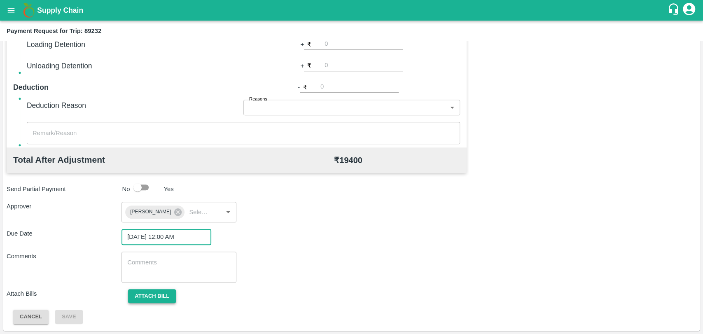
click at [169, 296] on button "Attach bill" at bounding box center [152, 296] width 48 height 14
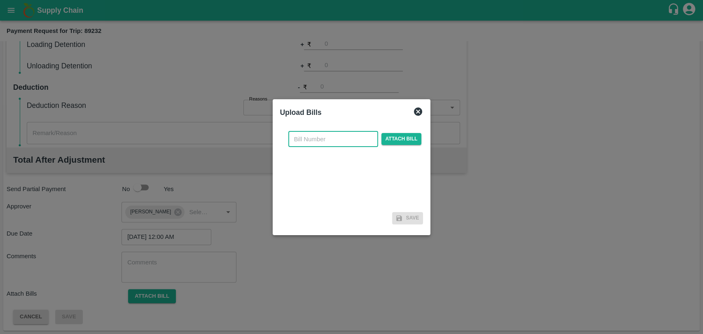
click at [319, 143] on input "text" at bounding box center [333, 139] width 90 height 16
type input "4079"
click at [387, 139] on span "Attach bill" at bounding box center [402, 139] width 40 height 12
click at [0, 0] on input "Attach bill" at bounding box center [0, 0] width 0 height 0
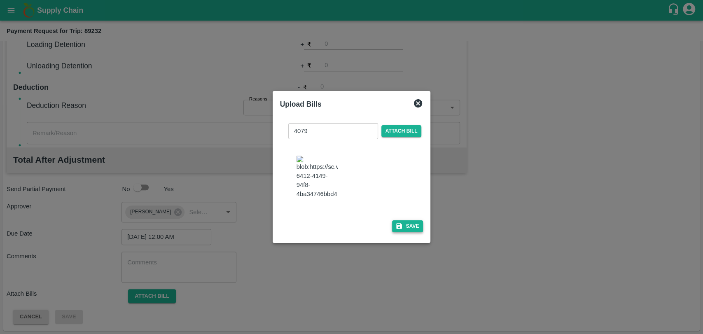
click at [400, 222] on icon "button" at bounding box center [399, 225] width 7 height 7
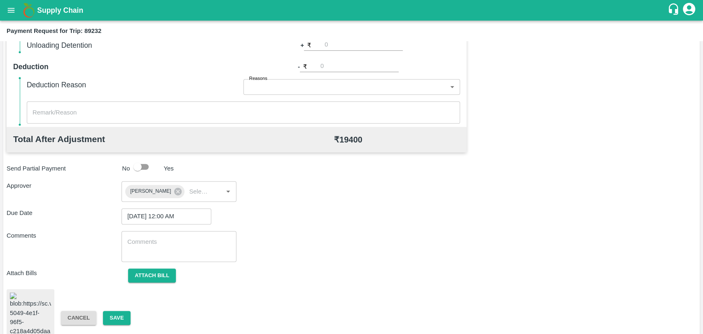
scroll to position [344, 0]
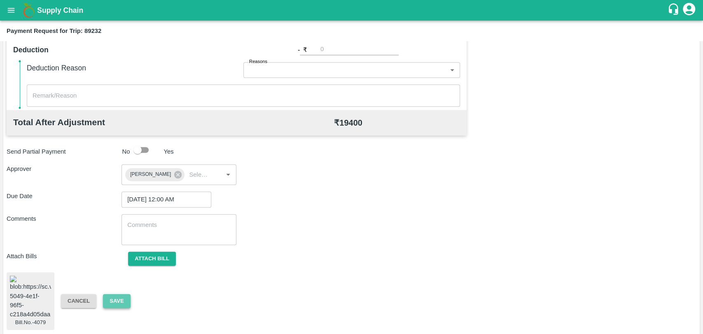
click at [128, 299] on button "Save" at bounding box center [116, 301] width 27 height 14
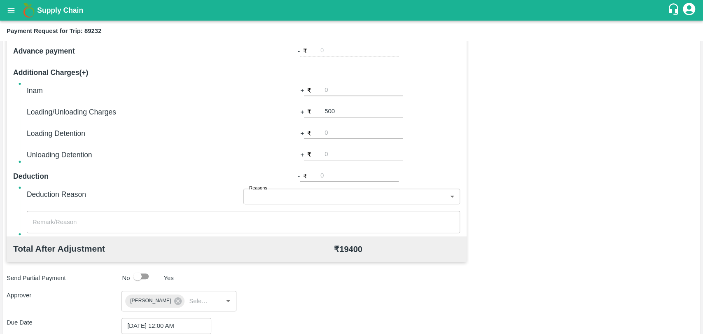
scroll to position [115, 0]
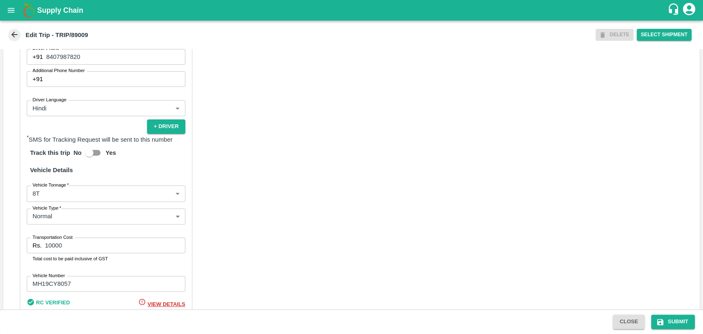
scroll to position [536, 0]
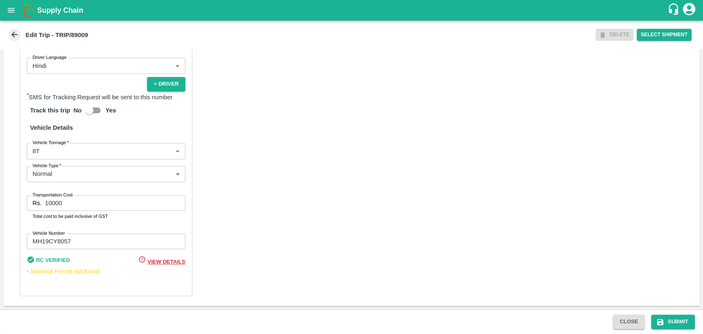
click at [68, 154] on body "Supply Chain Edit Trip - TRIP/89009 DELETE Select Shipment Trip Details Trip Ty…" at bounding box center [351, 167] width 703 height 334
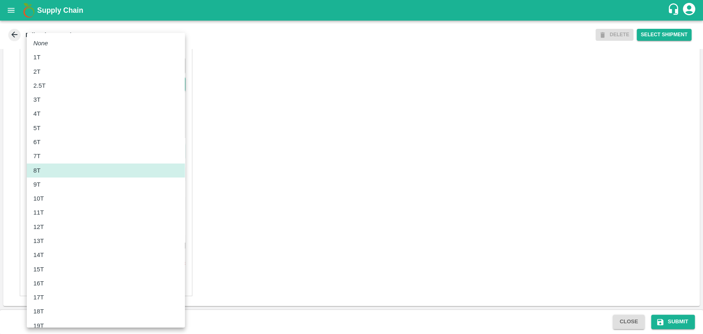
click at [53, 201] on div "10T" at bounding box center [105, 198] width 145 height 9
type input "10000"
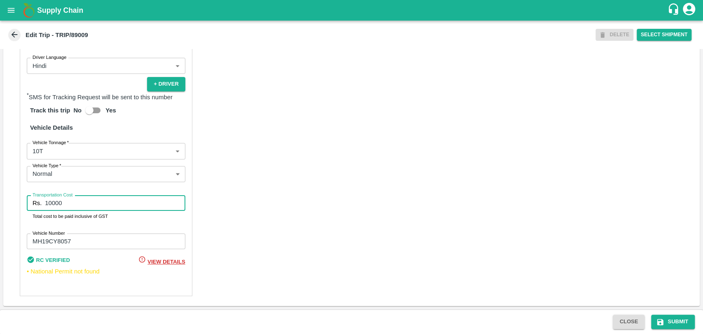
drag, startPoint x: 76, startPoint y: 202, endPoint x: 37, endPoint y: 200, distance: 39.2
click at [37, 200] on div "Rs. 10000 Transportation Cost" at bounding box center [106, 203] width 159 height 16
type input "18000"
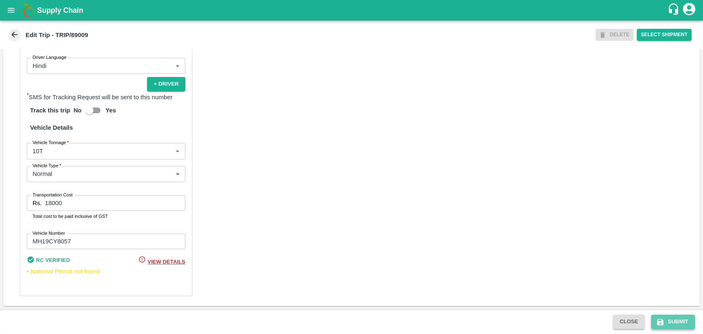
click at [671, 323] on button "Submit" at bounding box center [673, 322] width 44 height 14
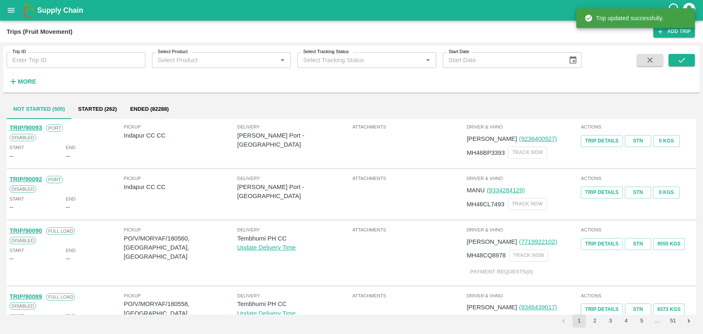
click at [28, 86] on h6 "More" at bounding box center [27, 81] width 19 height 11
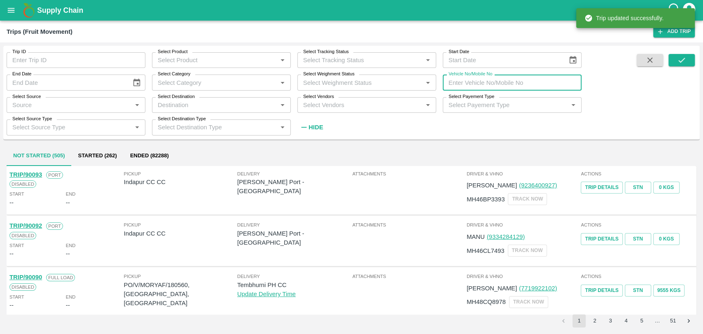
click at [508, 80] on input "Vehicle No/Mobile No" at bounding box center [512, 83] width 139 height 16
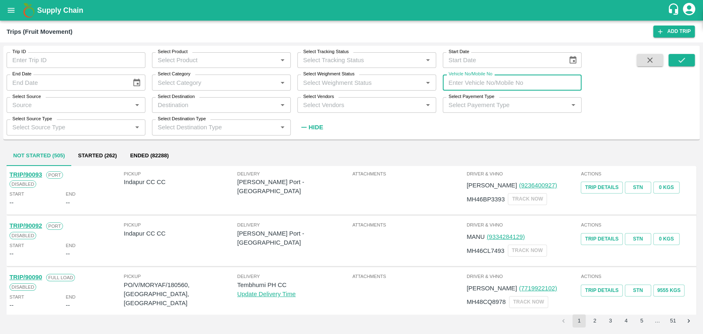
paste input "MH19CY8544"
type input "MH19CY8544"
click at [692, 63] on button "submit" at bounding box center [682, 60] width 26 height 12
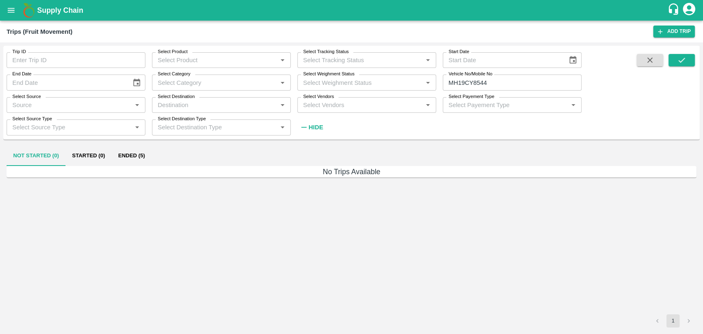
click at [145, 157] on button "Ended (5)" at bounding box center [132, 156] width 40 height 20
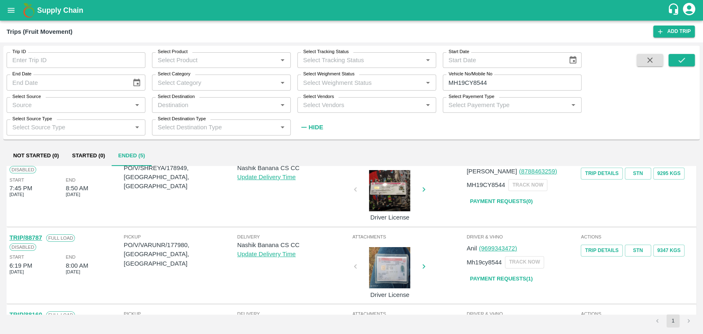
scroll to position [46, 0]
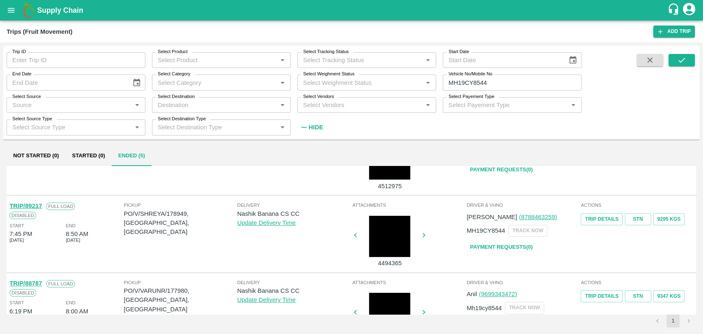
click at [33, 205] on link "TRIP/89217" at bounding box center [25, 206] width 33 height 7
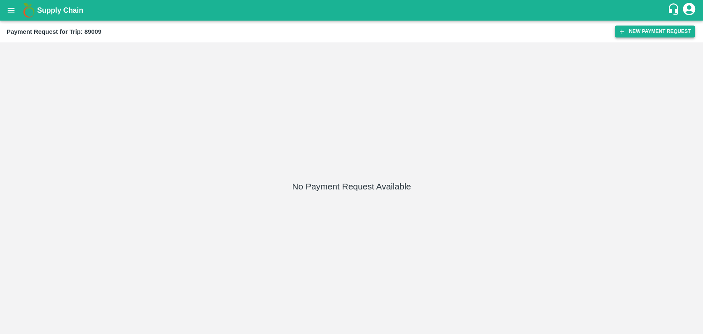
click at [664, 30] on button "New Payment Request" at bounding box center [655, 32] width 80 height 12
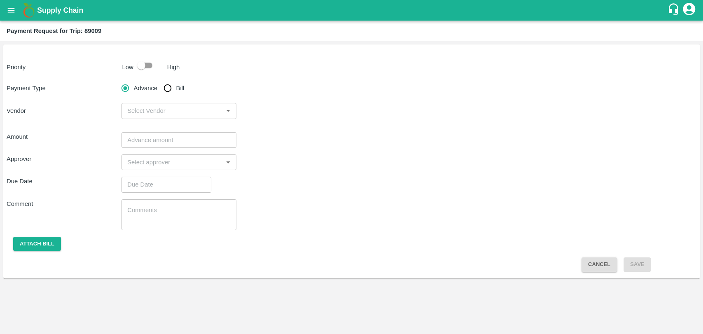
click at [133, 61] on div "Low" at bounding box center [126, 65] width 14 height 12
click at [147, 68] on input "checkbox" at bounding box center [141, 66] width 47 height 16
checkbox input "true"
click at [162, 87] on input "Bill" at bounding box center [167, 88] width 16 height 16
radio input "true"
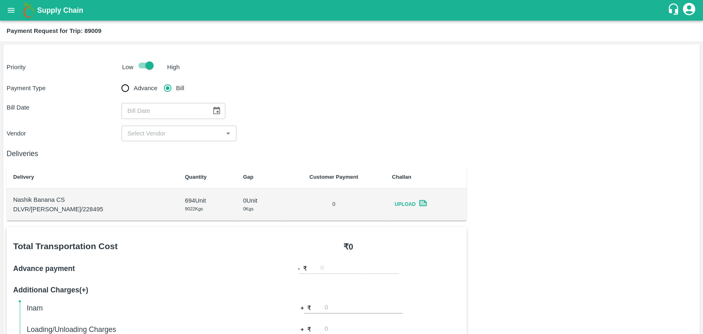
click at [212, 110] on icon "Choose date" at bounding box center [216, 110] width 9 height 9
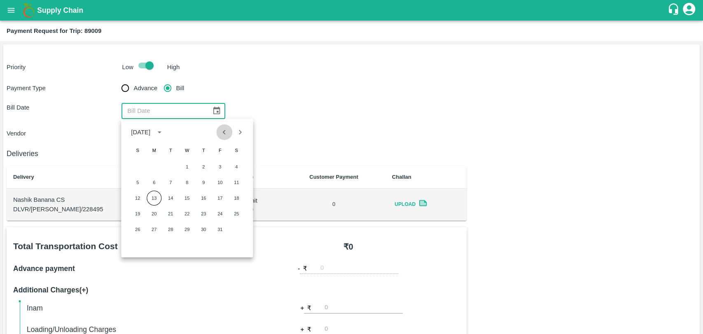
click at [218, 134] on button "Previous month" at bounding box center [225, 132] width 16 height 16
click at [221, 214] on button "26" at bounding box center [220, 213] width 15 height 15
type input "[DATE]"
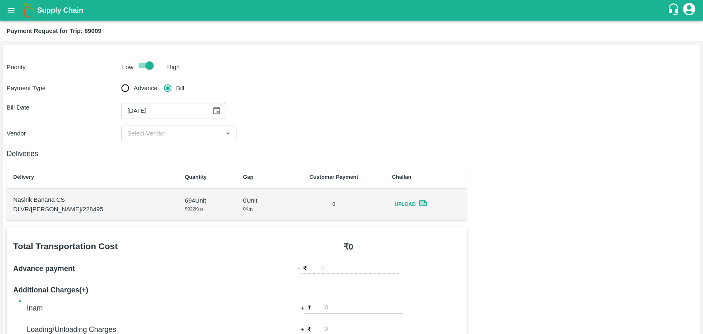
click at [151, 136] on input "input" at bounding box center [172, 133] width 96 height 11
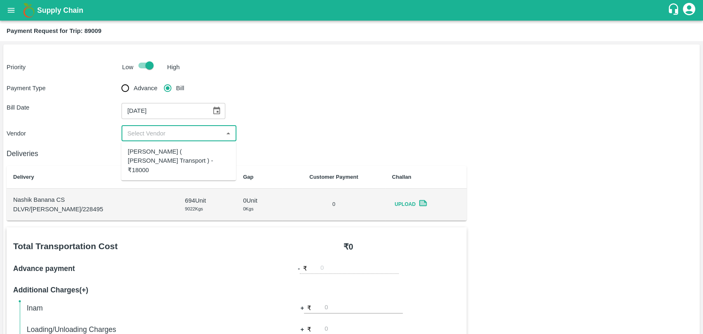
click at [151, 154] on div "[PERSON_NAME] ( [PERSON_NAME] Transport ) - ₹18000" at bounding box center [179, 161] width 102 height 28
type input "[PERSON_NAME] ( [PERSON_NAME] Transport ) - ₹18000"
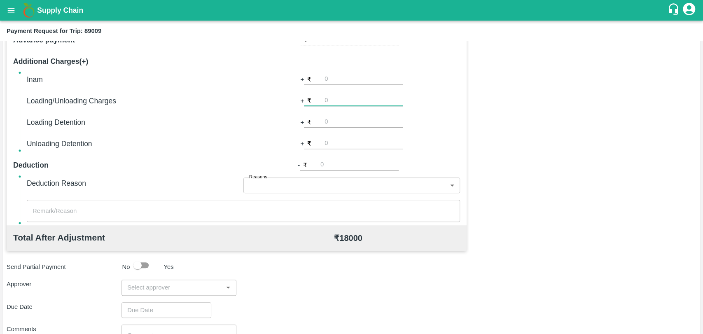
click at [333, 104] on input "number" at bounding box center [364, 100] width 78 height 11
type input "500"
click at [491, 119] on div "Total Transportation Cost ₹ 18000 Advance payment - ₹ Additional Charges(+) Ina…" at bounding box center [352, 198] width 690 height 399
click at [179, 292] on input "input" at bounding box center [172, 287] width 96 height 11
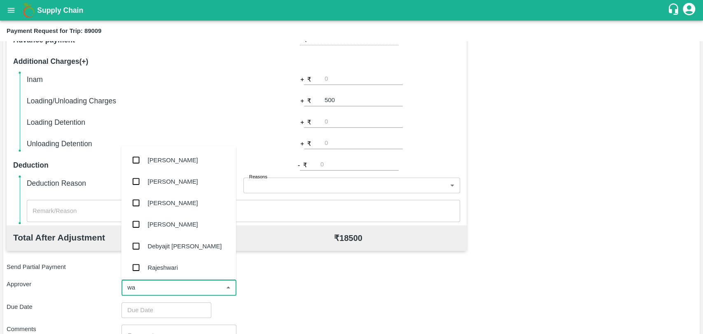
type input "wag"
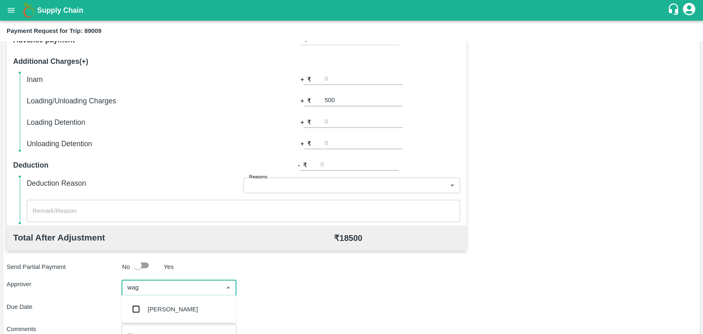
click at [162, 320] on div "Prasad Waghade" at bounding box center [178, 308] width 115 height 21
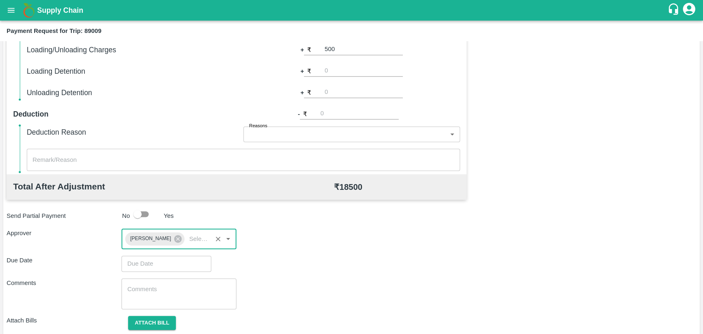
scroll to position [307, 0]
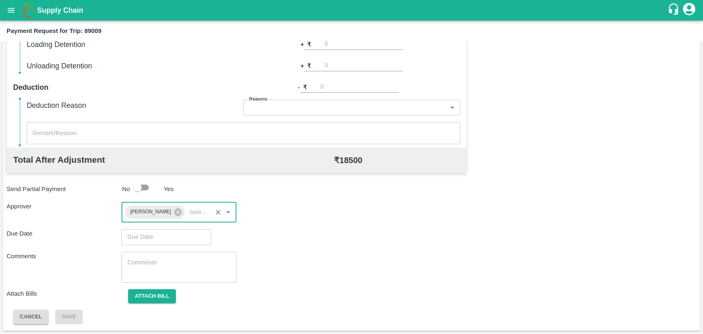
click at [162, 246] on div "Total Transportation Cost ₹ 18000 Advance payment - ₹ Additional Charges(+) Ina…" at bounding box center [352, 122] width 690 height 403
type input "DD/MM/YYYY hh:mm aa"
click at [160, 237] on input "DD/MM/YYYY hh:mm aa" at bounding box center [164, 237] width 84 height 16
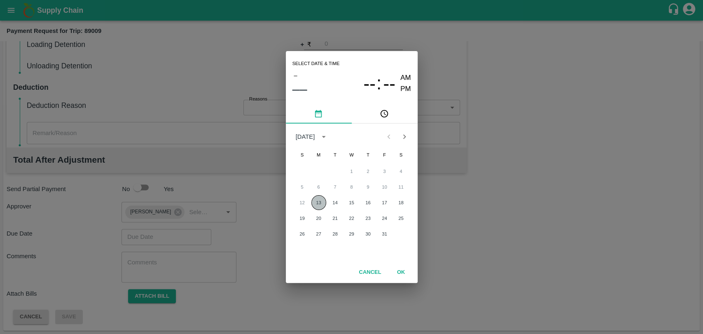
click at [320, 202] on button "13" at bounding box center [318, 202] width 15 height 15
type input "13/10/2025 12:00 AM"
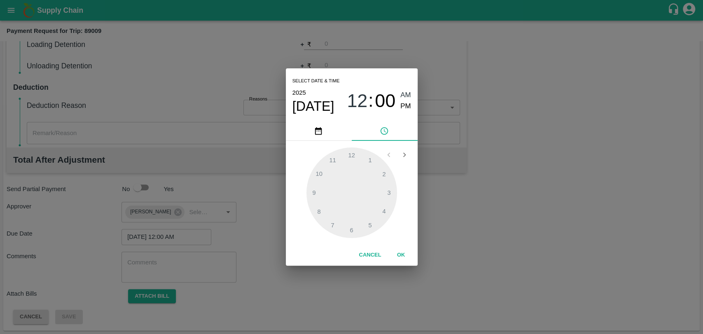
click at [396, 252] on button "OK" at bounding box center [401, 255] width 26 height 14
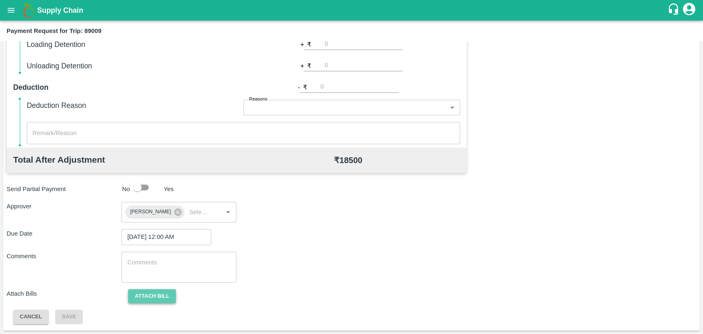
click at [164, 291] on button "Attach bill" at bounding box center [152, 296] width 48 height 14
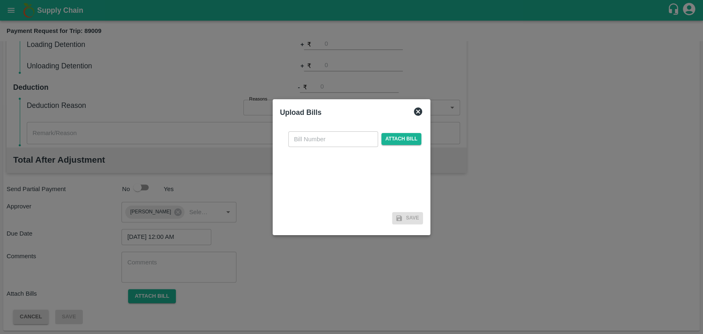
click at [313, 141] on input "text" at bounding box center [333, 139] width 90 height 16
type input "4065"
click at [389, 133] on span "Attach bill" at bounding box center [402, 139] width 40 height 12
click at [0, 0] on input "Attach bill" at bounding box center [0, 0] width 0 height 0
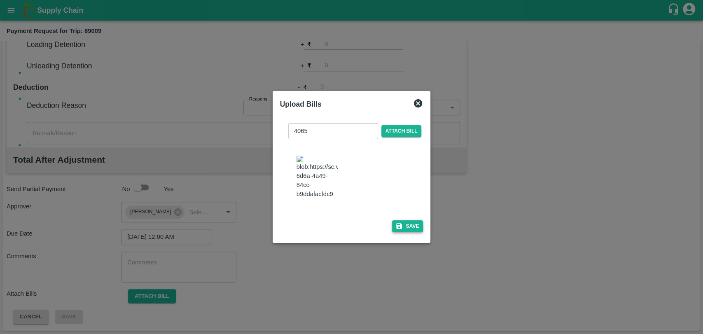
click at [403, 227] on button "Save" at bounding box center [407, 226] width 31 height 12
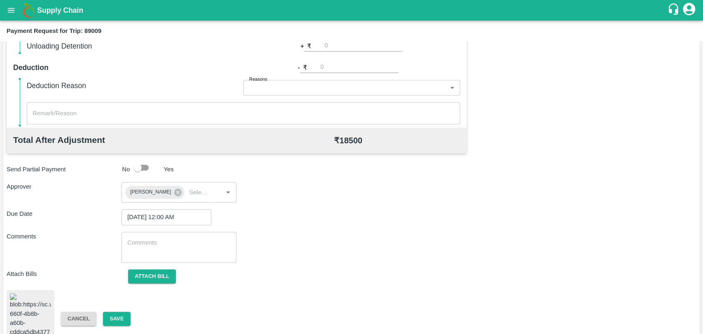
scroll to position [344, 0]
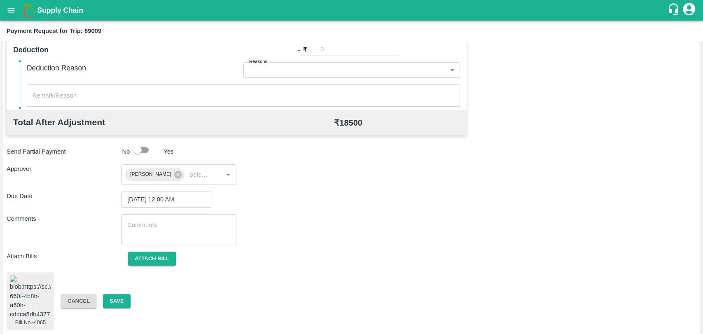
click at [90, 294] on button "Cancel" at bounding box center [78, 301] width 35 height 14
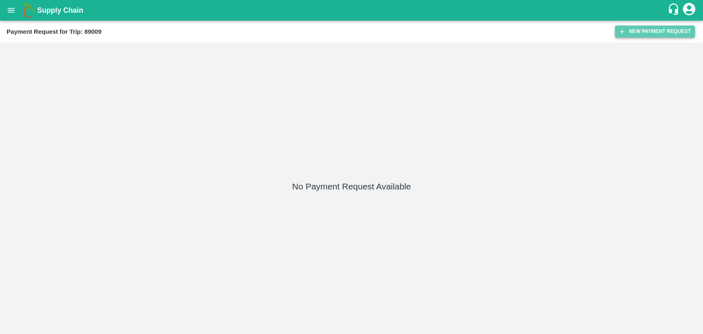
click at [640, 34] on button "New Payment Request" at bounding box center [655, 32] width 80 height 12
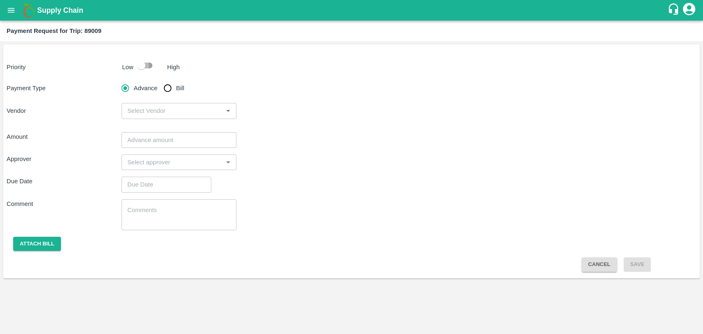
click at [145, 67] on input "checkbox" at bounding box center [141, 66] width 47 height 16
checkbox input "true"
click at [166, 80] on div "Priority Low High Payment Type Advance Bill Vendor ​ Amount ​ Approver ​ Due Da…" at bounding box center [351, 161] width 697 height 234
click at [168, 86] on input "Bill" at bounding box center [167, 88] width 16 height 16
radio input "true"
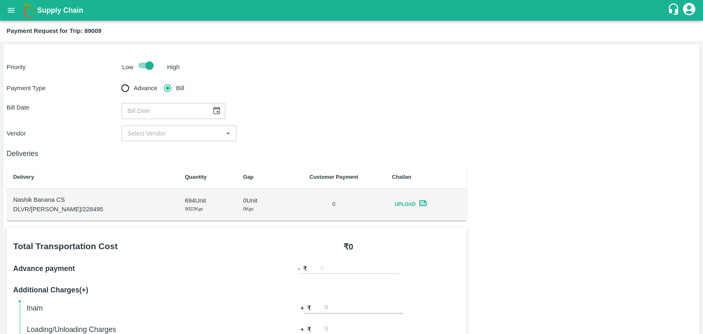
click at [215, 107] on icon "Choose date" at bounding box center [216, 110] width 9 height 9
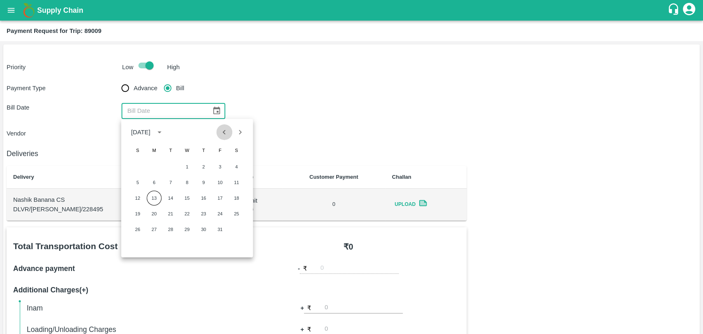
click at [227, 133] on icon "Previous month" at bounding box center [224, 132] width 9 height 9
click at [216, 215] on button "26" at bounding box center [220, 213] width 15 height 15
type input "[DATE]"
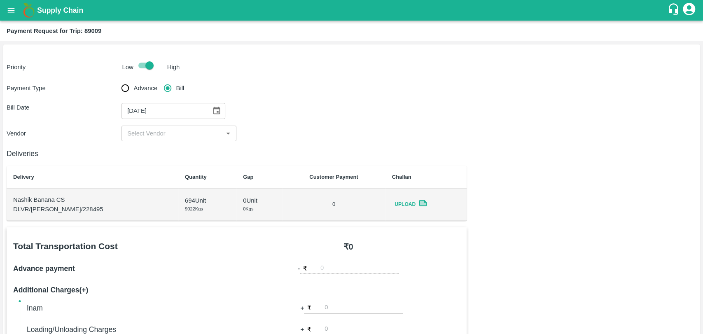
click at [159, 139] on div "​" at bounding box center [179, 134] width 115 height 16
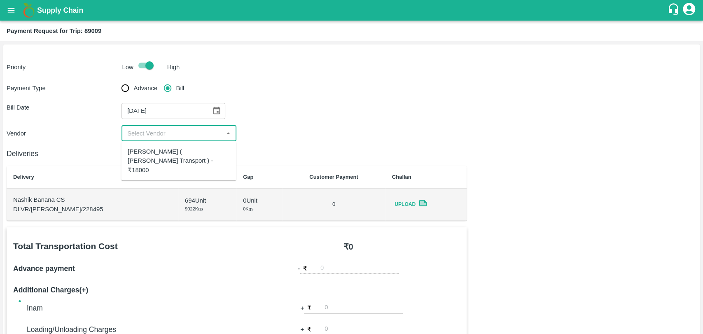
click at [159, 152] on div "[PERSON_NAME] ( [PERSON_NAME] Transport ) - ₹18000" at bounding box center [179, 161] width 102 height 28
type input "[PERSON_NAME] ( [PERSON_NAME] Transport ) - ₹18000"
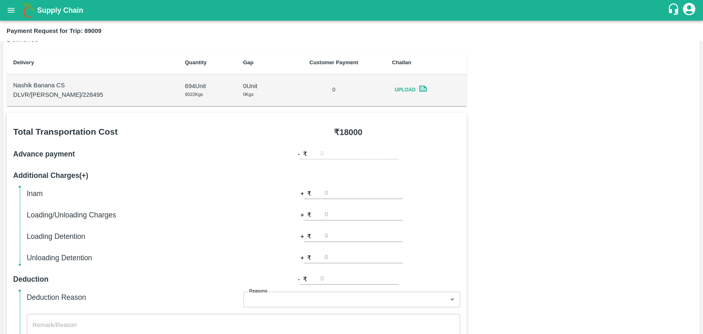
scroll to position [229, 0]
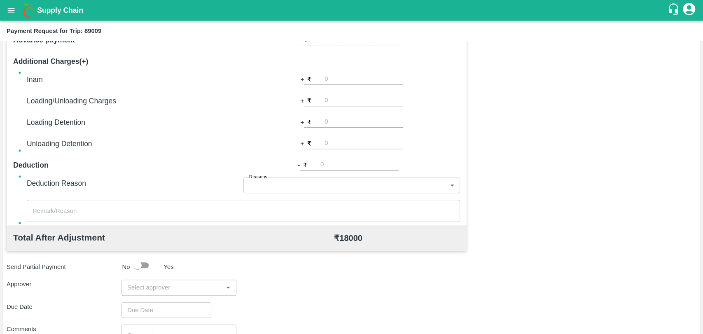
click at [328, 99] on input "number" at bounding box center [364, 100] width 78 height 11
type input "500"
click at [525, 147] on div "Total Transportation Cost ₹ 18000 Advance payment - ₹ Additional Charges(+) Ina…" at bounding box center [352, 198] width 690 height 399
click at [160, 287] on input "input" at bounding box center [172, 287] width 96 height 11
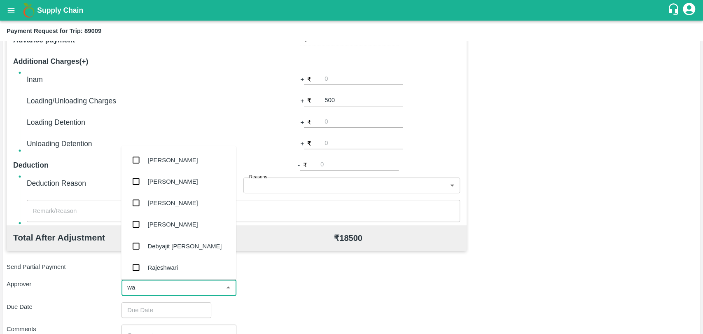
type input "wag"
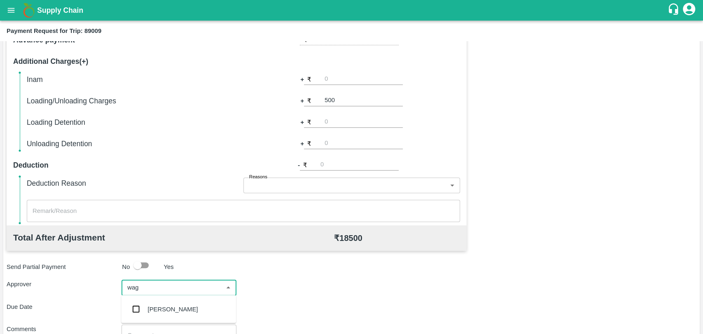
click at [165, 306] on div "Prasad Waghade" at bounding box center [173, 308] width 50 height 9
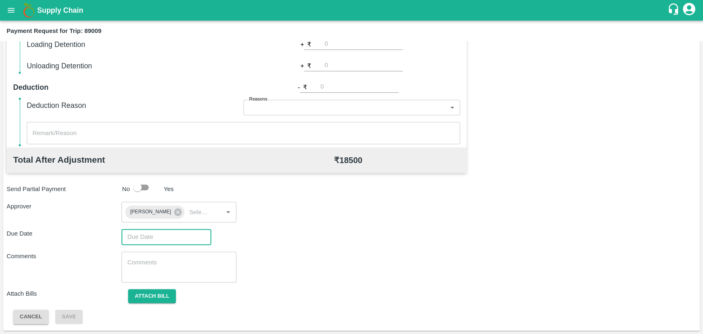
type input "DD/MM/YYYY hh:mm aa"
click at [164, 235] on input "DD/MM/YYYY hh:mm aa" at bounding box center [164, 237] width 84 height 16
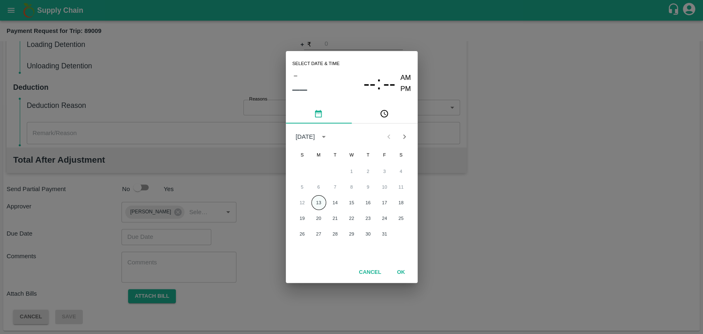
click at [320, 202] on button "13" at bounding box center [318, 202] width 15 height 15
type input "13/10/2025 12:00 AM"
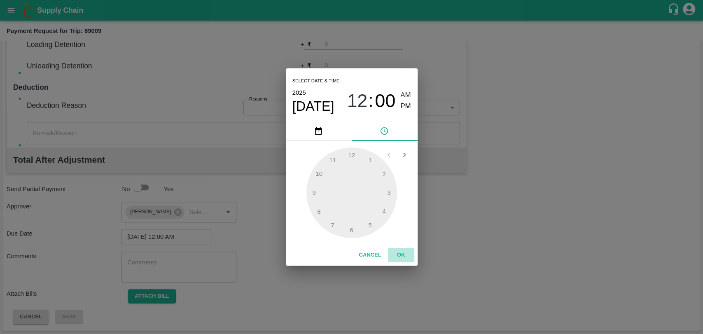
click at [401, 254] on button "OK" at bounding box center [401, 255] width 26 height 14
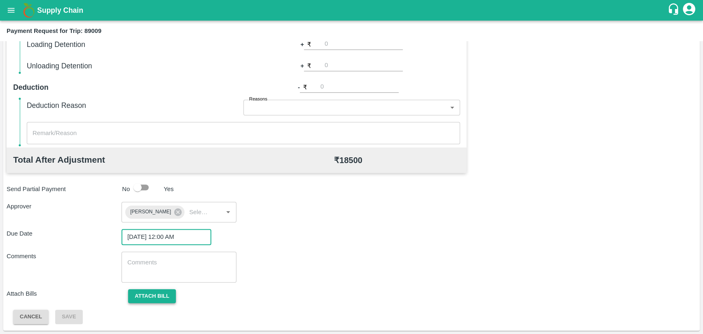
click at [148, 296] on button "Attach bill" at bounding box center [152, 296] width 48 height 14
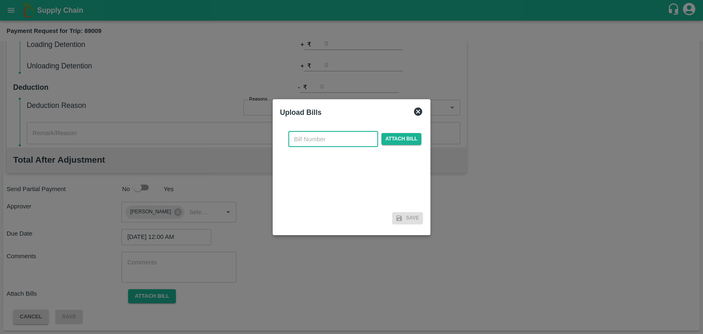
click at [335, 140] on input "text" at bounding box center [333, 139] width 90 height 16
type input "8"
type input "4065"
click at [407, 136] on span "Attach bill" at bounding box center [402, 139] width 40 height 12
click at [0, 0] on input "Attach bill" at bounding box center [0, 0] width 0 height 0
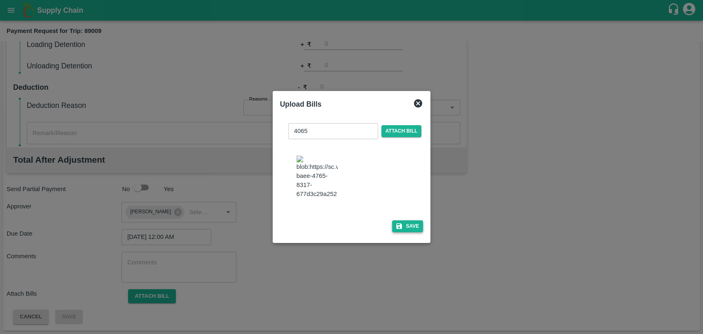
click at [396, 222] on icon "button" at bounding box center [399, 225] width 7 height 7
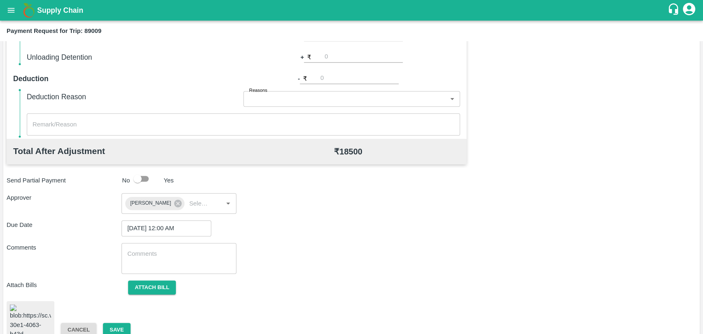
scroll to position [344, 0]
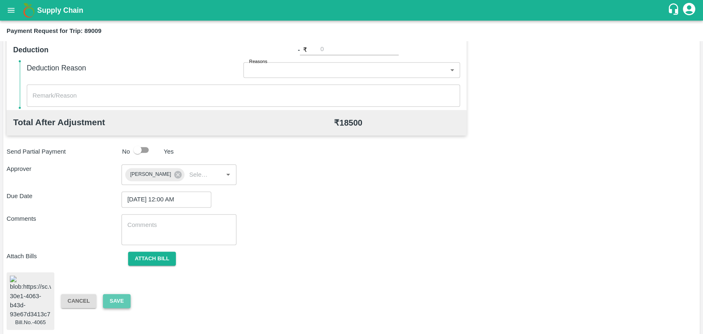
click at [119, 294] on button "Save" at bounding box center [116, 301] width 27 height 14
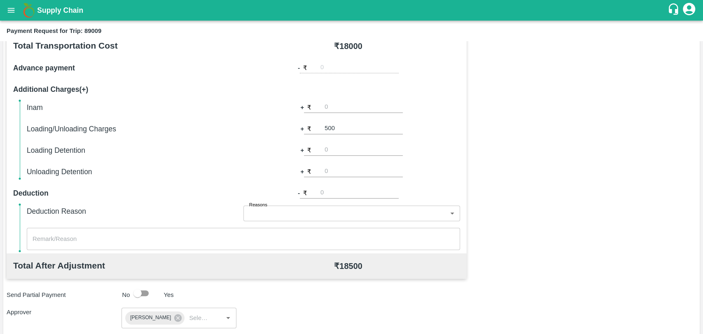
scroll to position [161, 0]
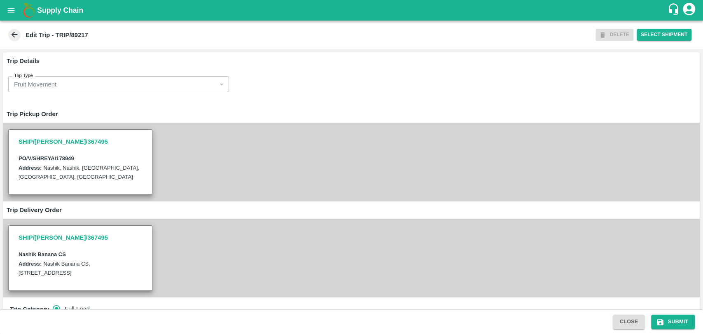
type input "[PERSON_NAME] ( [PERSON_NAME] Transport )-[GEOGRAPHIC_DATA], Pune-9860466997(Tr…"
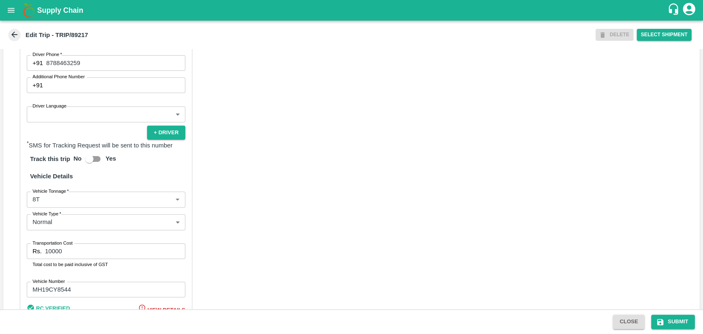
scroll to position [536, 0]
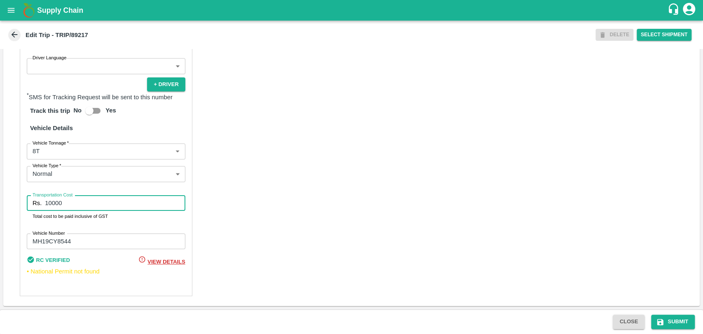
click at [51, 204] on input "10000" at bounding box center [115, 203] width 140 height 16
type input "18000"
click at [54, 159] on body "Supply Chain Edit Trip - TRIP/89217 DELETE Select Shipment Trip Details Trip Ty…" at bounding box center [351, 167] width 703 height 334
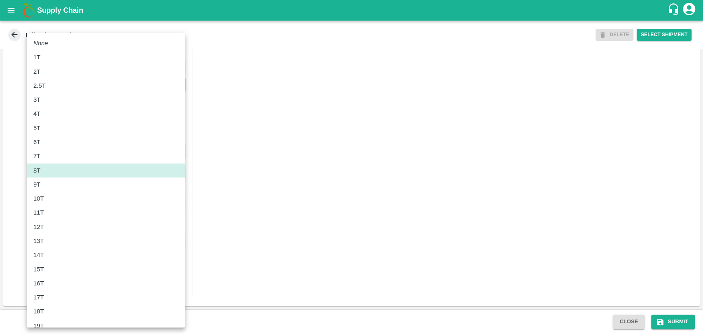
click at [54, 195] on div "10T" at bounding box center [105, 198] width 145 height 9
type input "10000"
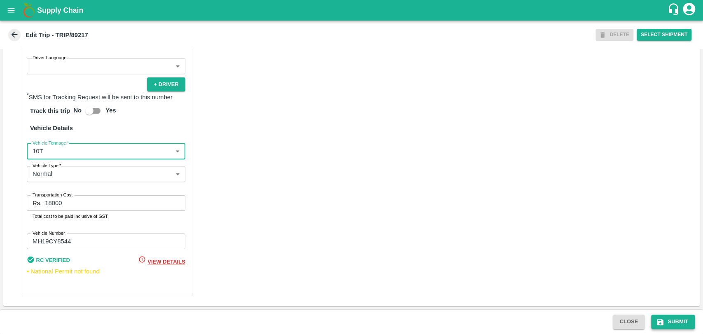
click at [667, 321] on button "Submit" at bounding box center [673, 322] width 44 height 14
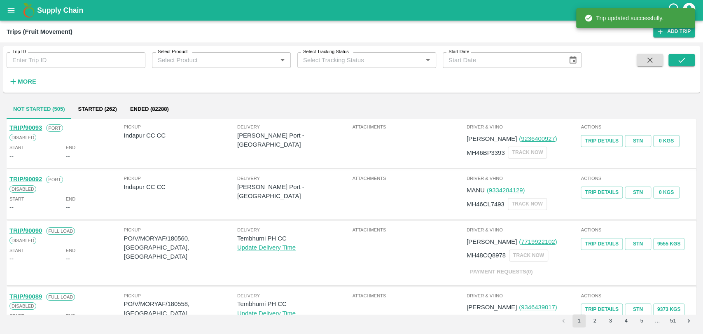
click at [21, 74] on div "More" at bounding box center [19, 78] width 38 height 21
click at [21, 78] on strong "More" at bounding box center [27, 81] width 19 height 7
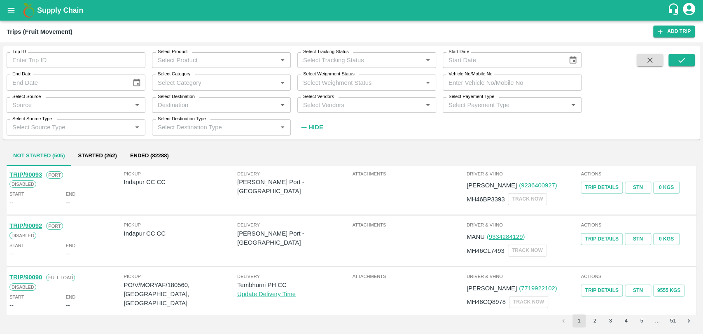
click at [483, 83] on input "Vehicle No/Mobile No" at bounding box center [512, 83] width 139 height 16
paste input "MH15FV9876"
type input "MH15FV9876"
click at [688, 58] on button "submit" at bounding box center [682, 60] width 26 height 12
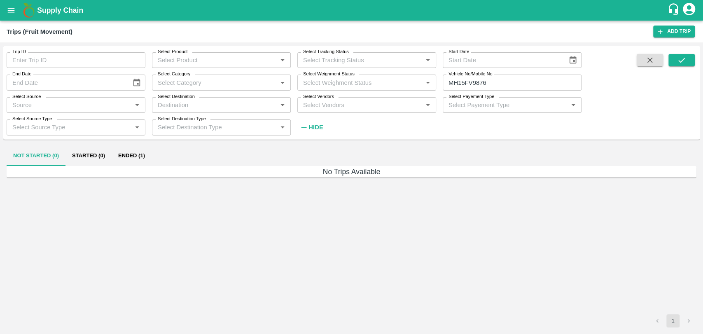
click at [122, 152] on button "Ended (1)" at bounding box center [132, 156] width 40 height 20
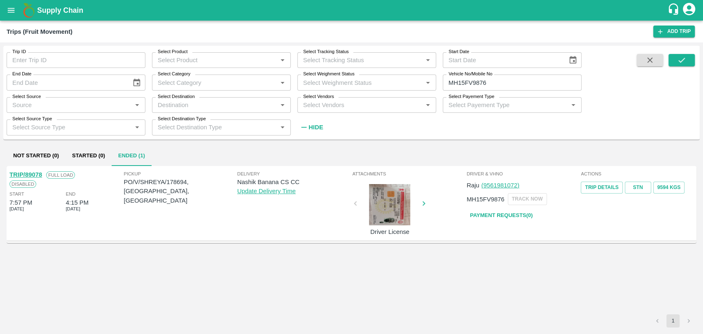
click at [40, 175] on link "TRIP/89078" at bounding box center [25, 174] width 33 height 7
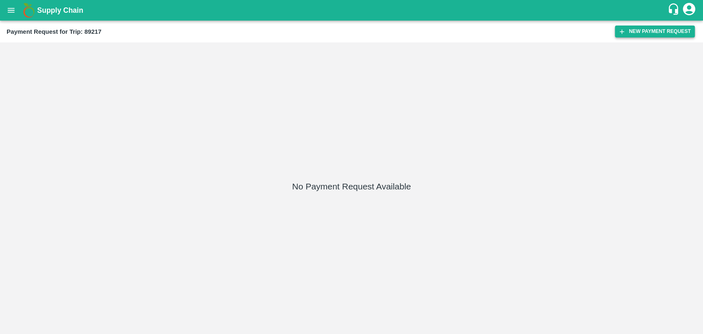
click at [624, 35] on icon "button" at bounding box center [621, 31] width 7 height 7
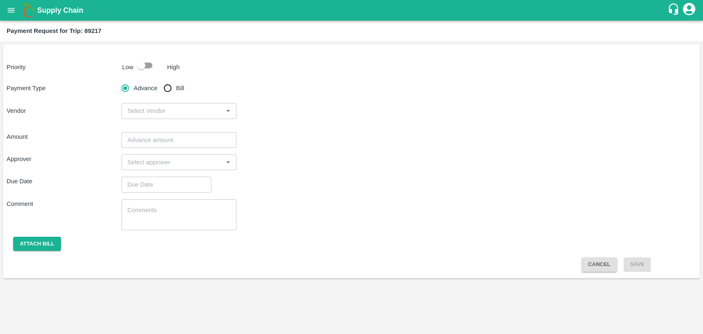
click at [142, 62] on input "checkbox" at bounding box center [141, 66] width 47 height 16
checkbox input "true"
click at [171, 90] on input "Bill" at bounding box center [167, 88] width 16 height 16
radio input "true"
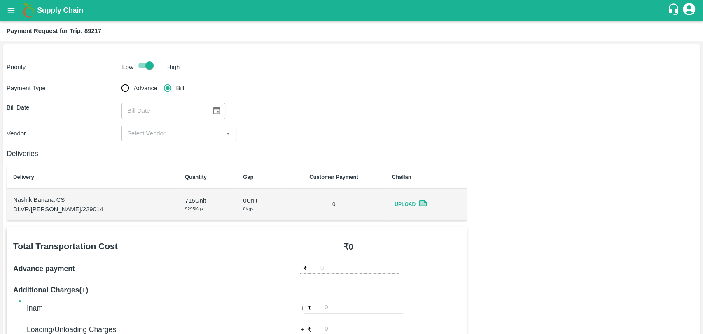
click at [217, 110] on icon "Choose date" at bounding box center [216, 110] width 9 height 9
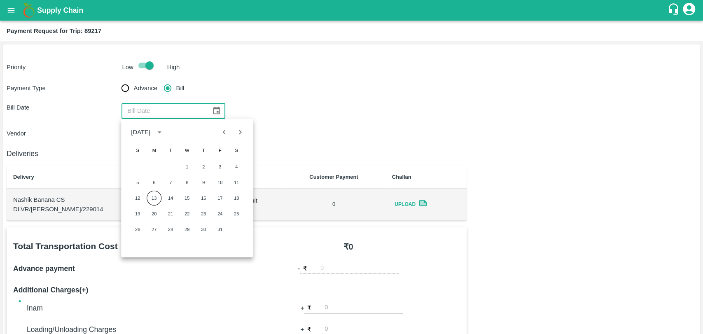
click at [227, 130] on icon "Previous month" at bounding box center [224, 132] width 9 height 9
click at [215, 216] on button "26" at bounding box center [220, 213] width 15 height 15
type input "26/09/2025"
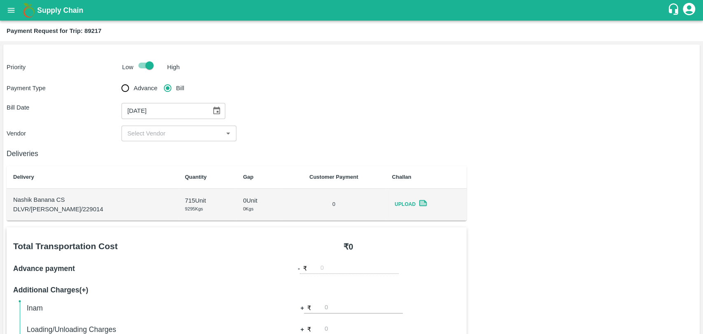
click at [217, 113] on icon "Choose date, selected date is Sep 26, 2025" at bounding box center [216, 110] width 9 height 9
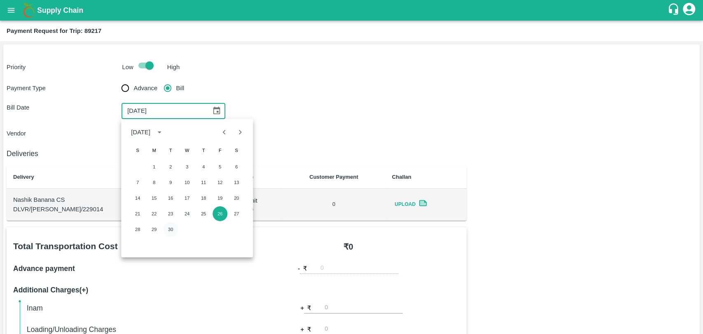
click at [166, 227] on button "30" at bounding box center [170, 229] width 15 height 15
type input "[DATE]"
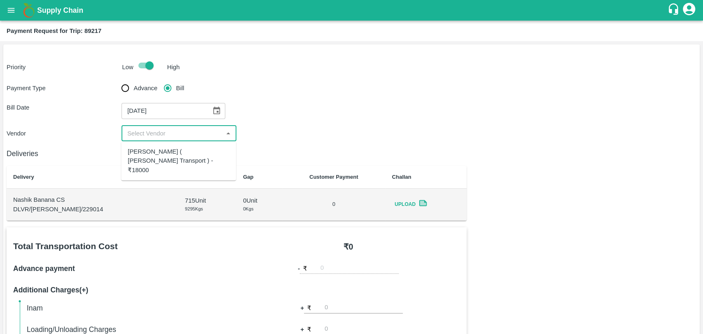
click at [143, 132] on input "input" at bounding box center [172, 133] width 96 height 11
click at [148, 160] on div "[PERSON_NAME] ( [PERSON_NAME] Transport ) - ₹18000" at bounding box center [179, 161] width 102 height 28
type input "[PERSON_NAME] ( [PERSON_NAME] Transport ) - ₹18000"
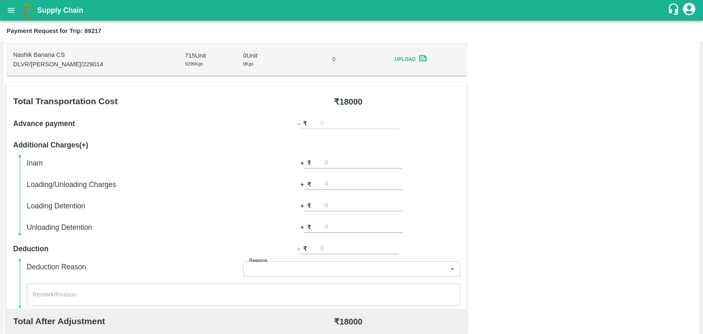
scroll to position [229, 0]
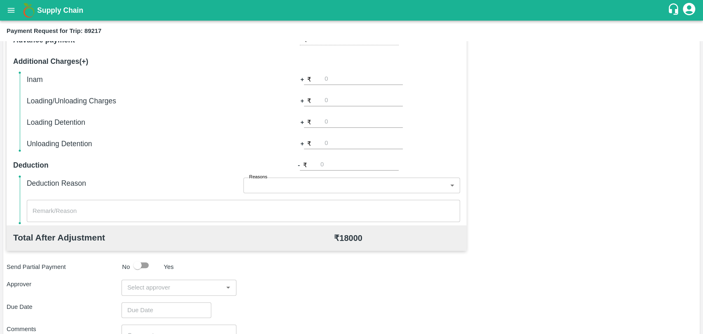
click at [328, 99] on input "number" at bounding box center [364, 100] width 78 height 11
type input "500"
click at [162, 290] on input "input" at bounding box center [172, 287] width 96 height 11
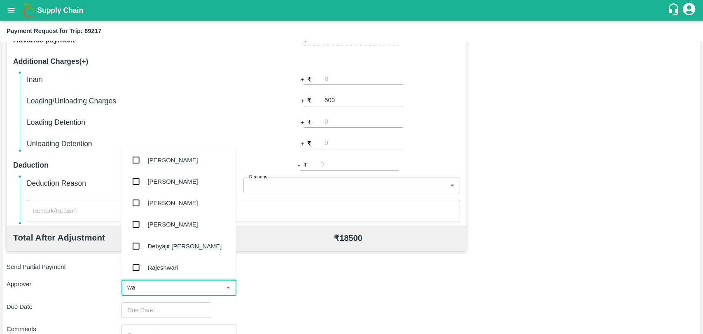
type input "wag"
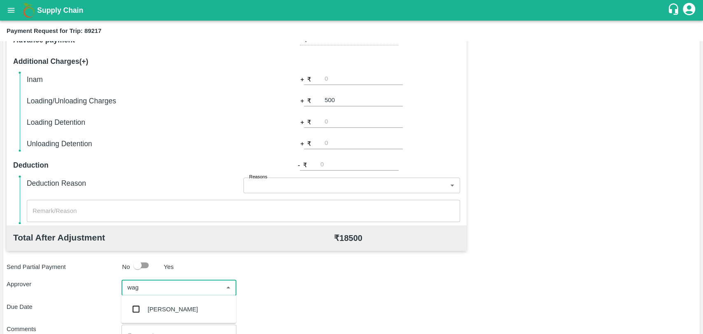
click at [158, 304] on div "[PERSON_NAME]" at bounding box center [173, 308] width 50 height 9
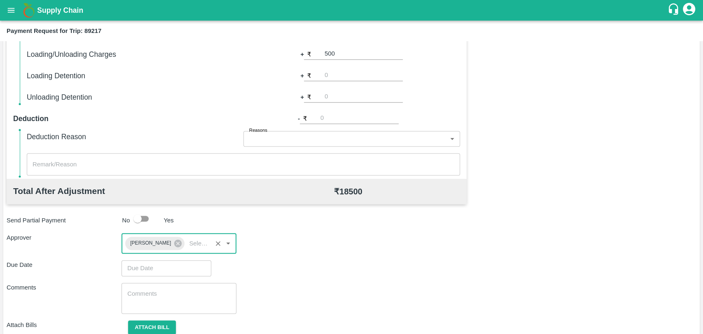
scroll to position [307, 0]
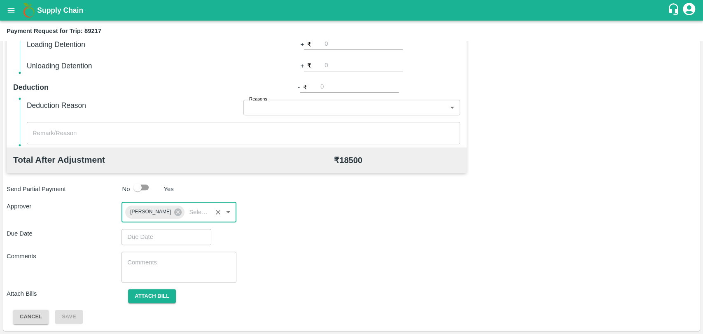
type input "DD/MM/YYYY hh:mm aa"
click at [155, 241] on input "DD/MM/YYYY hh:mm aa" at bounding box center [164, 237] width 84 height 16
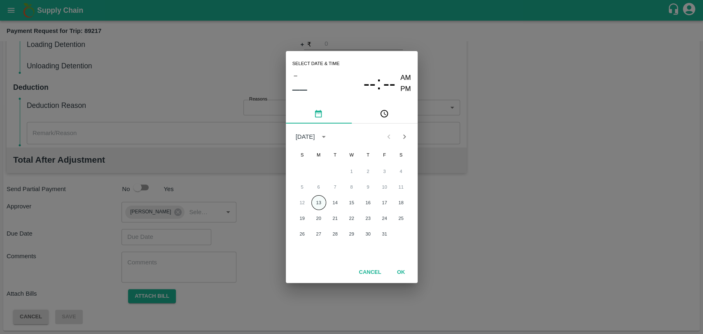
click at [321, 204] on button "13" at bounding box center [318, 202] width 15 height 15
type input "[DATE] 12:00 AM"
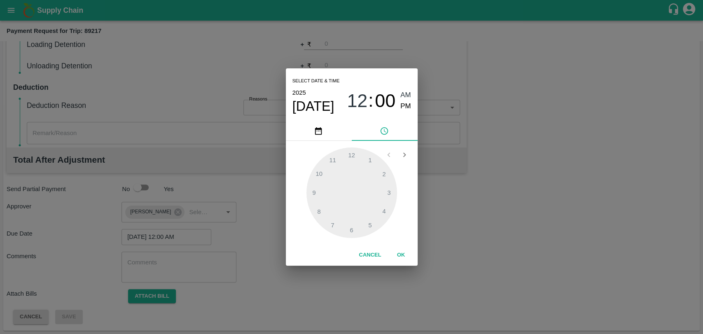
click at [407, 251] on button "OK" at bounding box center [401, 255] width 26 height 14
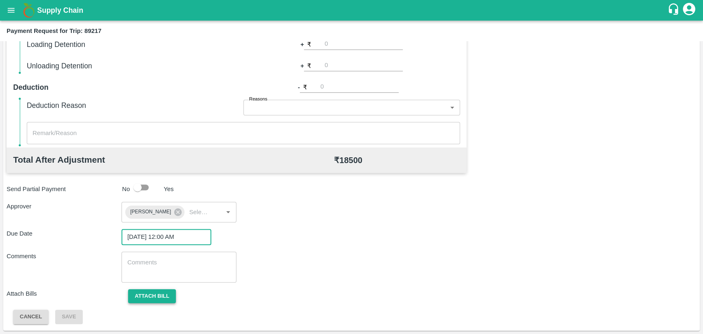
click at [142, 295] on button "Attach bill" at bounding box center [152, 296] width 48 height 14
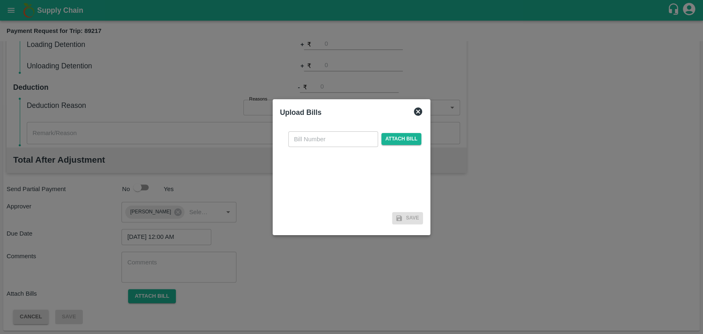
click at [339, 135] on input "text" at bounding box center [333, 139] width 90 height 16
type input "4081"
click at [398, 133] on span "Attach bill" at bounding box center [402, 139] width 40 height 12
click at [0, 0] on input "Attach bill" at bounding box center [0, 0] width 0 height 0
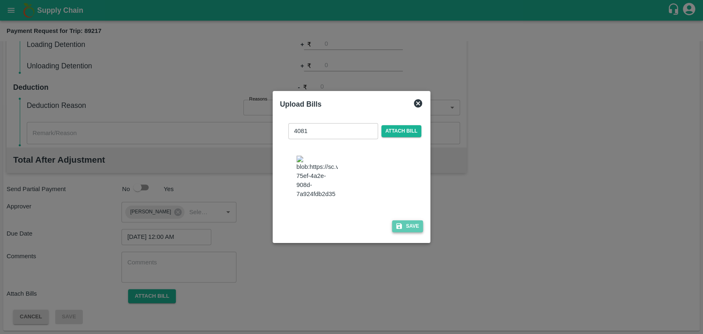
click at [417, 220] on button "Save" at bounding box center [407, 226] width 31 height 12
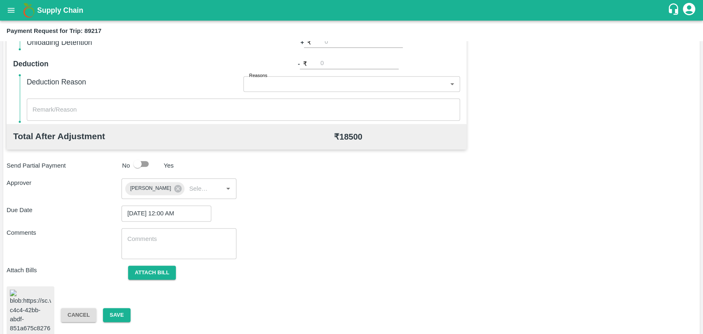
scroll to position [343, 0]
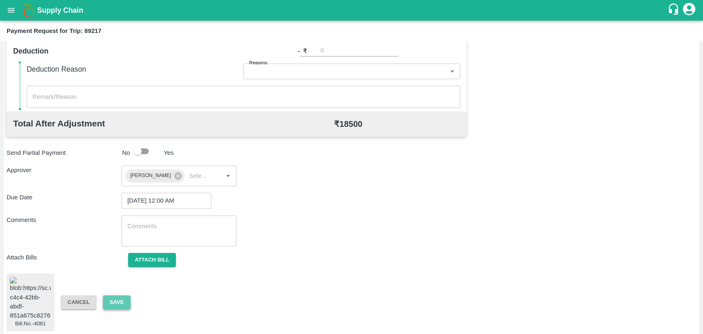
click at [122, 295] on button "Save" at bounding box center [116, 302] width 27 height 14
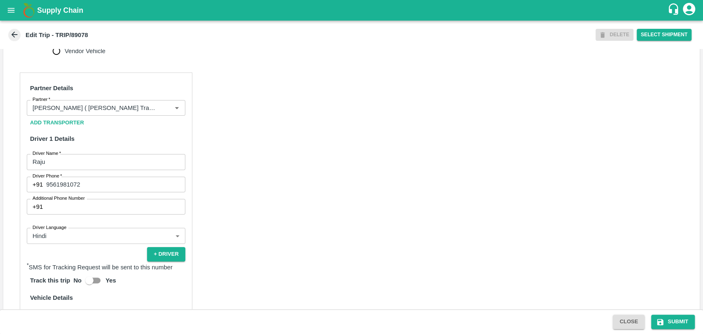
scroll to position [412, 0]
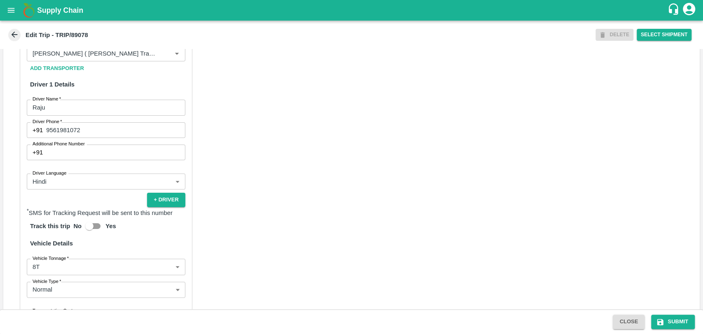
click at [40, 274] on body "Supply Chain Edit Trip - TRIP/89078 DELETE Select Shipment Trip Details Trip Ty…" at bounding box center [351, 167] width 703 height 334
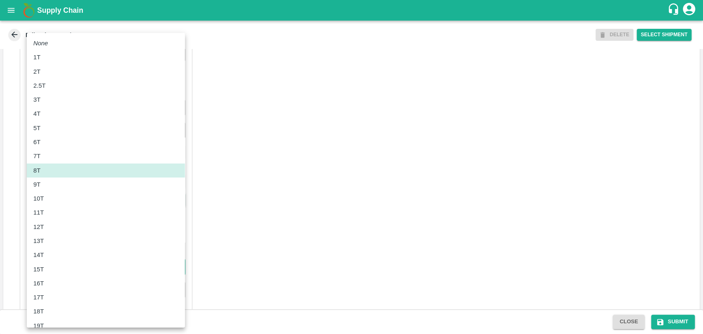
click at [49, 199] on div "10T" at bounding box center [105, 198] width 145 height 9
type input "10000"
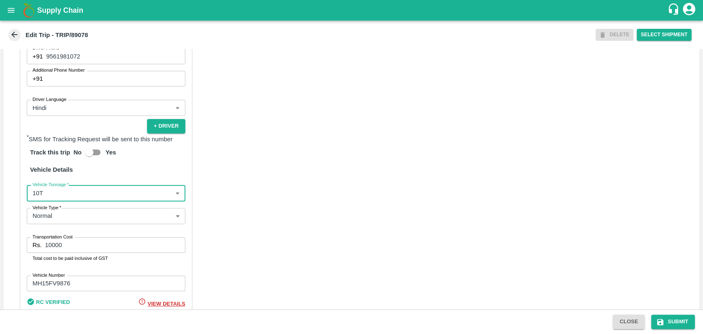
scroll to position [555, 0]
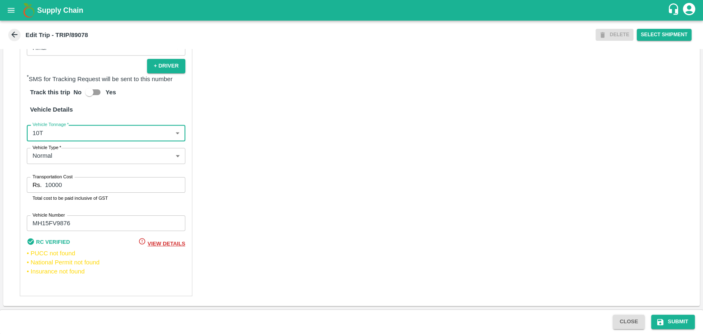
click at [52, 188] on input "10000" at bounding box center [115, 185] width 140 height 16
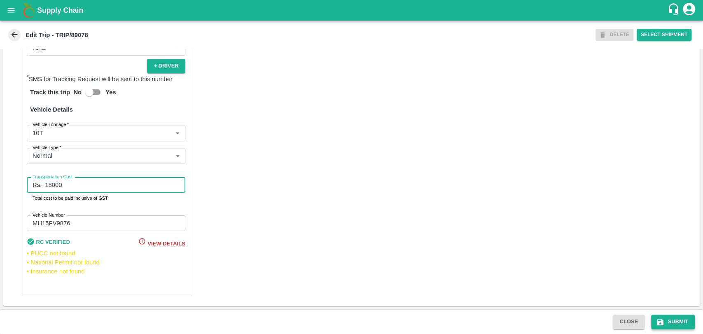
type input "18000"
click at [669, 320] on button "Submit" at bounding box center [673, 322] width 44 height 14
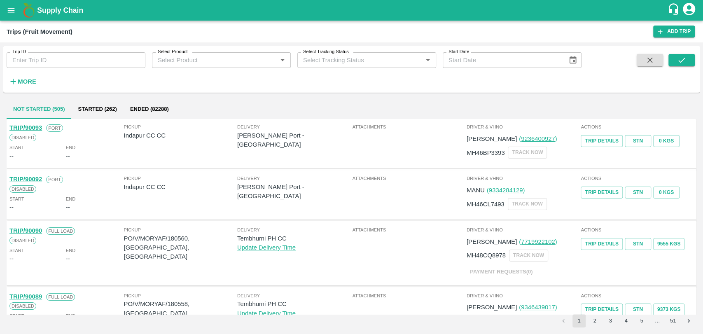
click at [21, 84] on strong "More" at bounding box center [27, 81] width 19 height 7
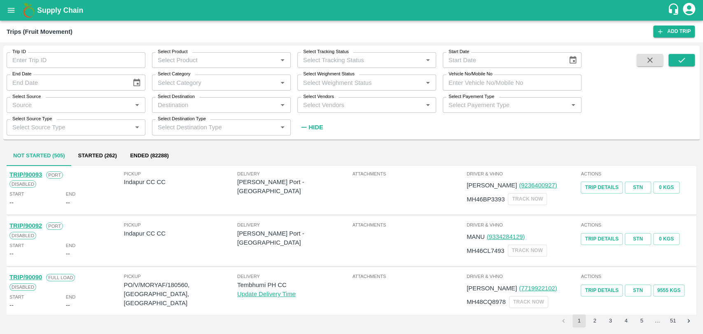
click at [470, 81] on input "Vehicle No/Mobile No" at bounding box center [512, 83] width 139 height 16
paste input "MH28BB7344"
type input "MH28BB7344"
click at [700, 62] on div "Trip ID Trip ID Select Product Select Product   * Select Tracking Status Select…" at bounding box center [351, 188] width 703 height 292
click at [672, 60] on button "submit" at bounding box center [682, 60] width 26 height 12
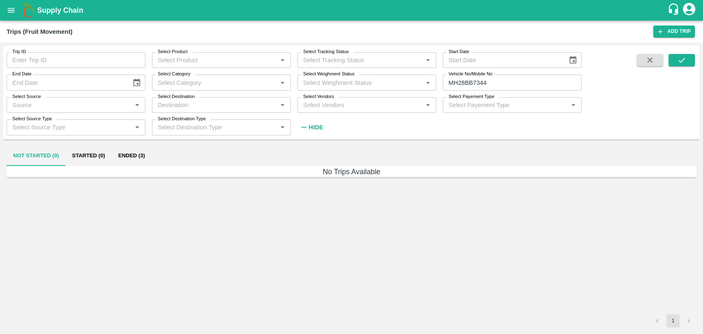
click at [141, 153] on button "Ended (3)" at bounding box center [132, 156] width 40 height 20
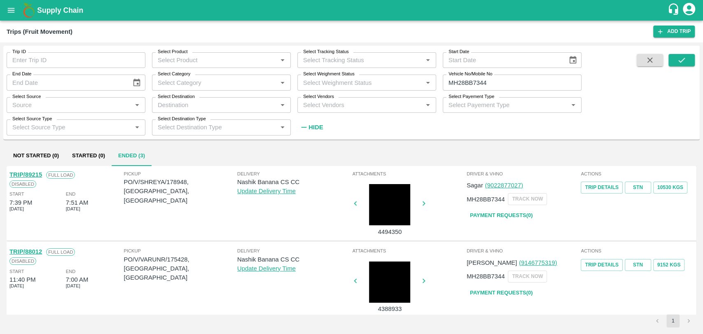
click at [35, 175] on link "TRIP/89215" at bounding box center [25, 174] width 33 height 7
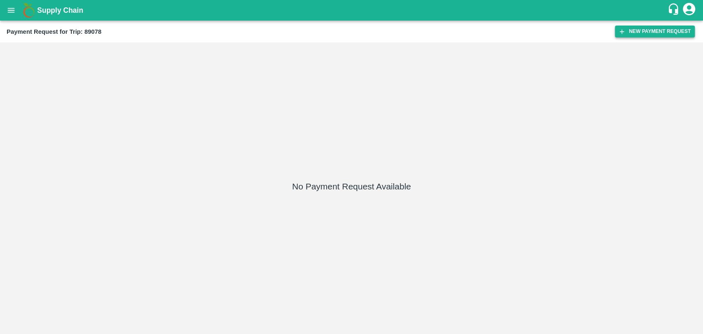
click at [657, 33] on button "New Payment Request" at bounding box center [655, 32] width 80 height 12
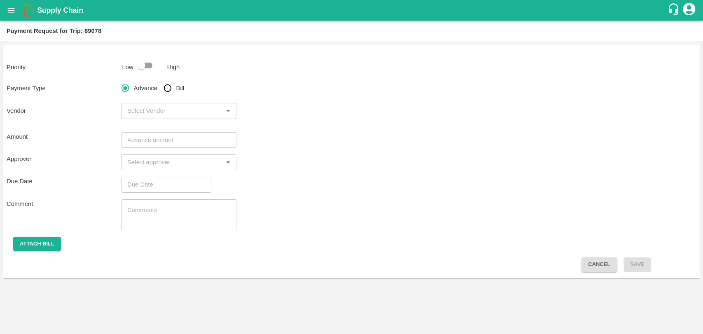
click at [151, 66] on input "checkbox" at bounding box center [141, 66] width 47 height 16
checkbox input "true"
click at [164, 82] on input "Bill" at bounding box center [167, 88] width 16 height 16
radio input "true"
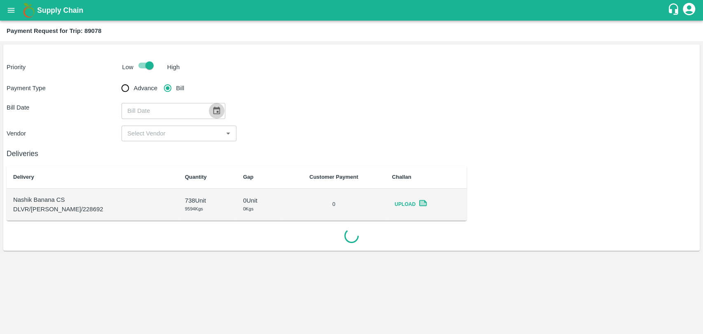
click at [214, 109] on icon "Choose date" at bounding box center [216, 111] width 7 height 8
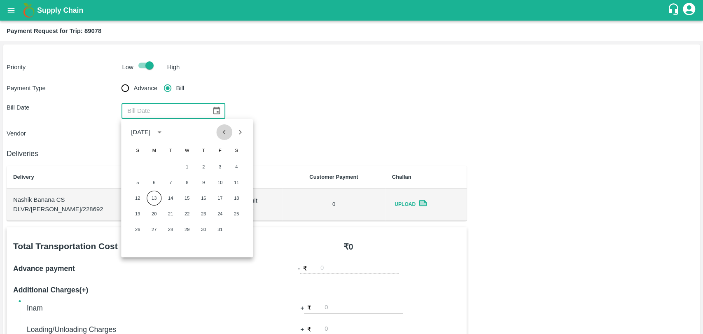
click at [225, 133] on icon "Previous month" at bounding box center [224, 132] width 9 height 9
click at [163, 228] on button "30" at bounding box center [170, 229] width 15 height 15
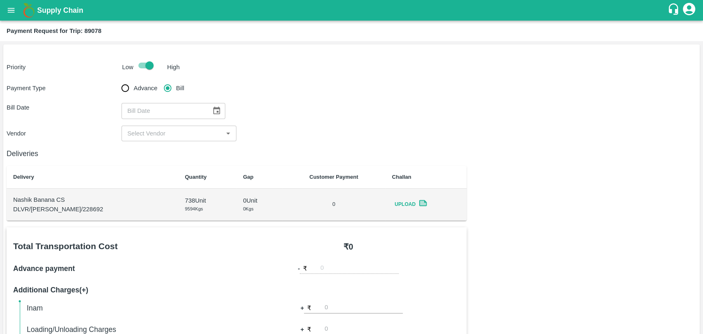
type input "[DATE]"
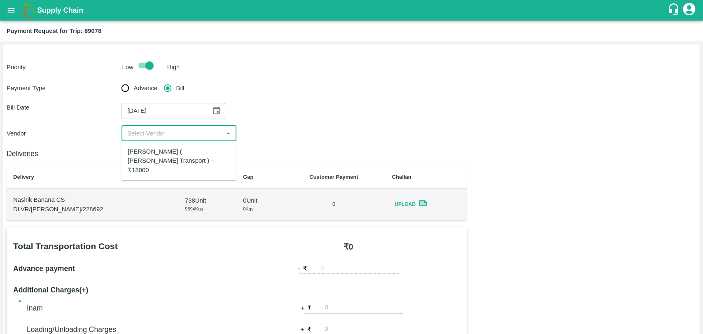
click at [152, 132] on input "input" at bounding box center [172, 133] width 96 height 11
click at [151, 156] on div "[PERSON_NAME] ( [PERSON_NAME] Transport ) - ₹18000" at bounding box center [179, 161] width 102 height 28
type input "[PERSON_NAME] ( [PERSON_NAME] Transport ) - ₹18000"
click at [215, 114] on icon "Choose date, selected date is Sep 30, 2025" at bounding box center [216, 111] width 7 height 8
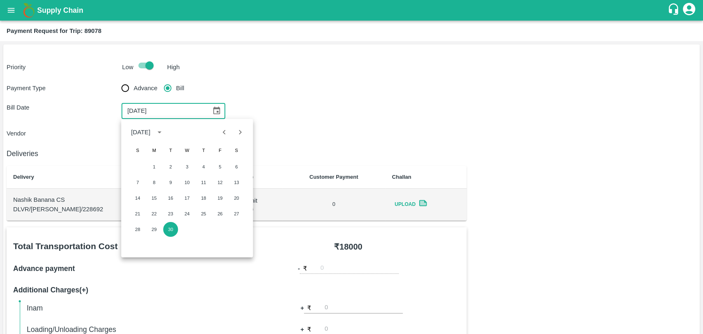
click at [224, 129] on icon "Previous month" at bounding box center [224, 132] width 9 height 9
click at [234, 129] on button "Next month" at bounding box center [240, 132] width 16 height 16
click at [142, 227] on button "28" at bounding box center [137, 229] width 15 height 15
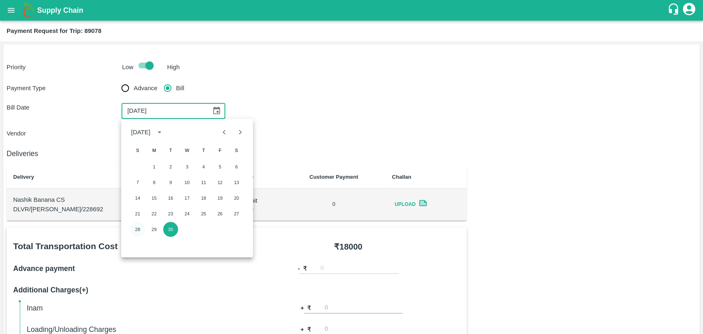
type input "[DATE]"
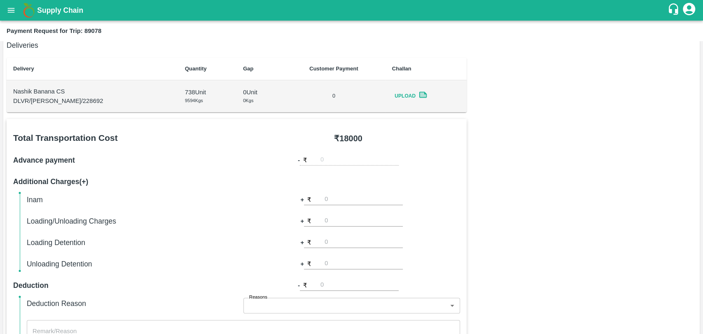
scroll to position [229, 0]
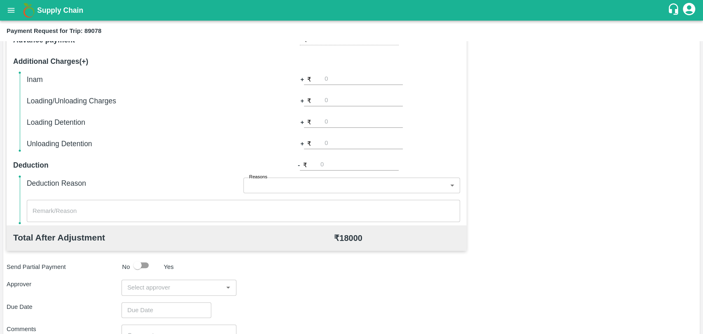
click at [184, 282] on input "input" at bounding box center [172, 287] width 96 height 11
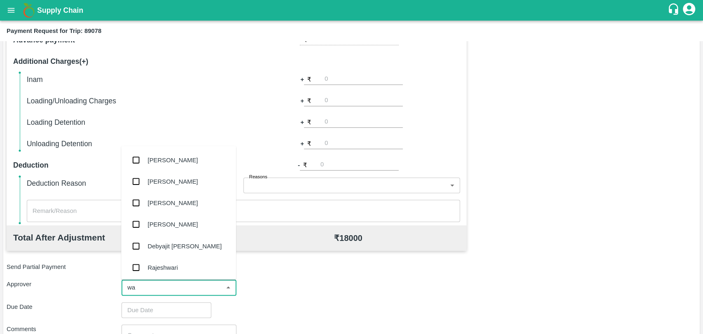
type input "wag"
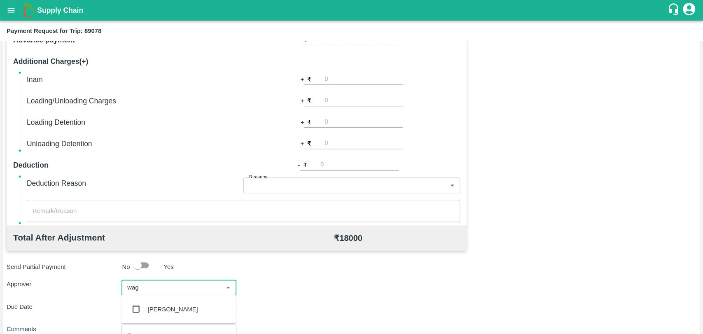
click at [184, 304] on div "Prasad Waghade" at bounding box center [173, 308] width 50 height 9
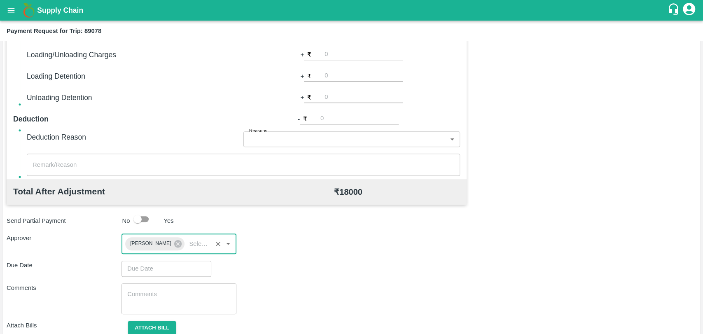
scroll to position [307, 0]
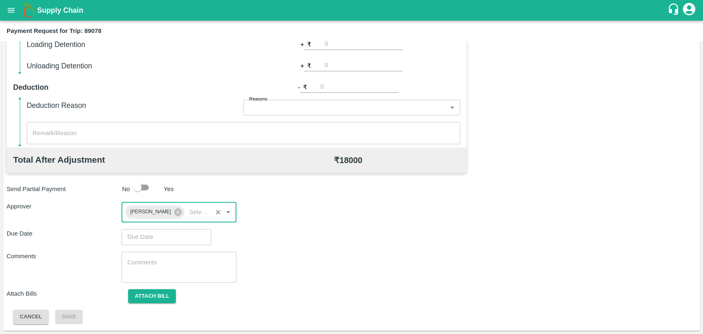
type input "DD/MM/YYYY hh:mm aa"
click at [165, 239] on input "DD/MM/YYYY hh:mm aa" at bounding box center [164, 237] width 84 height 16
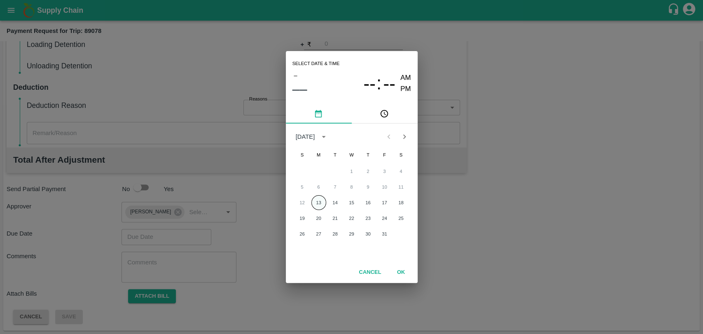
click at [323, 198] on button "13" at bounding box center [318, 202] width 15 height 15
type input "[DATE] 12:00 AM"
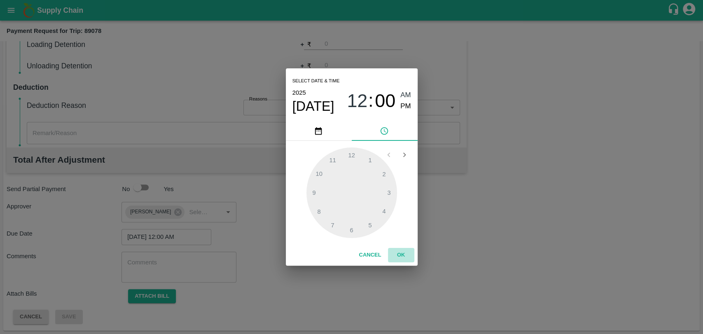
click at [394, 252] on button "OK" at bounding box center [401, 255] width 26 height 14
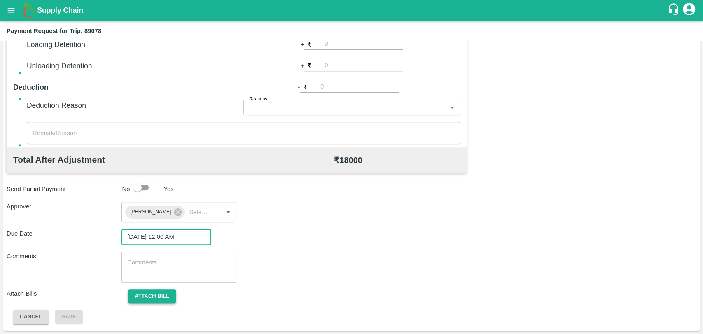
click at [152, 291] on button "Attach bill" at bounding box center [152, 296] width 48 height 14
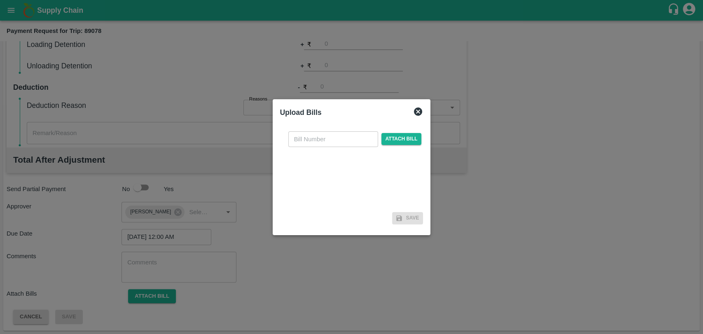
click at [318, 141] on input "text" at bounding box center [333, 139] width 90 height 16
click at [319, 136] on input "text" at bounding box center [333, 139] width 90 height 16
click at [318, 138] on input "text" at bounding box center [333, 139] width 90 height 16
type input "4074"
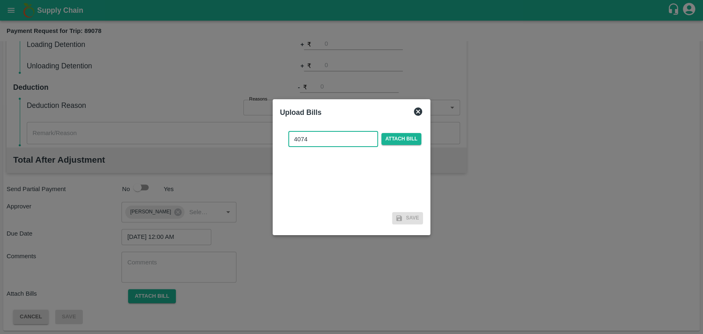
click at [399, 146] on div "4074 ​ Attach bill" at bounding box center [355, 139] width 137 height 16
click at [400, 139] on span "Attach bill" at bounding box center [402, 139] width 40 height 12
click at [0, 0] on input "Attach bill" at bounding box center [0, 0] width 0 height 0
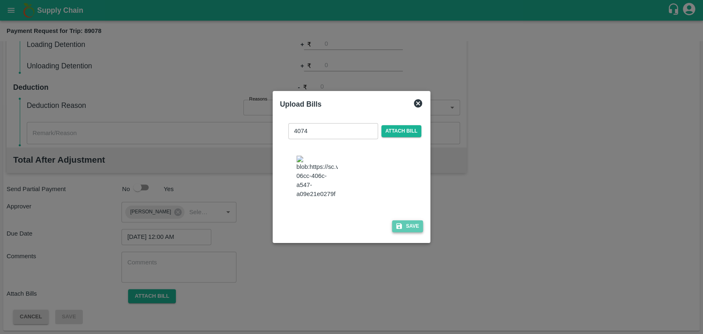
click at [402, 224] on button "Save" at bounding box center [407, 226] width 31 height 12
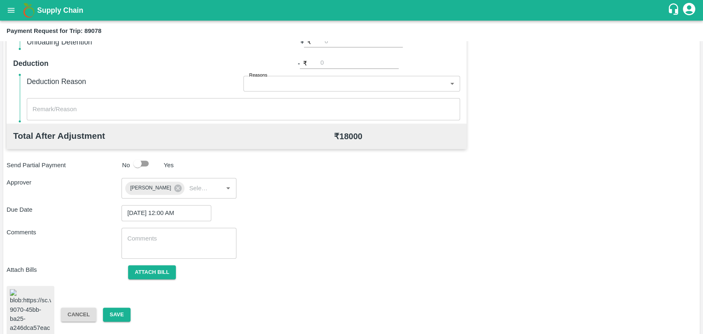
scroll to position [343, 0]
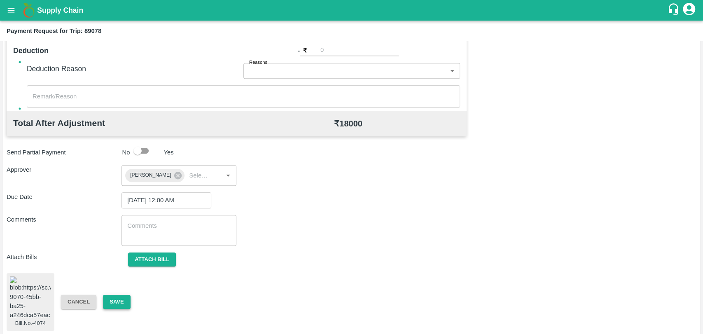
click at [107, 297] on button "Save" at bounding box center [116, 302] width 27 height 14
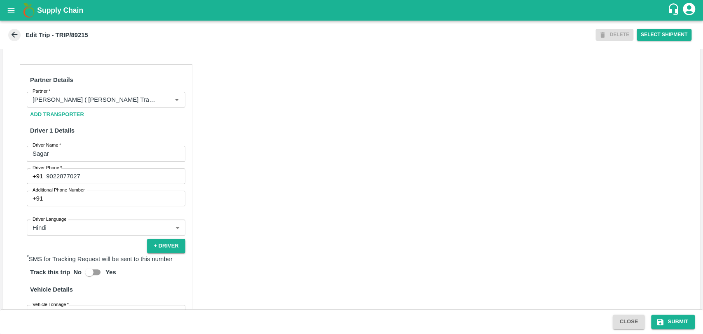
scroll to position [545, 0]
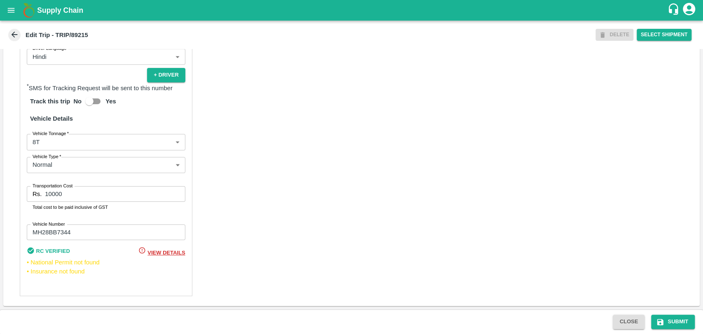
click at [40, 137] on label "Vehicle Tonnage   *" at bounding box center [51, 133] width 36 height 7
click at [40, 143] on body "Supply Chain Edit Trip - TRIP/89215 DELETE Select Shipment Trip Details Trip Ty…" at bounding box center [351, 167] width 703 height 334
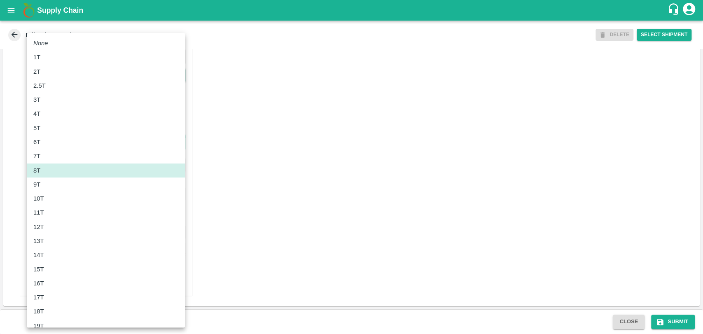
click at [49, 197] on div "10T" at bounding box center [105, 198] width 145 height 9
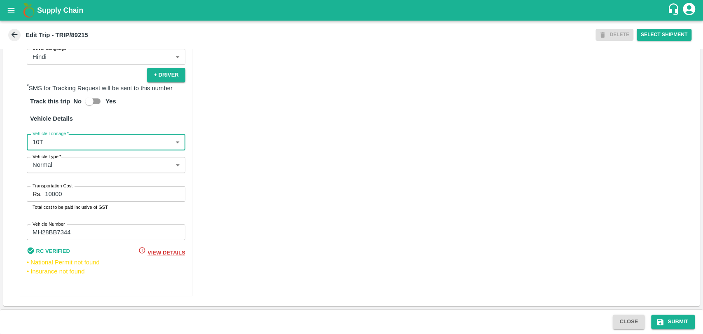
click at [52, 147] on body "Supply Chain Edit Trip - TRIP/89215 DELETE Select Shipment Trip Details Trip Ty…" at bounding box center [351, 167] width 703 height 334
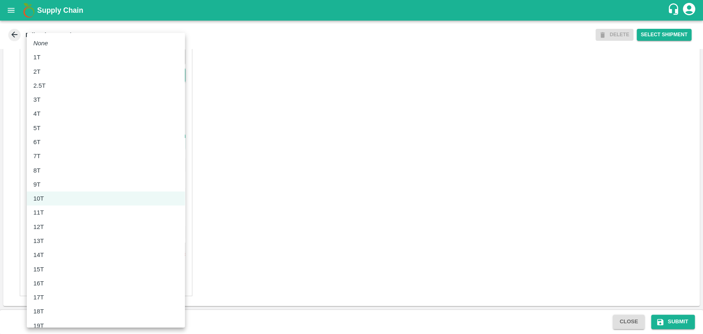
click at [49, 225] on div "12T" at bounding box center [105, 226] width 145 height 9
type input "12000"
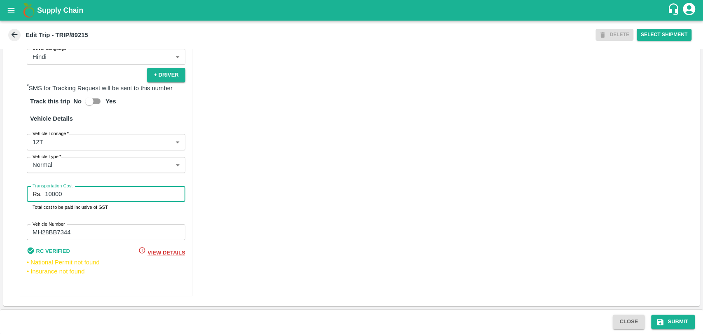
drag, startPoint x: 56, startPoint y: 199, endPoint x: 25, endPoint y: 196, distance: 31.4
click at [25, 196] on div "Partner Details Partner   * Partner Add Transporter Driver 1 Details Driver Nam…" at bounding box center [106, 94] width 173 height 403
type input "2"
type input "20700"
click at [689, 317] on button "Submit" at bounding box center [673, 322] width 44 height 14
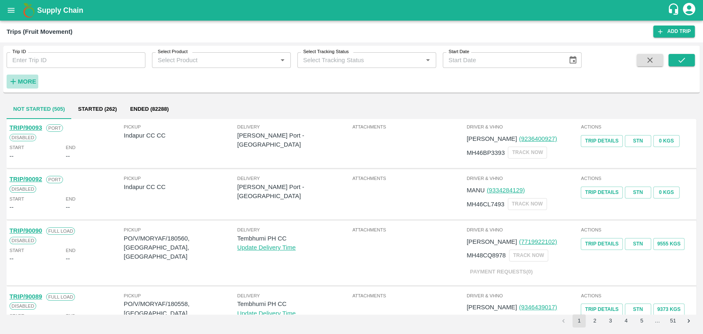
click at [28, 79] on strong "More" at bounding box center [27, 81] width 19 height 7
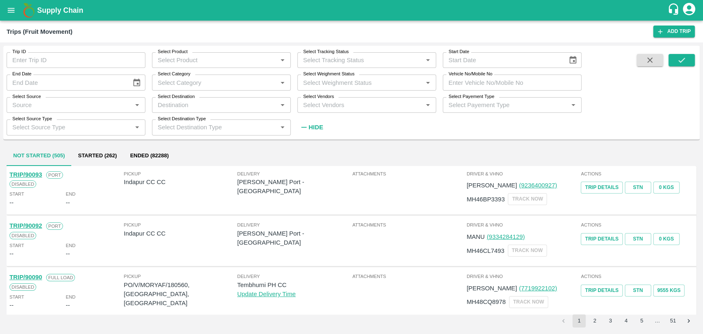
click at [483, 83] on input "Vehicle No/Mobile No" at bounding box center [512, 83] width 139 height 16
paste input "MH19CX9520"
type input "MH19CX9520"
click at [683, 60] on icon "submit" at bounding box center [682, 60] width 7 height 5
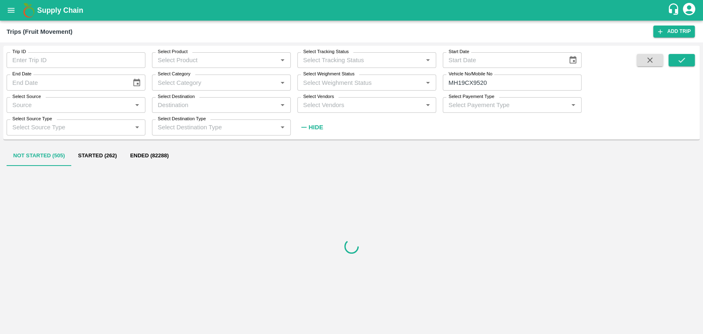
click at [135, 156] on button "Ended (82288)" at bounding box center [150, 156] width 52 height 20
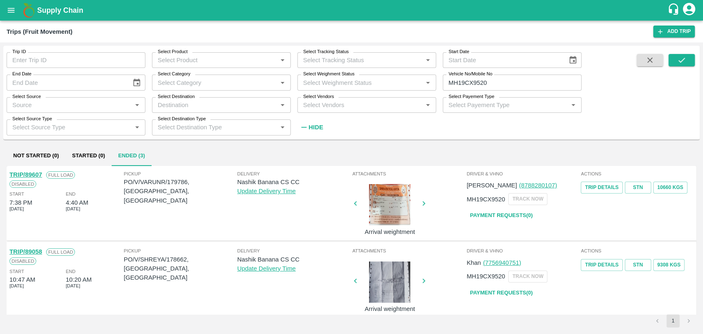
click at [34, 251] on link "TRIP/89058" at bounding box center [25, 251] width 33 height 7
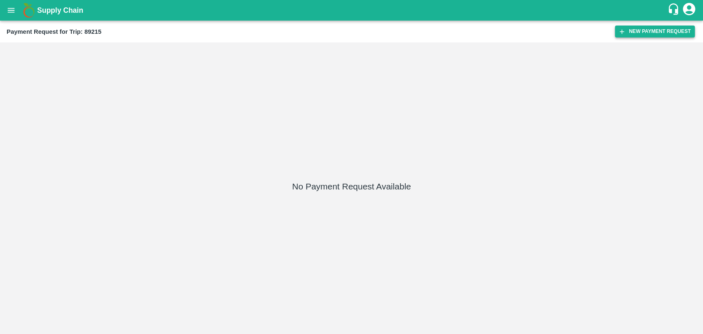
click at [631, 36] on button "New Payment Request" at bounding box center [655, 32] width 80 height 12
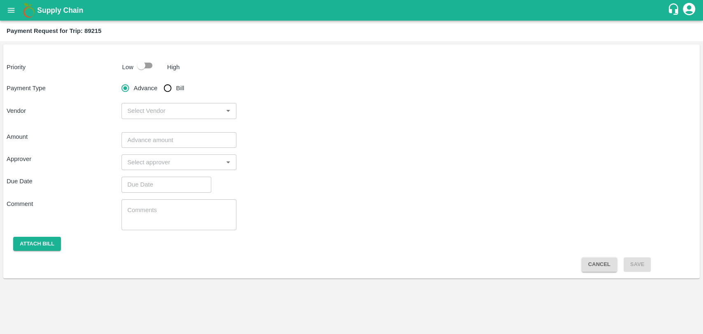
click at [139, 70] on input "checkbox" at bounding box center [141, 66] width 47 height 16
checkbox input "true"
click at [166, 83] on input "Bill" at bounding box center [167, 88] width 16 height 16
radio input "true"
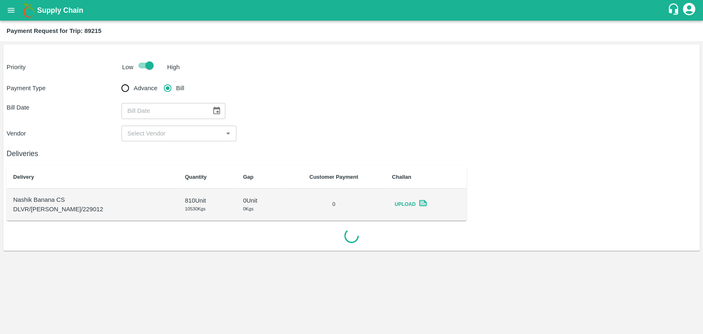
click at [213, 104] on button "Choose date" at bounding box center [217, 111] width 16 height 16
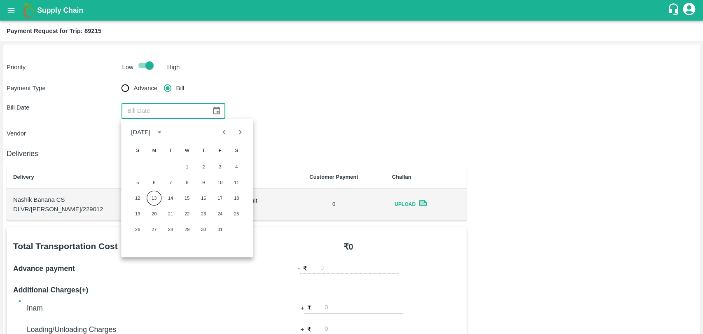
click at [225, 133] on icon "Previous month" at bounding box center [224, 132] width 3 height 5
click at [237, 131] on icon "Next month" at bounding box center [240, 132] width 9 height 9
click at [224, 126] on button "Previous month" at bounding box center [225, 132] width 16 height 16
click at [170, 232] on button "30" at bounding box center [170, 229] width 15 height 15
type input "30/09/2025"
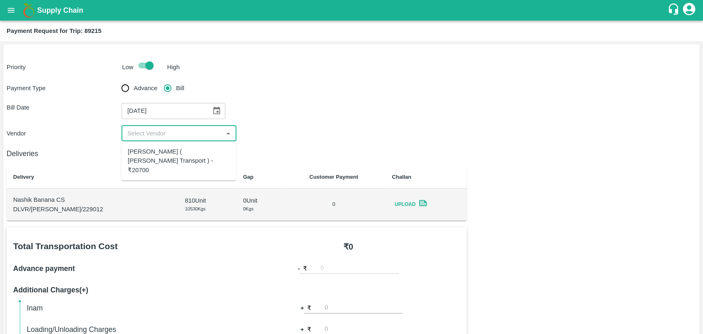
click at [152, 134] on input "input" at bounding box center [172, 133] width 96 height 11
click at [149, 153] on div "Nitin Rasal ( Bhairavnath Transport ) - ₹20700" at bounding box center [179, 161] width 102 height 28
type input "Nitin Rasal ( Bhairavnath Transport ) - ₹20700"
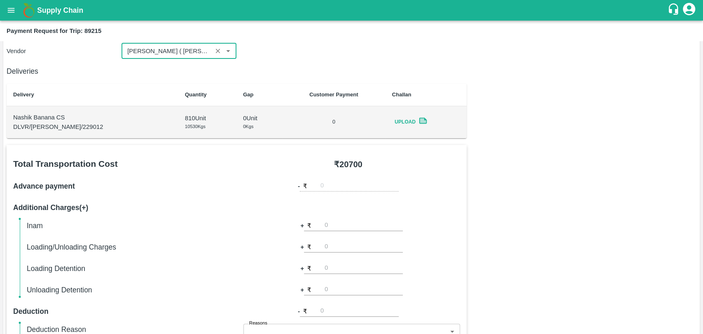
scroll to position [229, 0]
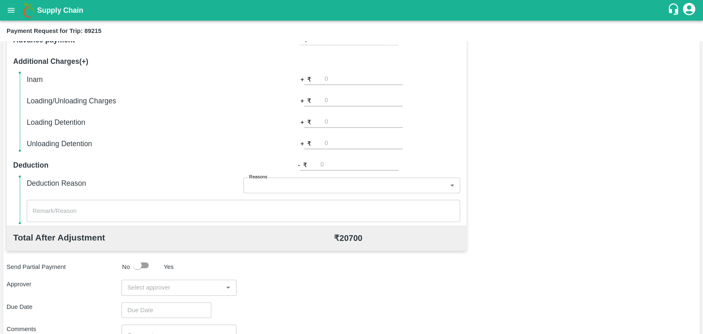
click at [336, 96] on input "number" at bounding box center [364, 100] width 78 height 11
type input "2000"
drag, startPoint x: 348, startPoint y: 98, endPoint x: 281, endPoint y: 100, distance: 67.2
click at [281, 100] on div "+ ₹ 2000" at bounding box center [351, 101] width 217 height 12
click at [344, 126] on input "number" at bounding box center [364, 122] width 78 height 11
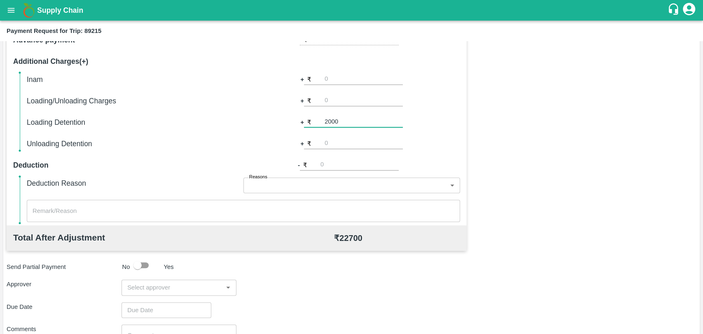
type input "2000"
click at [342, 105] on input "number" at bounding box center [364, 100] width 78 height 11
type input "500"
click at [549, 88] on div "Total Transportation Cost ₹ 20700 Advance payment - ₹ Additional Charges(+) Ina…" at bounding box center [352, 198] width 690 height 399
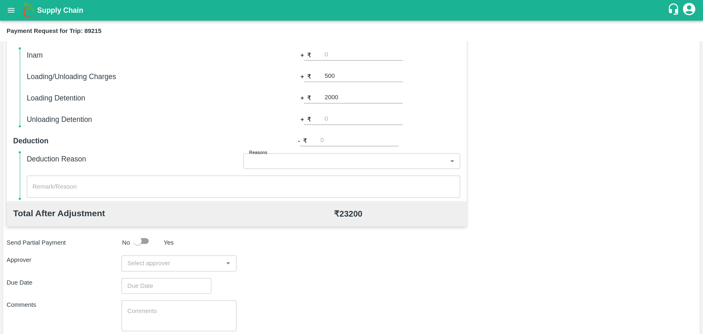
scroll to position [302, 0]
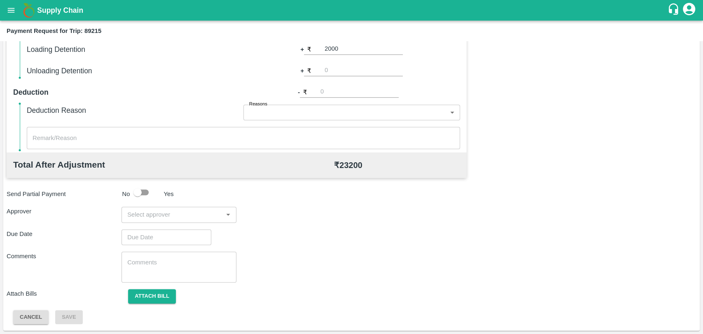
click at [366, 180] on div "Total Transportation Cost ₹ 20700 Advance payment - ₹ Additional Charges(+) Ina…" at bounding box center [352, 125] width 690 height 399
click at [184, 215] on input "input" at bounding box center [172, 214] width 96 height 11
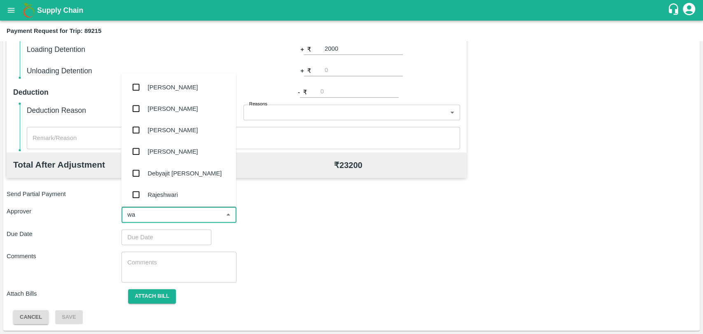
type input "wag"
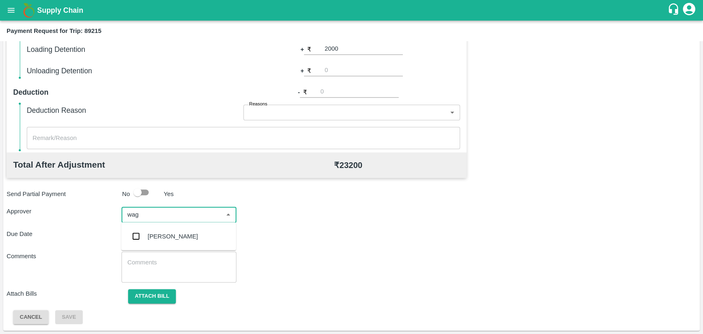
click at [170, 234] on div "[PERSON_NAME]" at bounding box center [173, 236] width 50 height 9
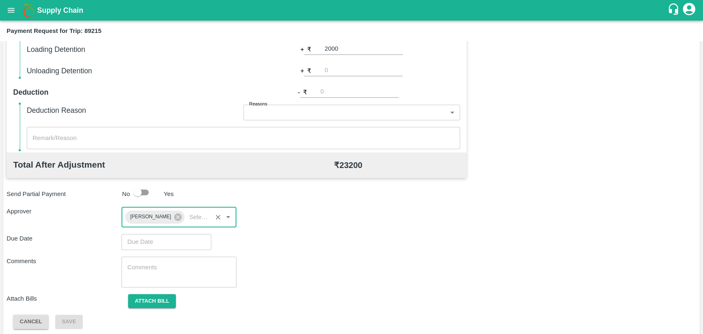
click at [162, 241] on input "Choose date" at bounding box center [164, 242] width 84 height 16
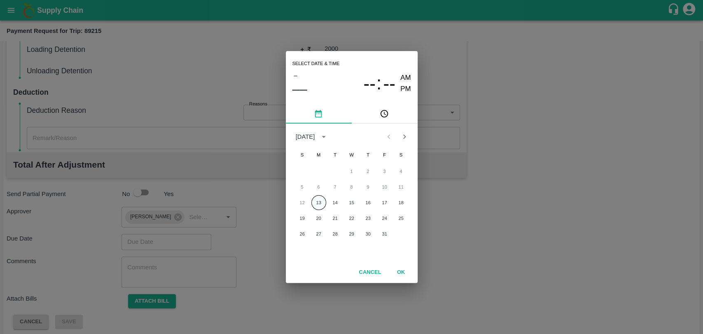
click at [320, 201] on button "13" at bounding box center [318, 202] width 15 height 15
type input "13/10/2025 12:00 AM"
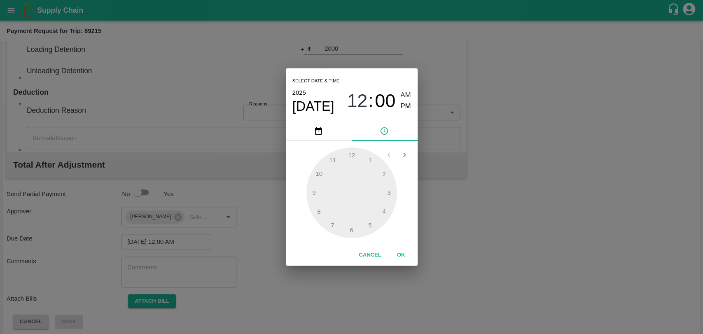
click at [406, 258] on button "OK" at bounding box center [401, 255] width 26 height 14
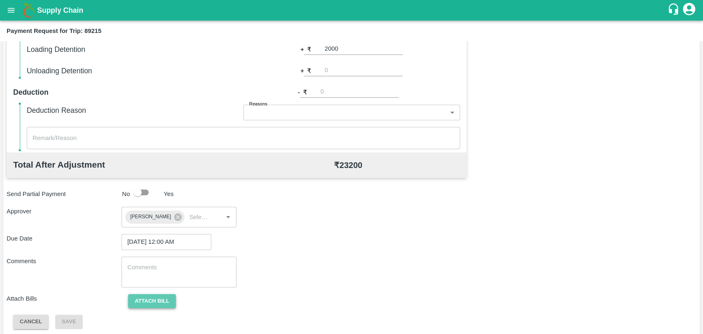
click at [150, 303] on button "Attach bill" at bounding box center [152, 301] width 48 height 14
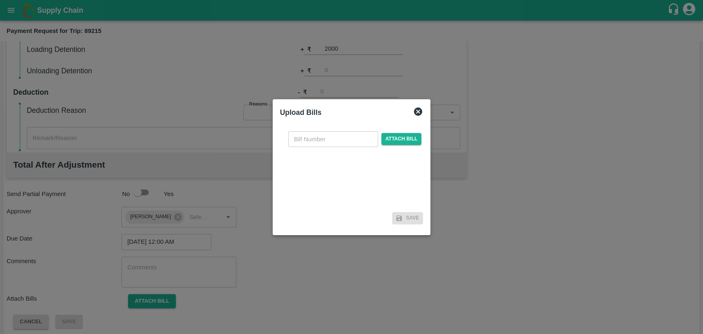
click at [352, 129] on div "​ Attach bill" at bounding box center [351, 167] width 143 height 84
click at [345, 136] on input "text" at bounding box center [333, 139] width 90 height 16
type input "4083"
click at [382, 136] on span "Attach bill" at bounding box center [402, 139] width 40 height 12
click at [0, 0] on input "Attach bill" at bounding box center [0, 0] width 0 height 0
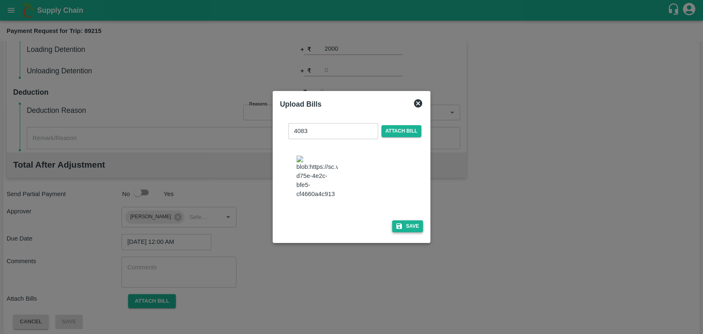
click at [397, 223] on icon "button" at bounding box center [399, 226] width 6 height 6
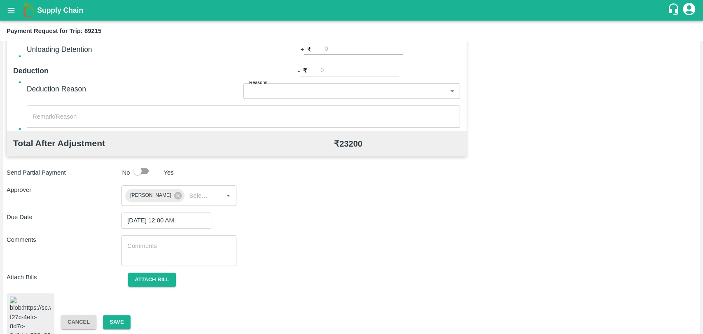
scroll to position [343, 0]
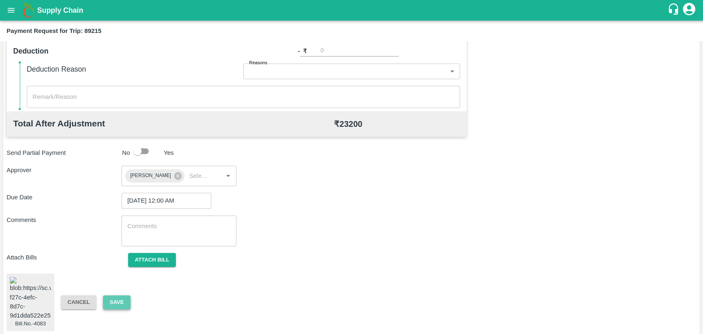
click at [125, 297] on button "Save" at bounding box center [116, 302] width 27 height 14
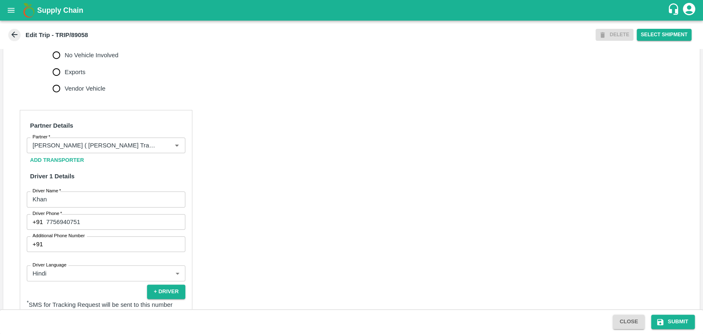
scroll to position [526, 0]
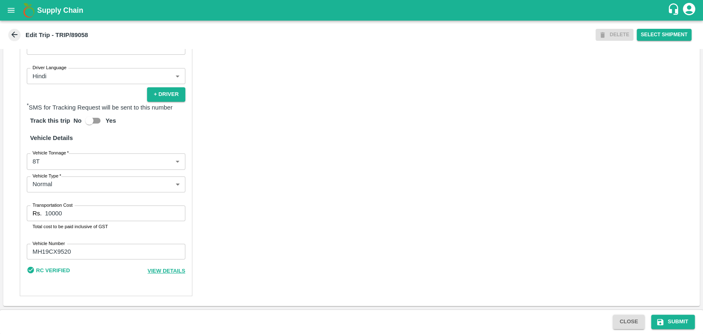
click at [100, 159] on body "Supply Chain Edit Trip - TRIP/89058 DELETE Select Shipment Trip Details Trip Ty…" at bounding box center [351, 167] width 703 height 334
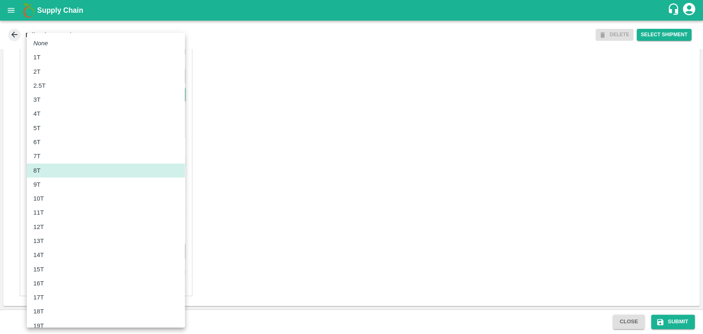
click at [86, 200] on div "10T" at bounding box center [105, 198] width 145 height 9
type input "10000"
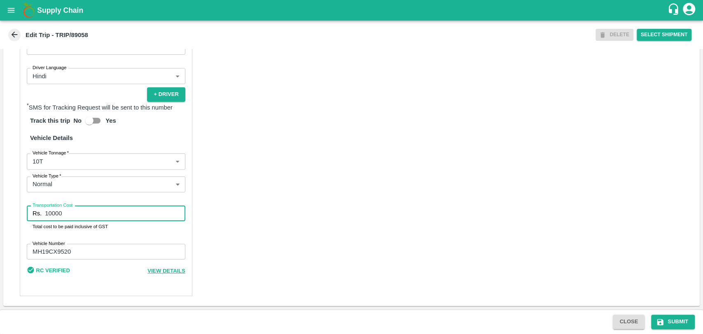
drag, startPoint x: 75, startPoint y: 215, endPoint x: 0, endPoint y: 204, distance: 76.2
click at [0, 205] on div "Trip Details Trip Type Fruit Movement 1 Trip Type Trip Pickup Order SHIP/[PERSO…" at bounding box center [351, 179] width 703 height 260
type input "18000"
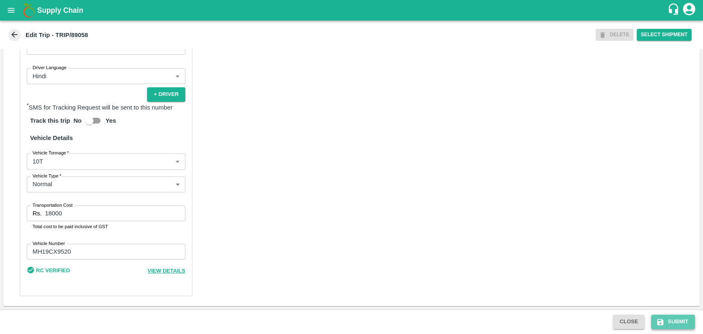
click at [681, 324] on button "Submit" at bounding box center [673, 322] width 44 height 14
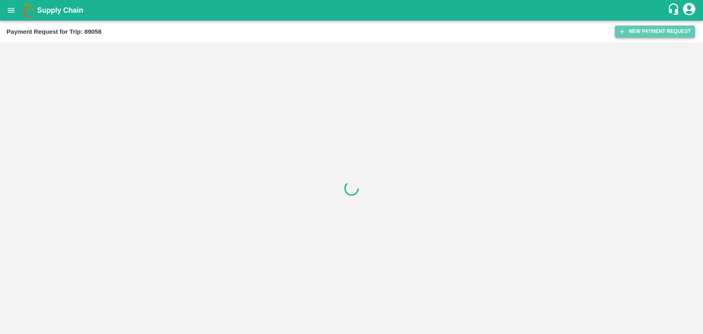
click at [627, 28] on button "New Payment Request" at bounding box center [655, 32] width 80 height 12
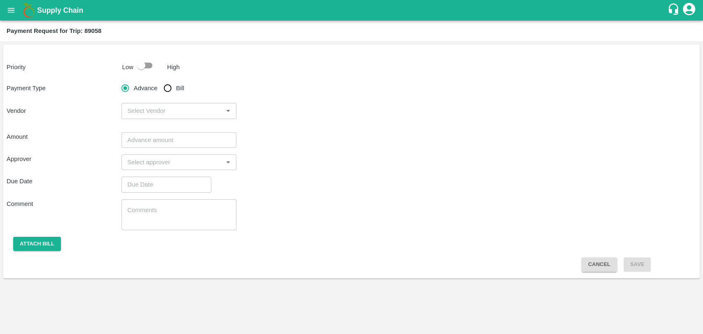
click at [141, 66] on input "checkbox" at bounding box center [141, 66] width 47 height 16
checkbox input "true"
click at [165, 87] on input "Bill" at bounding box center [167, 88] width 16 height 16
radio input "true"
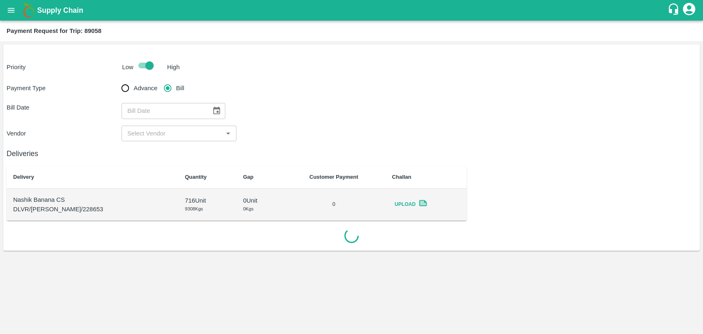
click at [220, 110] on button "Choose date" at bounding box center [217, 111] width 16 height 16
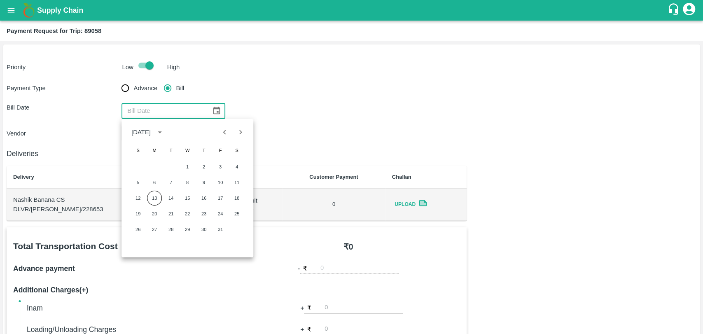
click at [221, 134] on icon "Previous month" at bounding box center [224, 132] width 9 height 9
click at [229, 216] on button "27" at bounding box center [236, 213] width 15 height 15
type input "27/09/2025"
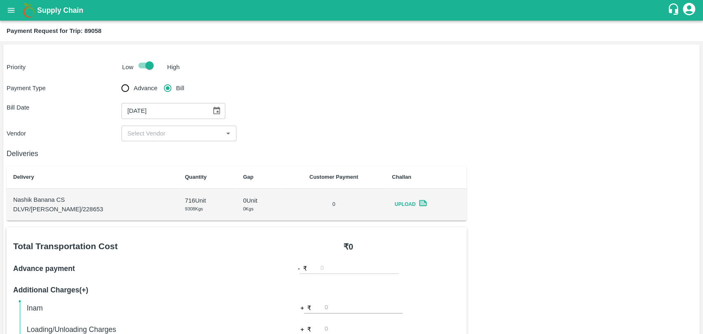
click at [135, 133] on input "input" at bounding box center [172, 133] width 96 height 11
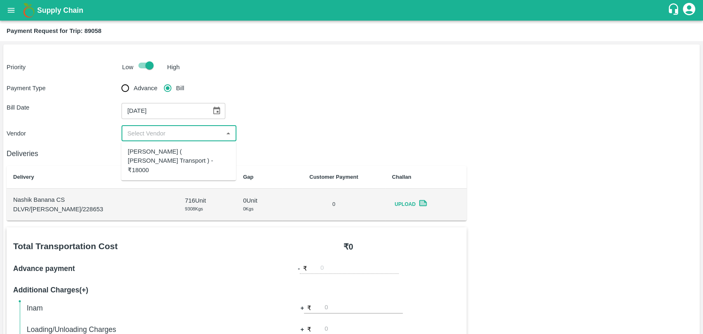
click at [140, 160] on div "Nitin Rasal ( Bhairavnath Transport ) - ₹18000" at bounding box center [179, 161] width 102 height 28
type input "Nitin Rasal ( Bhairavnath Transport ) - ₹18000"
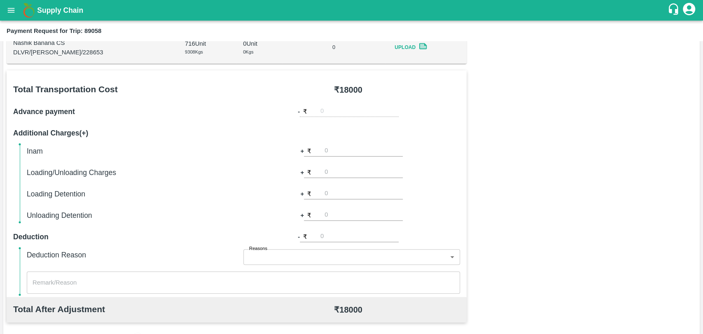
scroll to position [302, 0]
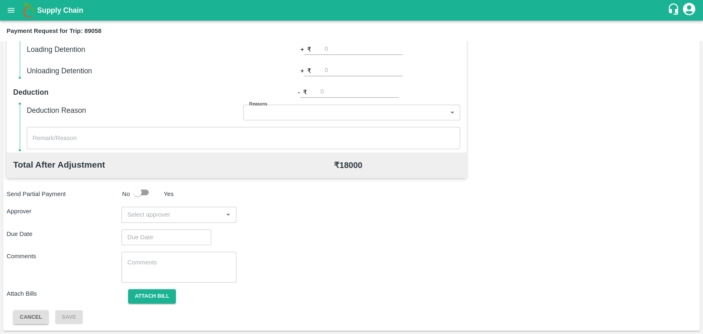
click at [183, 211] on input "input" at bounding box center [172, 214] width 96 height 11
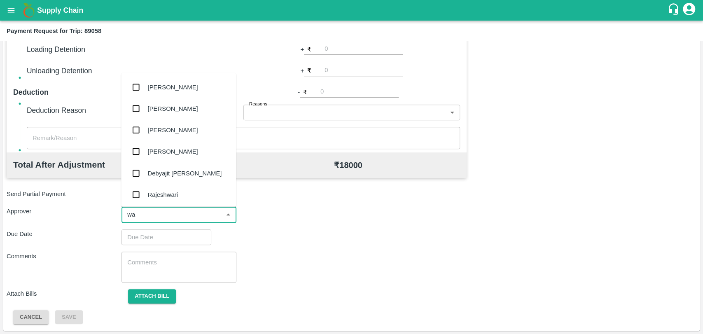
type input "wag"
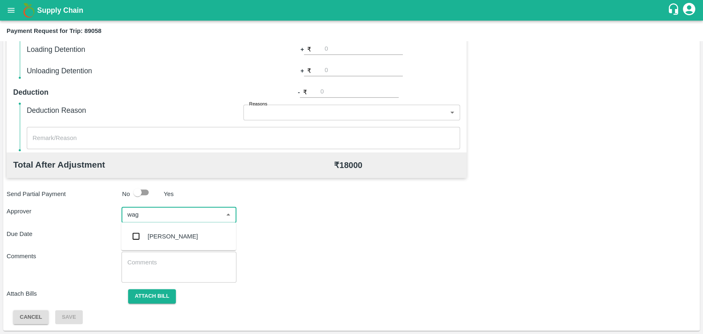
click at [172, 228] on div "[PERSON_NAME]" at bounding box center [178, 236] width 115 height 21
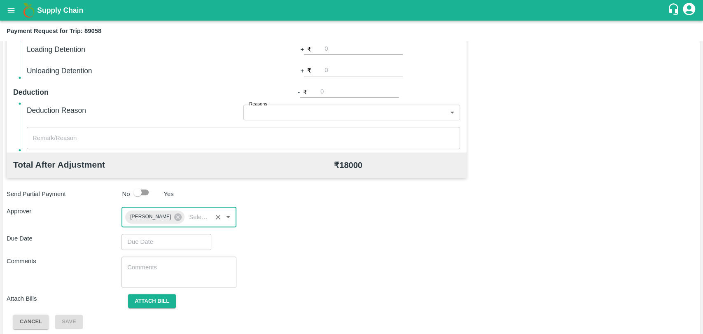
type input "DD/MM/YYYY hh:mm aa"
click at [161, 237] on input "DD/MM/YYYY hh:mm aa" at bounding box center [164, 242] width 84 height 16
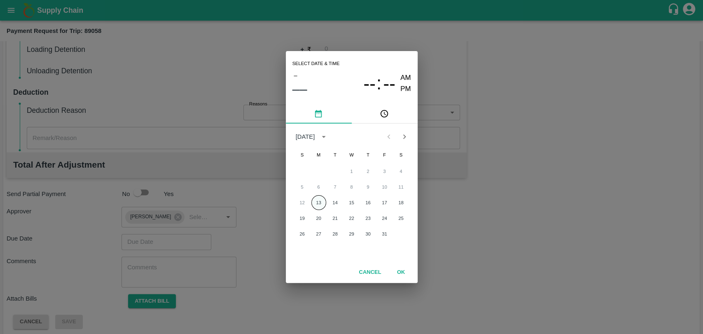
click at [316, 200] on button "13" at bounding box center [318, 202] width 15 height 15
type input "13/10/2025 12:00 AM"
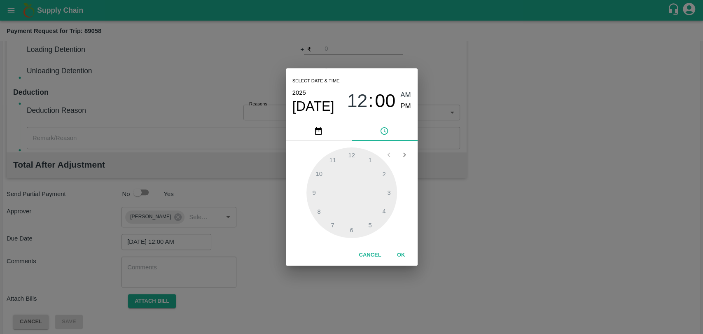
click at [400, 252] on button "OK" at bounding box center [401, 255] width 26 height 14
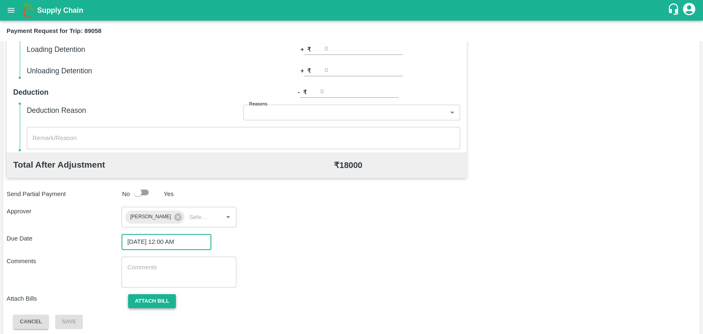
click at [173, 298] on button "Attach bill" at bounding box center [152, 301] width 48 height 14
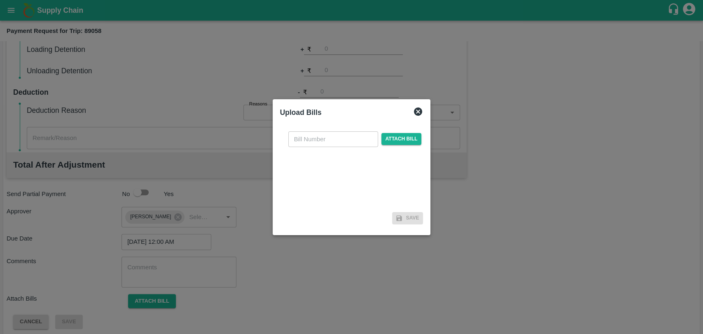
click at [297, 142] on input "text" at bounding box center [333, 139] width 90 height 16
type input "4067"
click at [386, 140] on span "Attach bill" at bounding box center [402, 139] width 40 height 12
click at [0, 0] on input "Attach bill" at bounding box center [0, 0] width 0 height 0
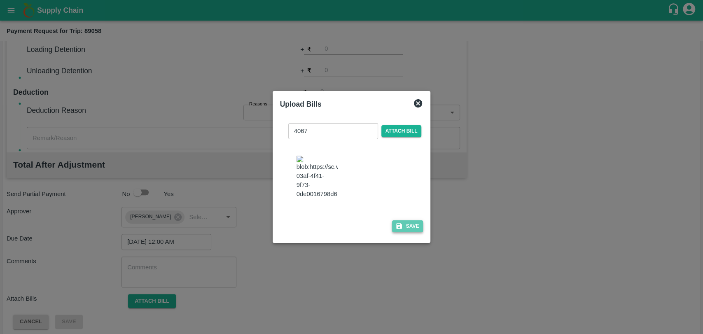
click at [392, 223] on button "Save" at bounding box center [407, 226] width 31 height 12
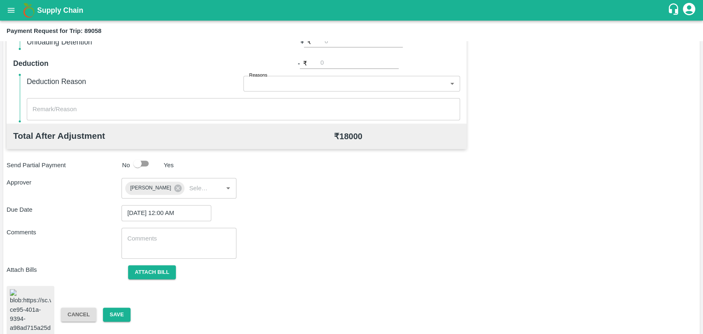
scroll to position [345, 0]
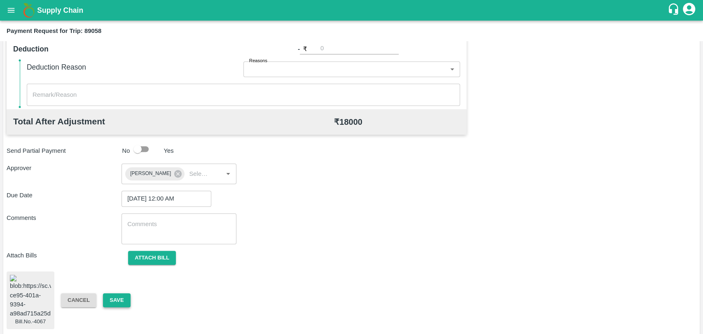
click at [122, 293] on button "Save" at bounding box center [116, 300] width 27 height 14
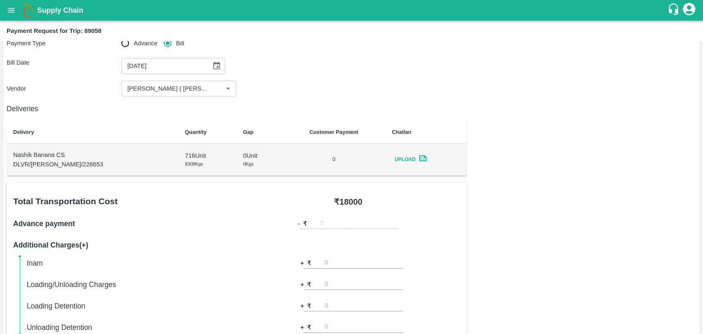
scroll to position [0, 0]
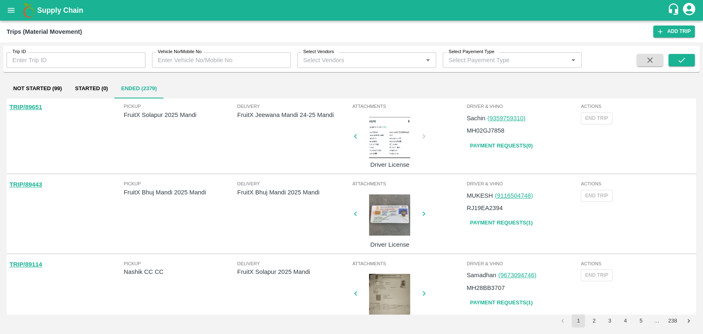
click at [5, 9] on button "open drawer" at bounding box center [11, 10] width 19 height 19
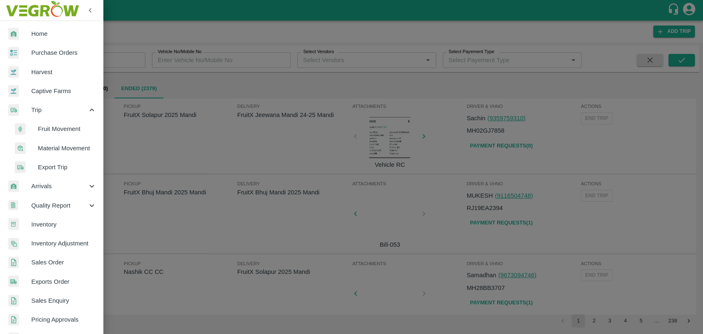
click at [54, 133] on span "Fruit Movement" at bounding box center [67, 128] width 59 height 9
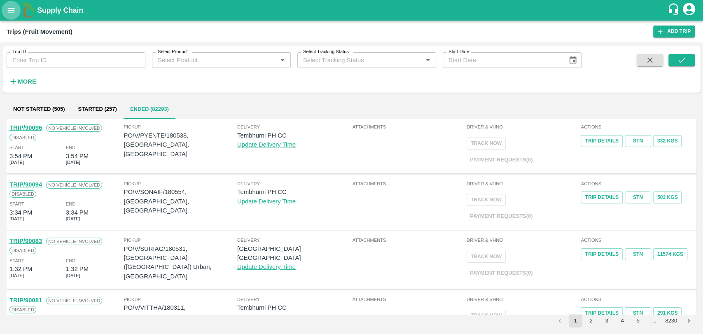
click at [10, 12] on icon "open drawer" at bounding box center [11, 10] width 7 height 5
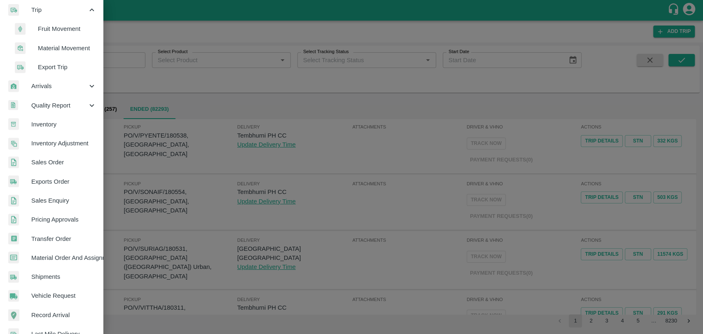
scroll to position [192, 0]
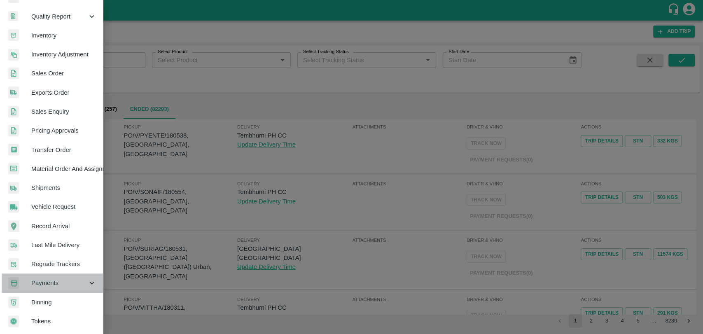
click at [56, 285] on div "Payments" at bounding box center [51, 283] width 103 height 19
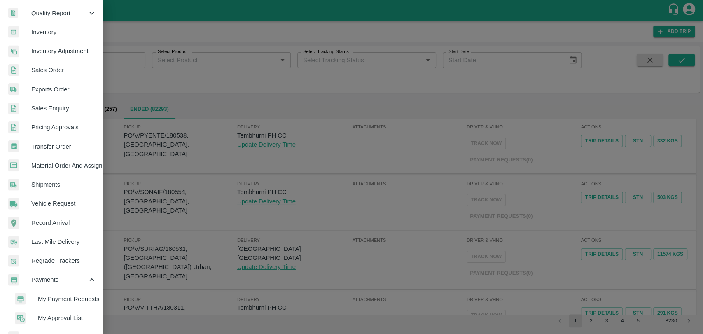
click at [56, 297] on span "My Payment Requests" at bounding box center [67, 299] width 59 height 9
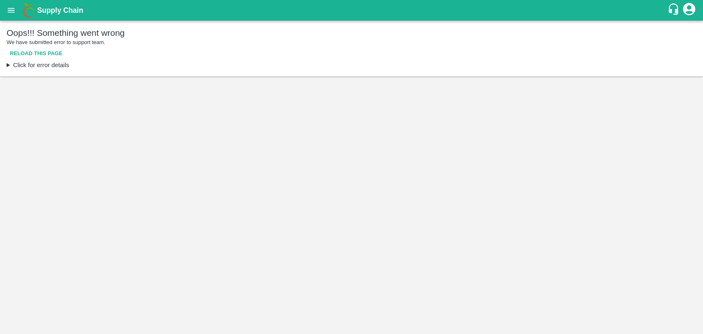
click at [47, 56] on button "Reload this page" at bounding box center [36, 54] width 59 height 14
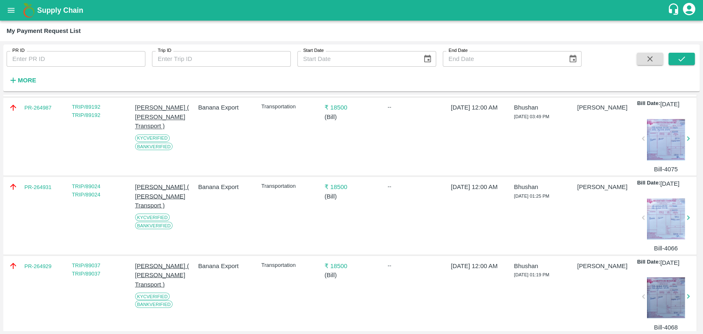
scroll to position [1190, 0]
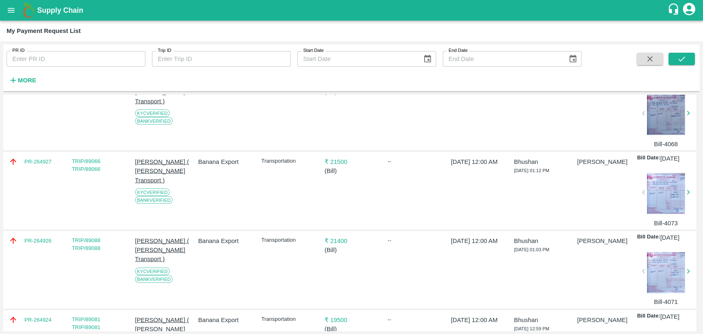
click at [249, 149] on div "Banana Export" at bounding box center [223, 112] width 57 height 74
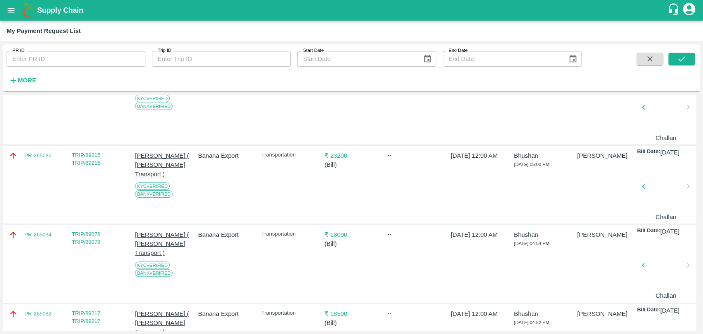
scroll to position [0, 0]
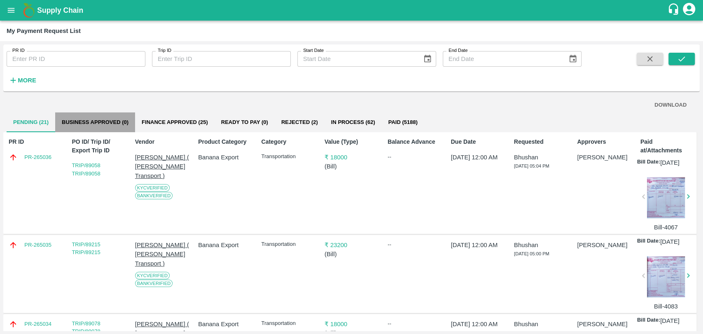
click at [100, 124] on button "Business Approved (0)" at bounding box center [95, 122] width 80 height 20
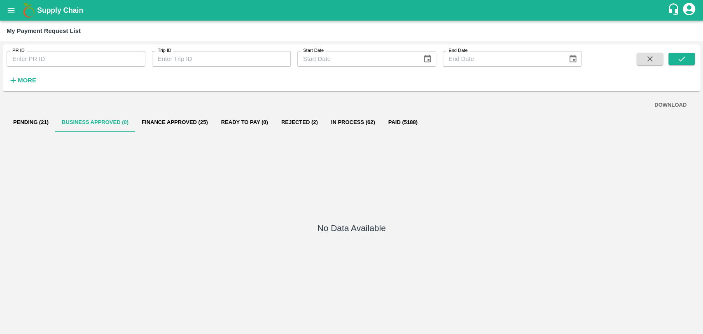
click at [201, 124] on button "Finance Approved (25)" at bounding box center [175, 122] width 80 height 20
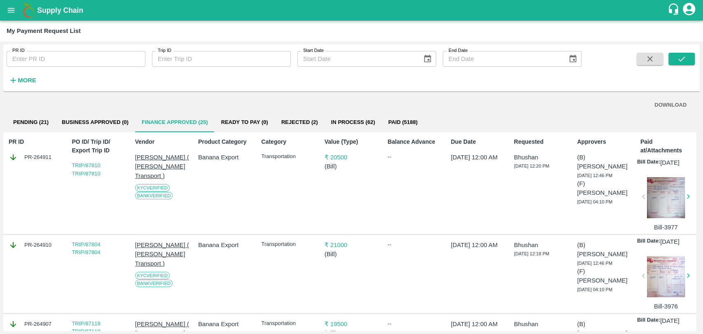
click at [224, 120] on button "Ready To Pay (0)" at bounding box center [245, 122] width 60 height 20
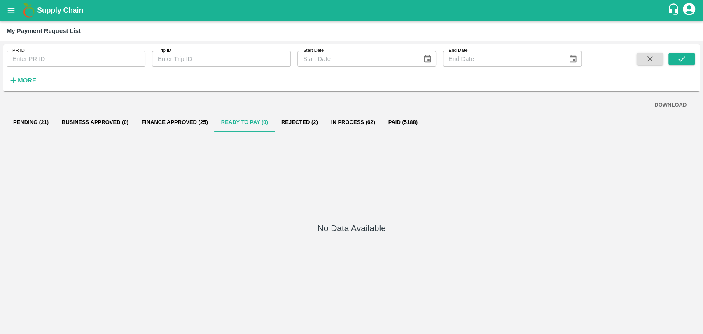
click at [194, 119] on button "Finance Approved (25)" at bounding box center [175, 122] width 80 height 20
